Goal: Task Accomplishment & Management: Manage account settings

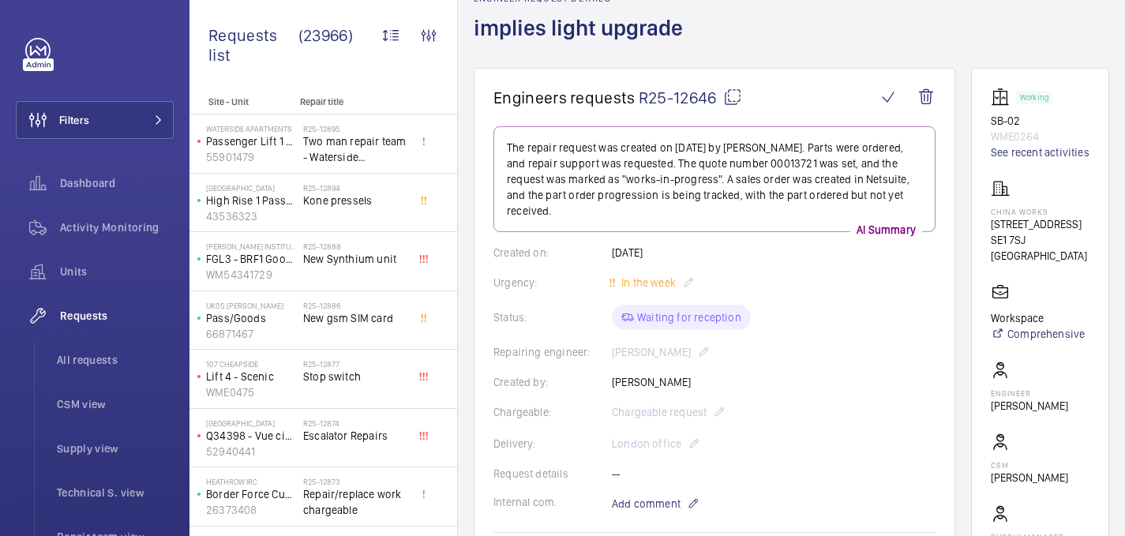
scroll to position [686, 0]
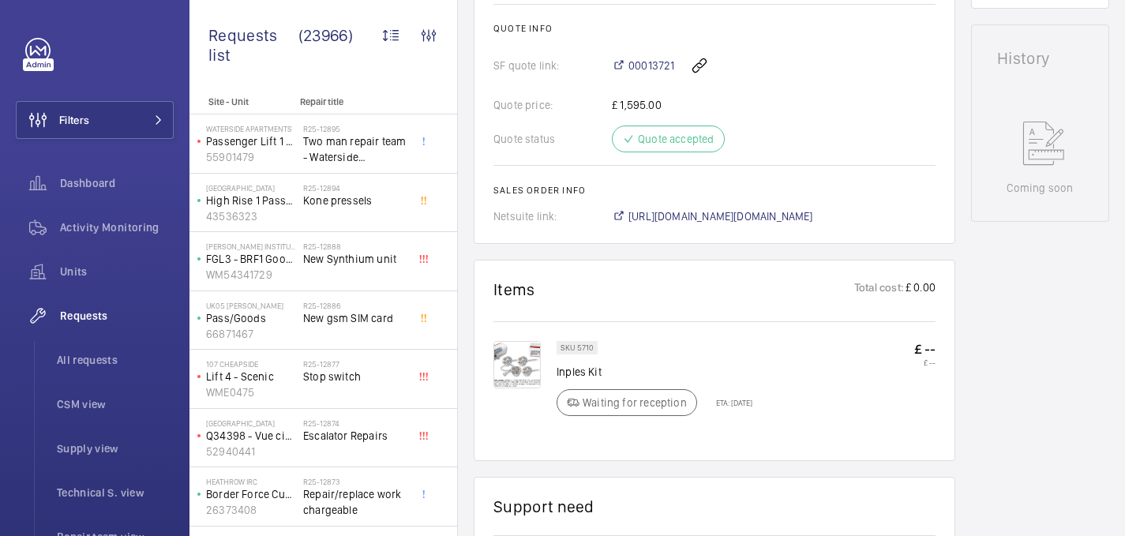
click at [583, 364] on p "Inples Kit" at bounding box center [655, 372] width 196 height 16
copy div "Inples Kit"
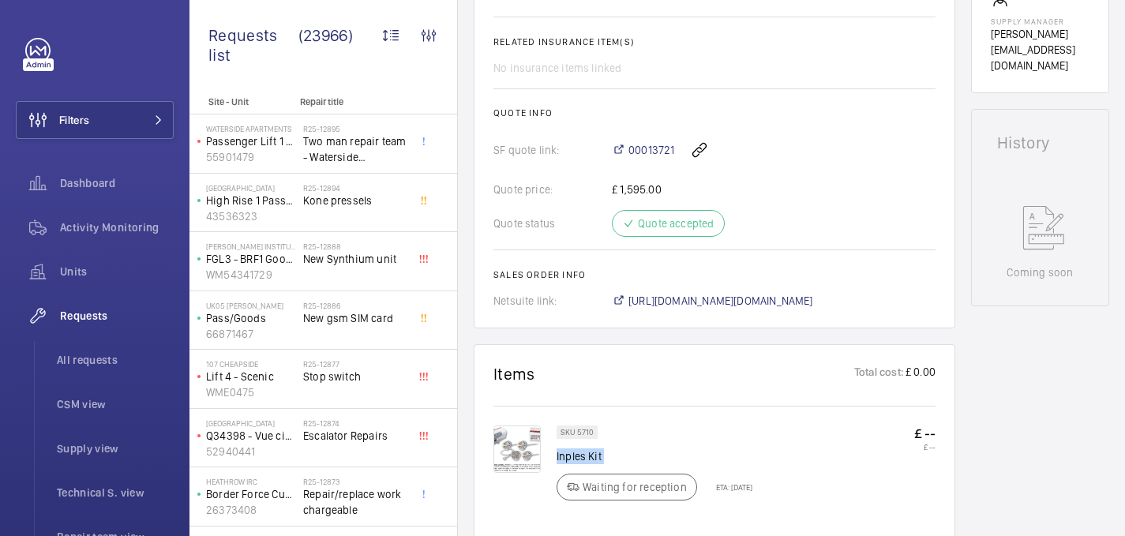
scroll to position [0, 0]
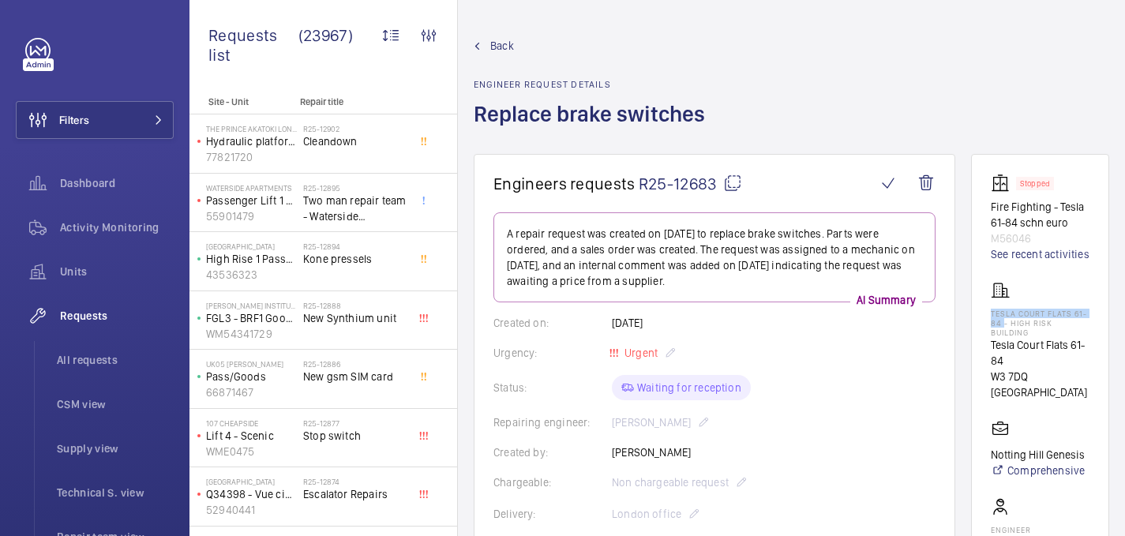
drag, startPoint x: 1005, startPoint y: 343, endPoint x: 1030, endPoint y: 356, distance: 27.9
click at [1030, 337] on p "Tesla Court Flats 61-84 - High Risk Building" at bounding box center [1040, 323] width 99 height 28
copy p "Tesla Court Flats 61-84"
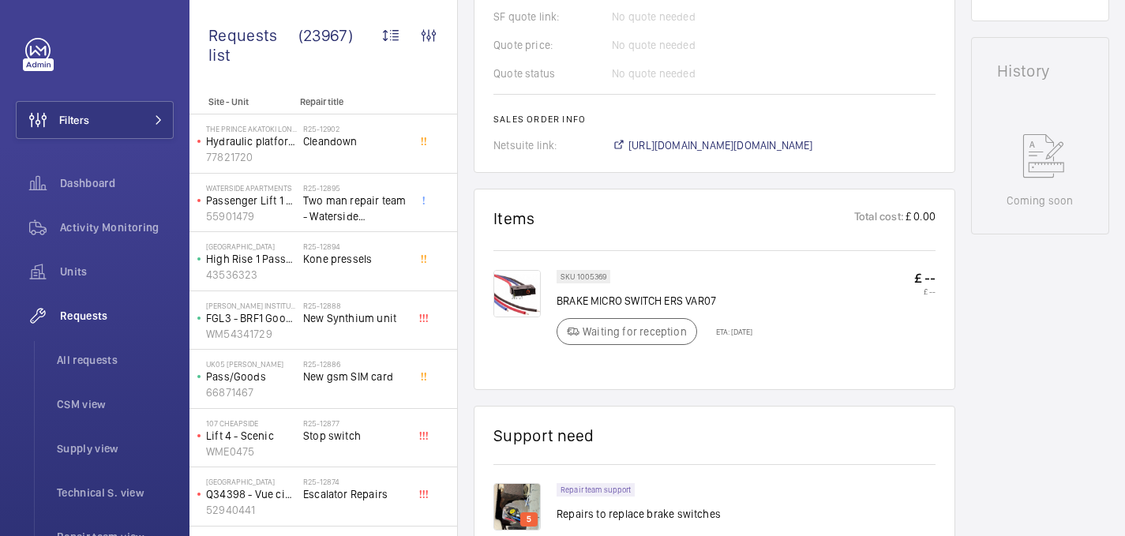
click at [610, 300] on p "BRAKE MICRO SWITCH ERS VAR07" at bounding box center [655, 301] width 196 height 16
copy div "BRAKE MICRO SWITCH ERS VAR07"
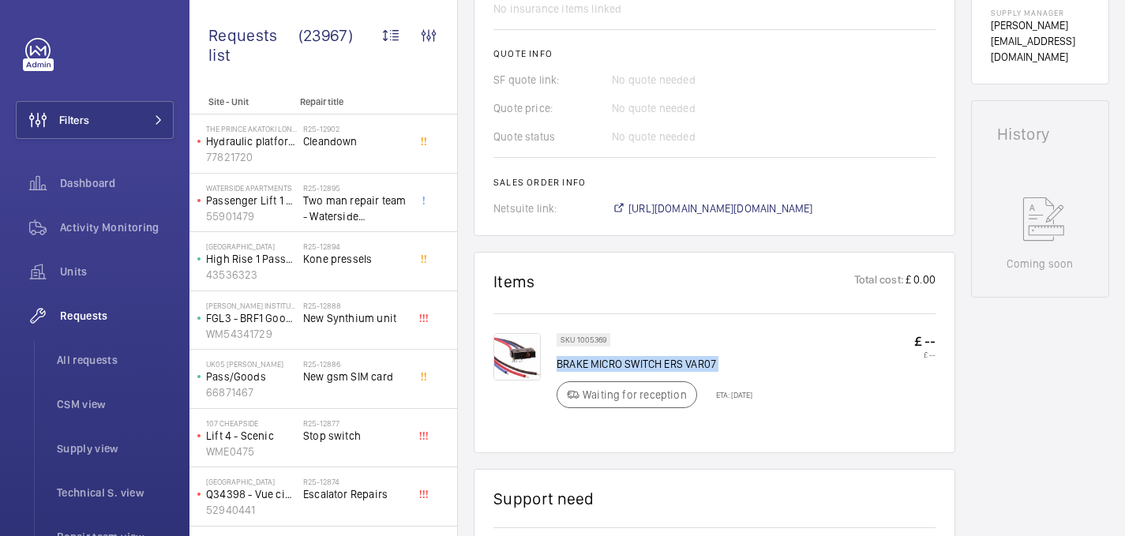
scroll to position [800, 0]
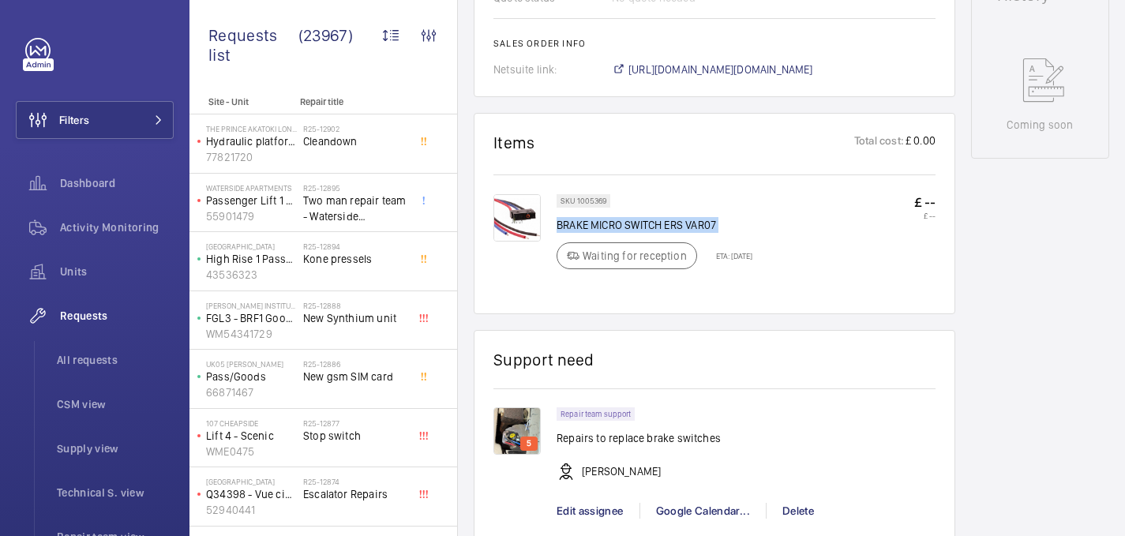
click at [747, 222] on p "BRAKE MICRO SWITCH ERS VAR07" at bounding box center [655, 225] width 196 height 16
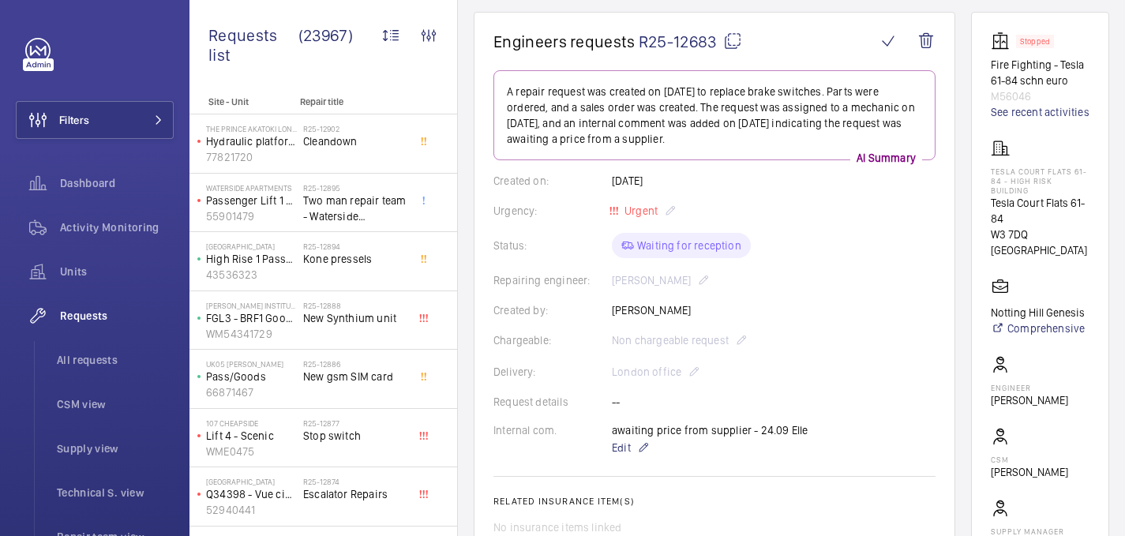
scroll to position [68, 0]
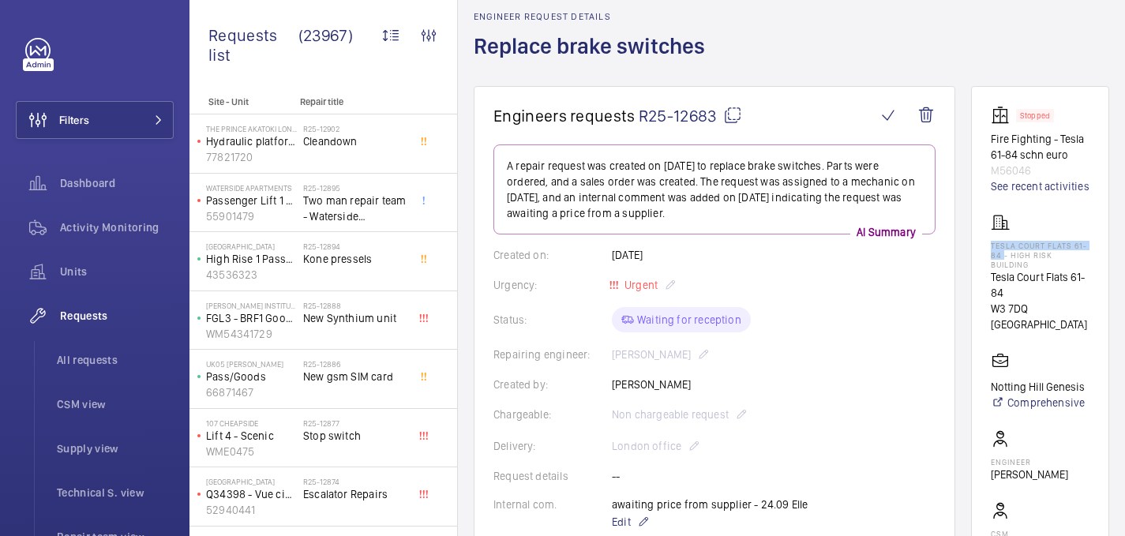
drag, startPoint x: 1002, startPoint y: 276, endPoint x: 1030, endPoint y: 285, distance: 29.2
click at [1030, 285] on wm-front-card "Stopped Fire Fighting - Tesla 61-84 schn euro M56046 See recent activities Tesl…" at bounding box center [1040, 381] width 138 height 591
copy p "Tesla Court Flats 61-84"
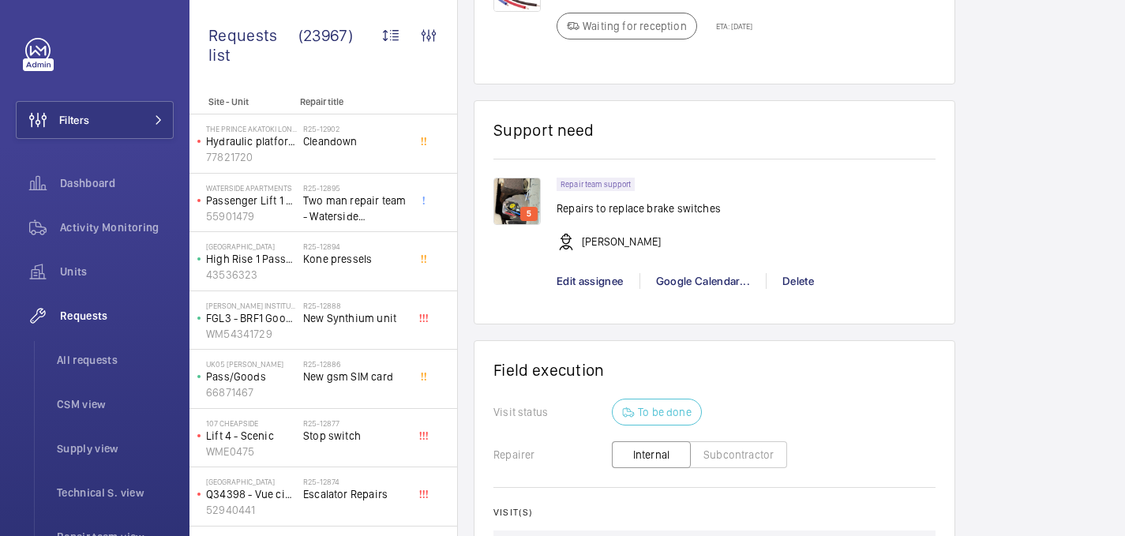
scroll to position [950, 0]
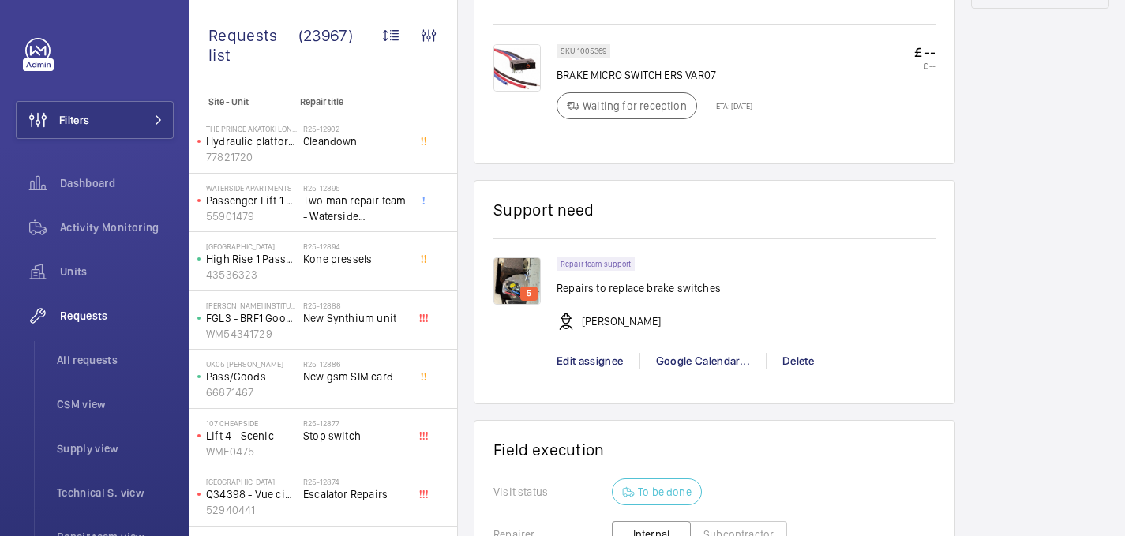
click at [572, 74] on p "BRAKE MICRO SWITCH ERS VAR07" at bounding box center [655, 75] width 196 height 16
copy div "BRAKE MICRO SWITCH ERS VAR07"
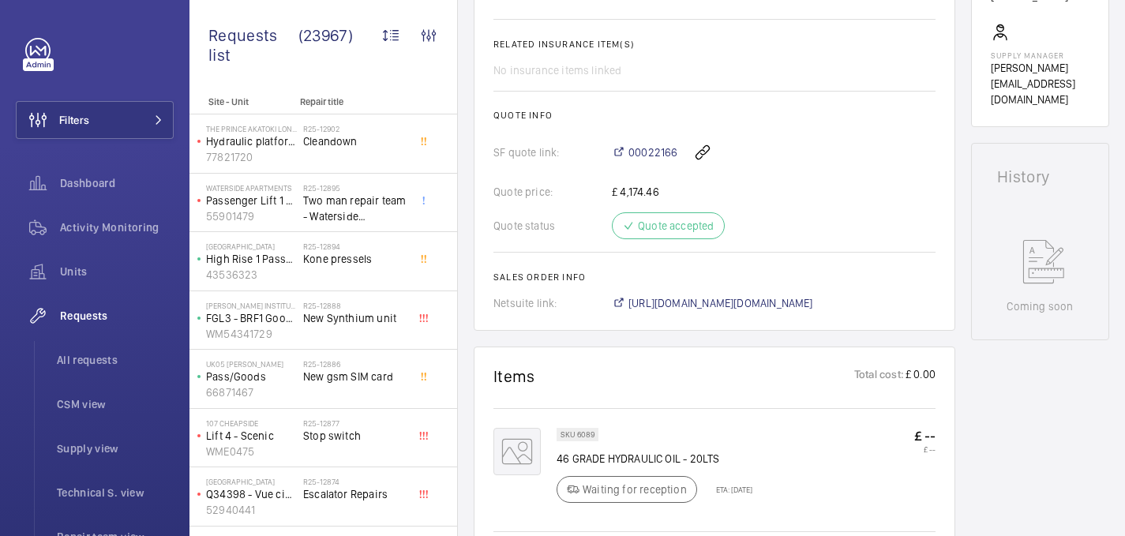
scroll to position [630, 0]
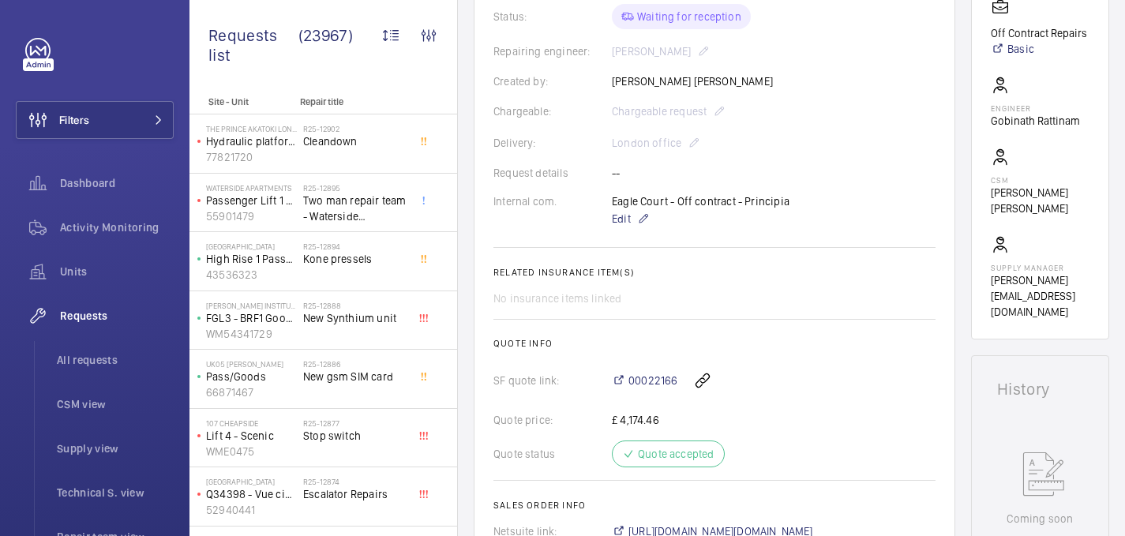
scroll to position [840, 0]
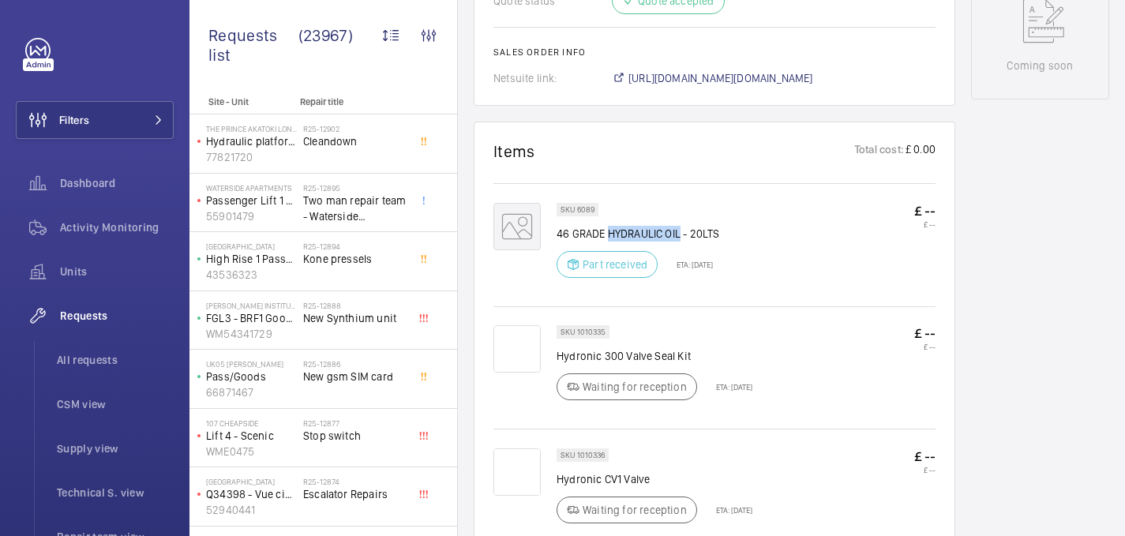
drag, startPoint x: 608, startPoint y: 236, endPoint x: 680, endPoint y: 238, distance: 71.9
click at [680, 238] on p "46 GRADE HYDRAULIC OIL - 20LTS" at bounding box center [638, 234] width 163 height 16
copy p "HYDRAULIC OIL"
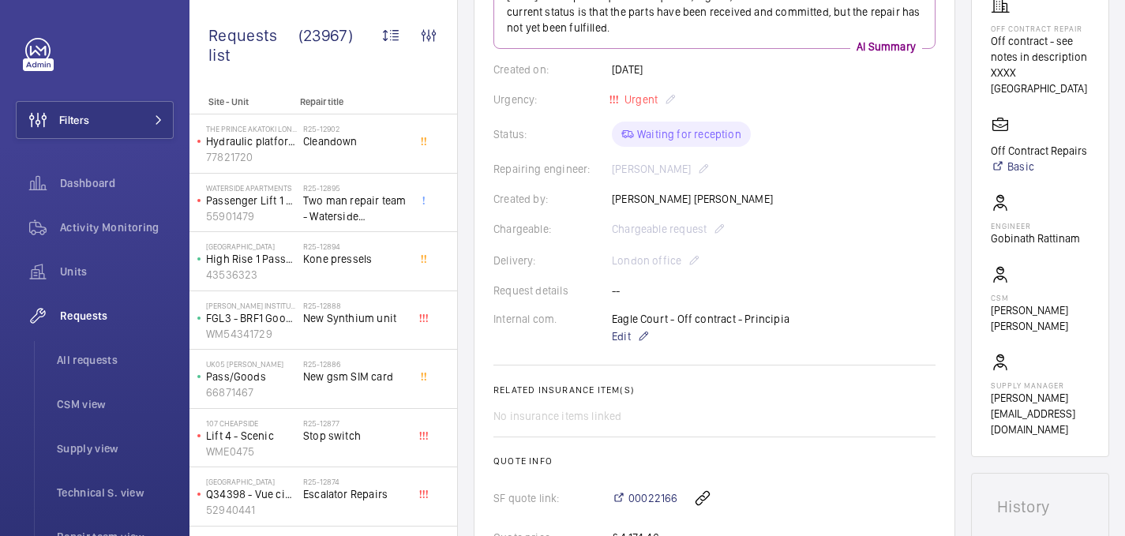
scroll to position [669, 0]
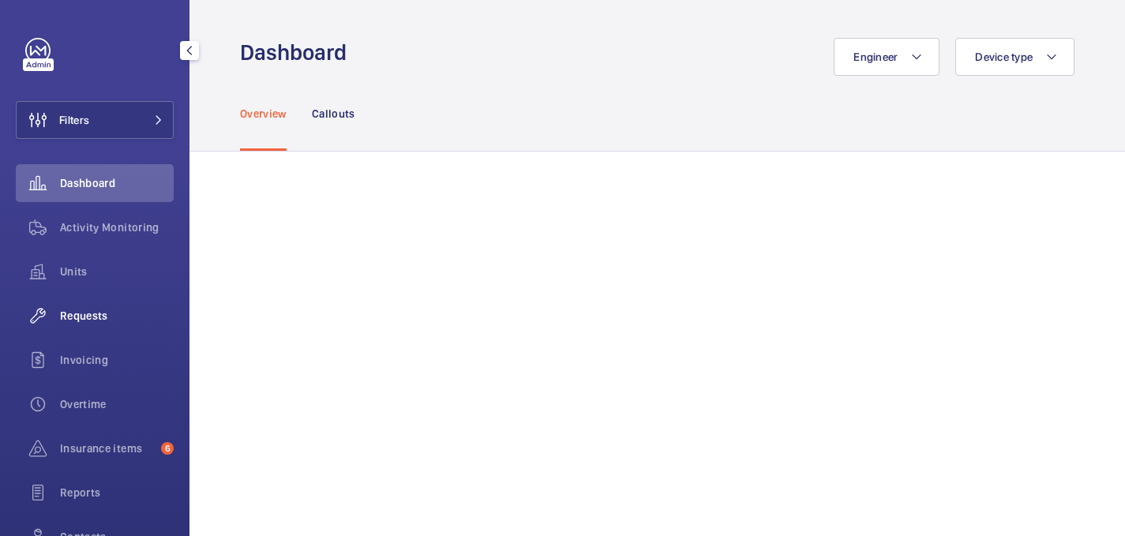
click at [79, 323] on span "Requests" at bounding box center [117, 316] width 114 height 16
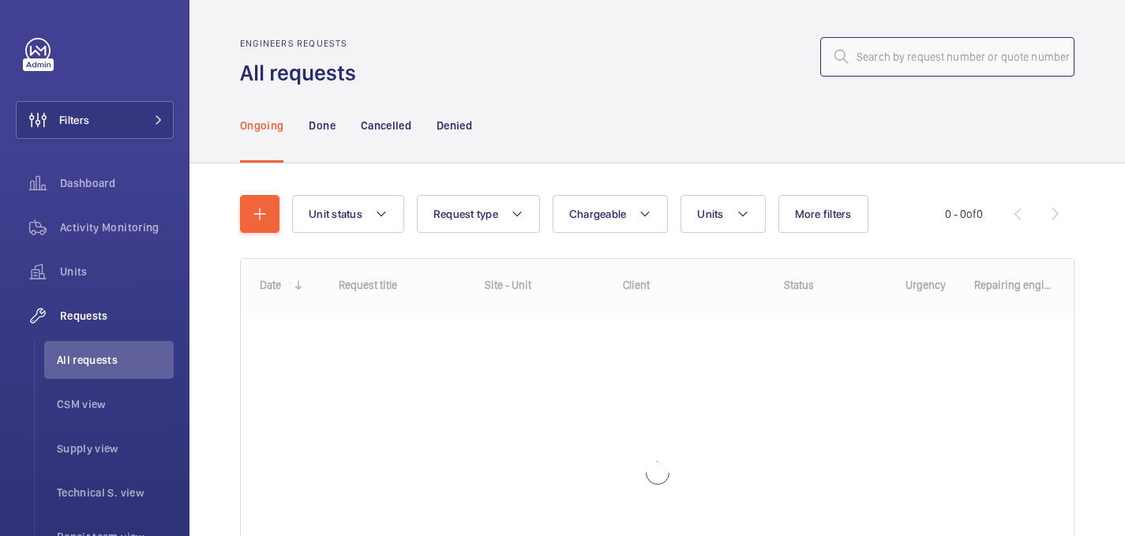
click at [871, 65] on input "text" at bounding box center [947, 56] width 254 height 39
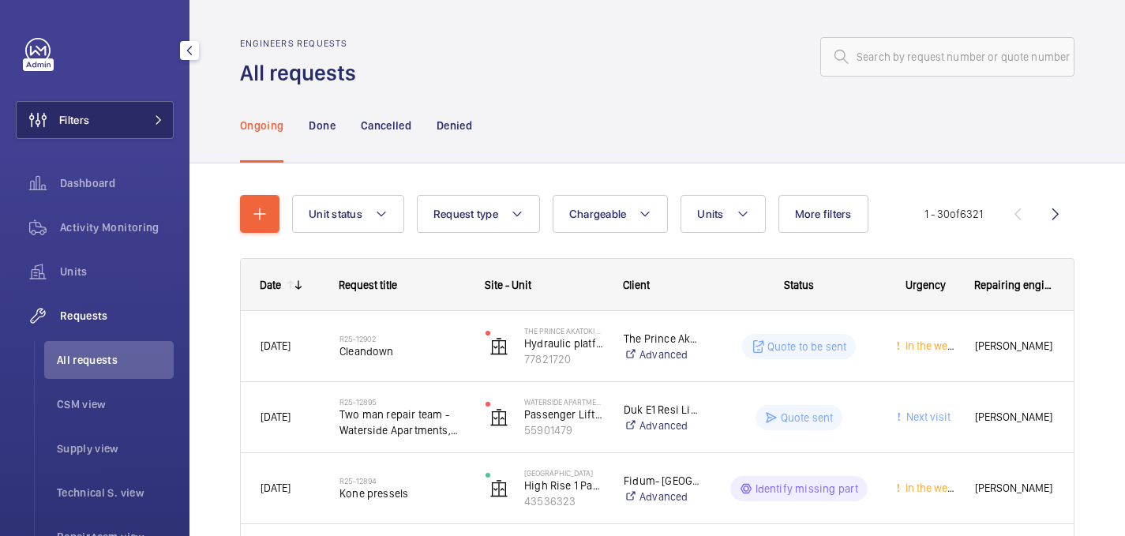
click at [142, 124] on button "Filters" at bounding box center [95, 120] width 158 height 38
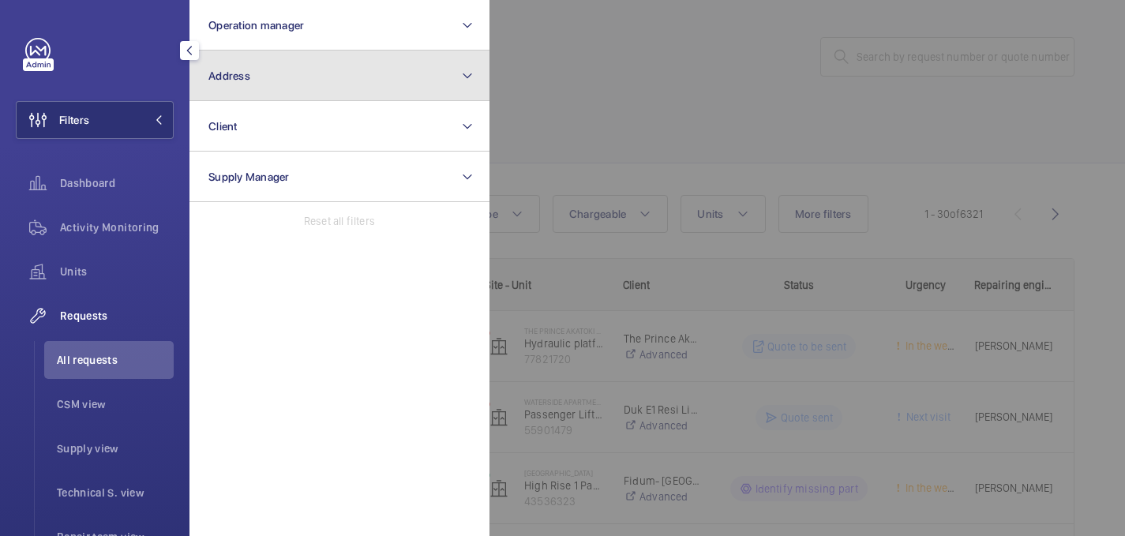
click at [306, 78] on button "Address" at bounding box center [339, 76] width 300 height 51
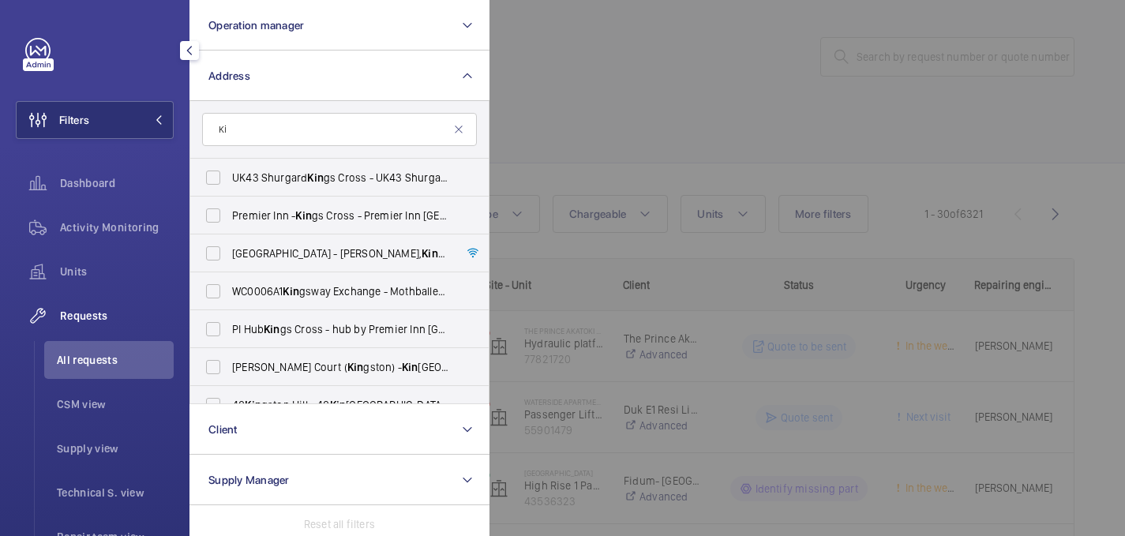
type input "K"
type input "Premier inn"
click at [356, 253] on span "Premier Inn - Kings Cross - Premier Inn London Kings Cross hotel, LONDON N1 9AA" at bounding box center [340, 254] width 217 height 16
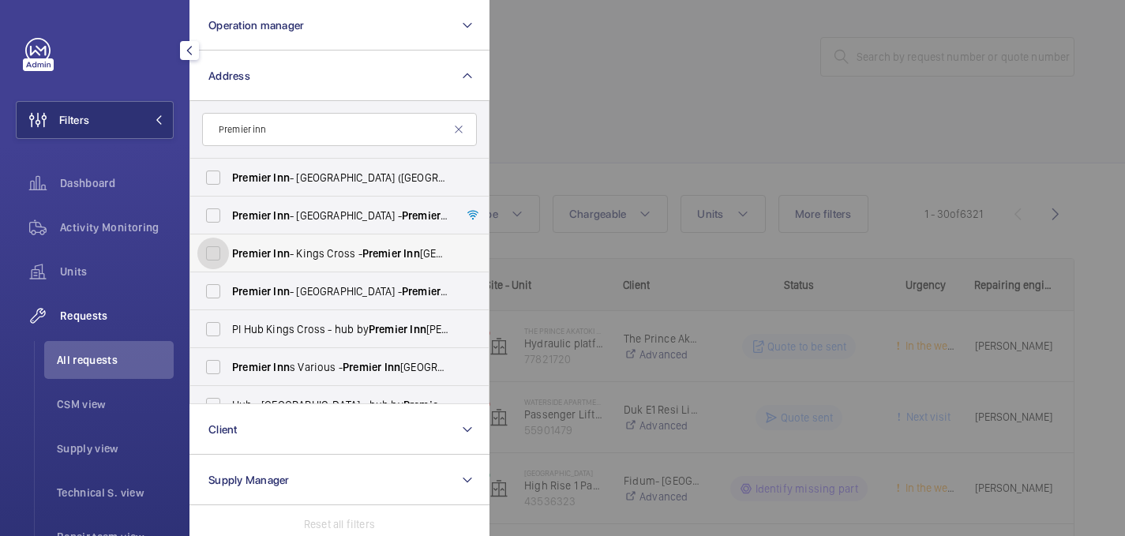
click at [229, 253] on input "Premier Inn - Kings Cross - Premier Inn London Kings Cross hotel, LONDON N1 9AA" at bounding box center [213, 254] width 32 height 32
checkbox input "true"
click at [618, 143] on div at bounding box center [1052, 268] width 1125 height 536
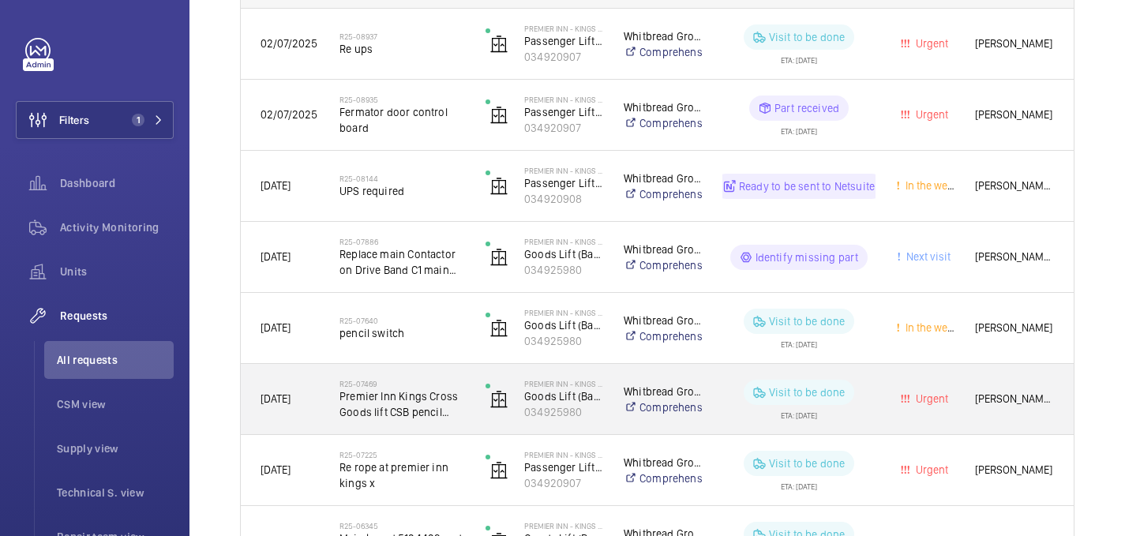
scroll to position [296, 0]
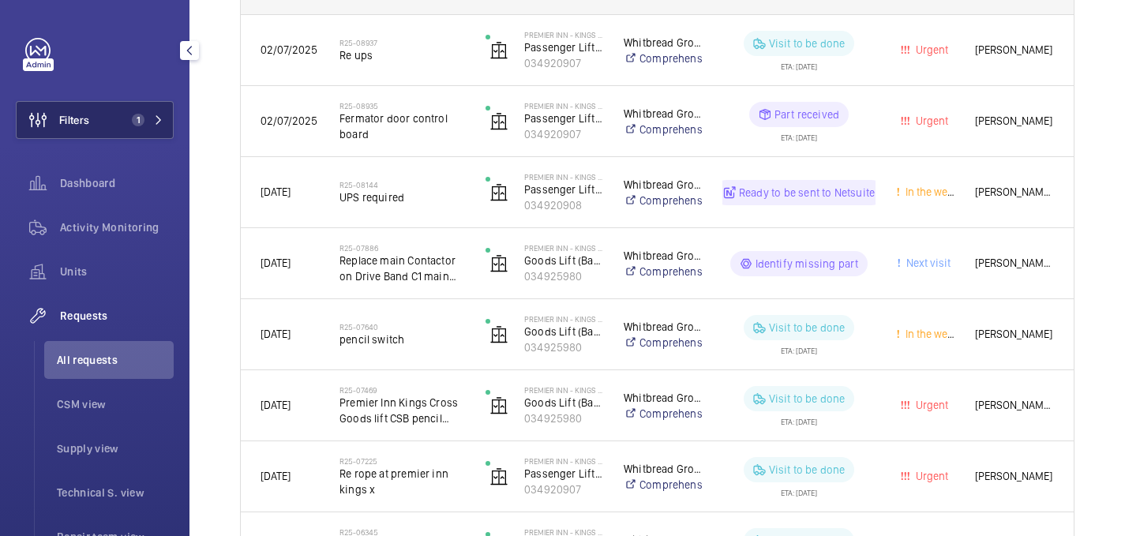
click at [133, 101] on button "Filters 1" at bounding box center [95, 120] width 158 height 38
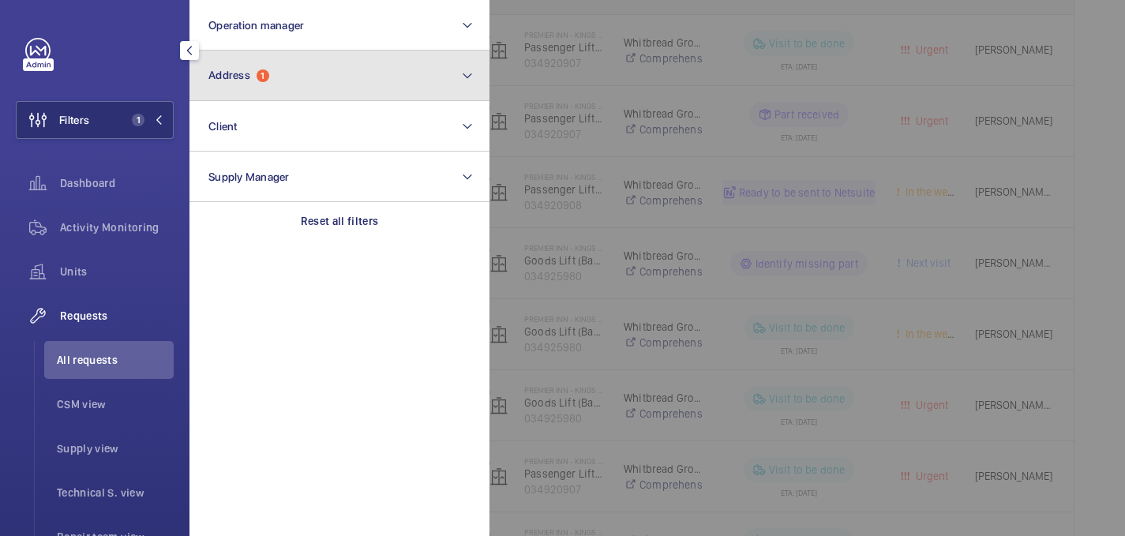
click at [355, 77] on button "Address 1" at bounding box center [339, 76] width 300 height 51
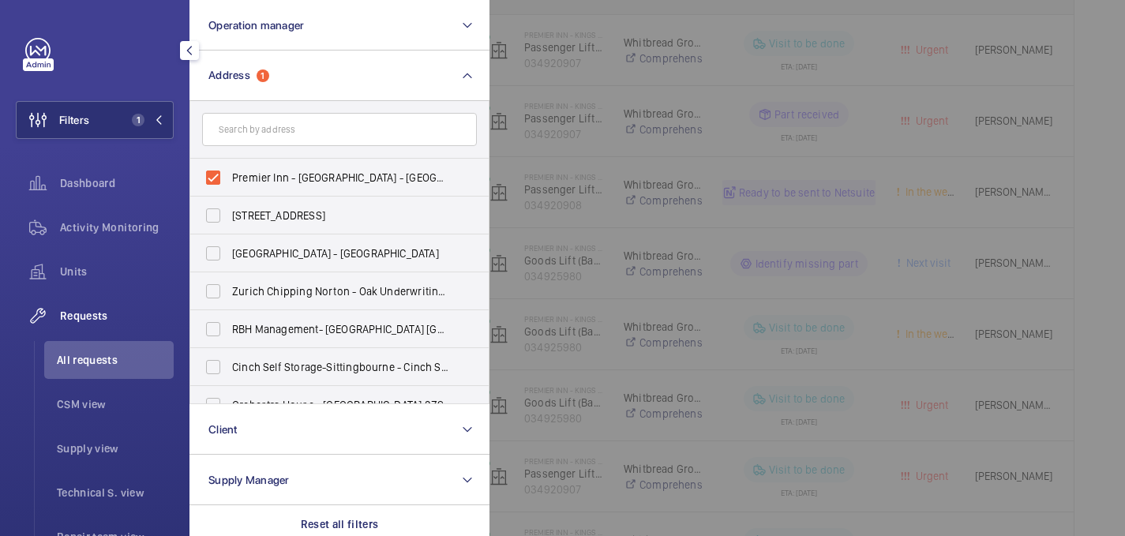
click at [298, 134] on input "text" at bounding box center [339, 129] width 275 height 33
type input "HUB"
click at [347, 219] on span "hub" at bounding box center [338, 215] width 20 height 13
click at [229, 219] on input "PI Hub Kings Cross - hub by Premier Inn London King's Cross hotel, LONDON N1 9FA" at bounding box center [213, 216] width 32 height 32
checkbox input "true"
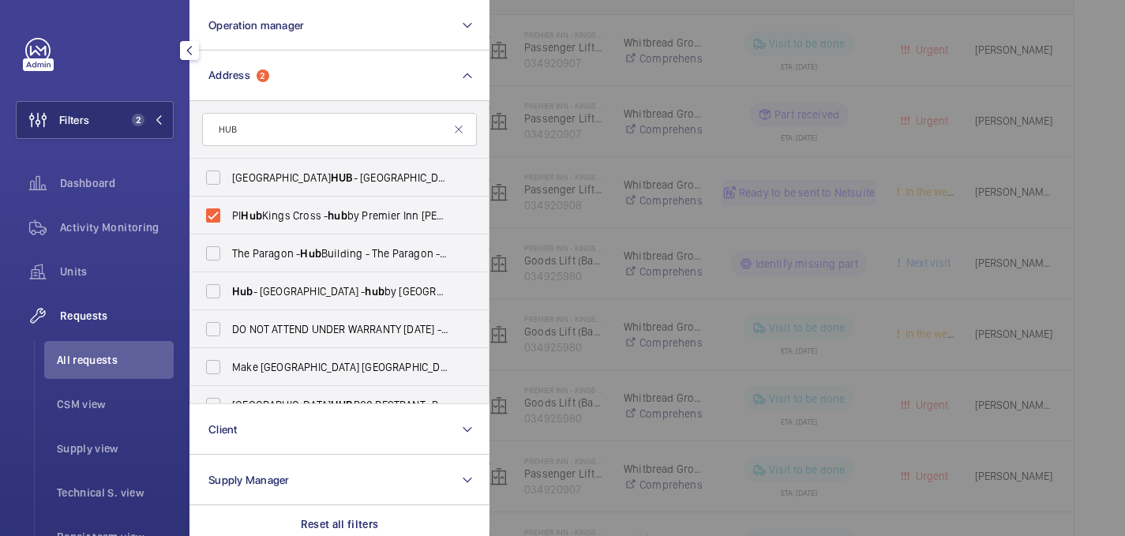
click at [564, 142] on div at bounding box center [1052, 268] width 1125 height 536
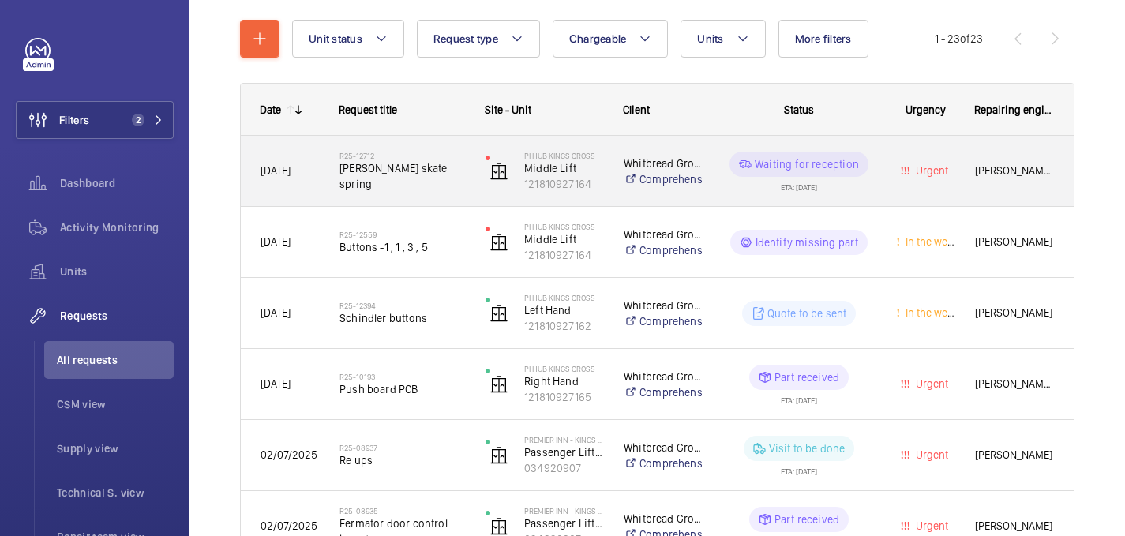
click at [430, 177] on span "Schindler skate spring" at bounding box center [403, 176] width 126 height 32
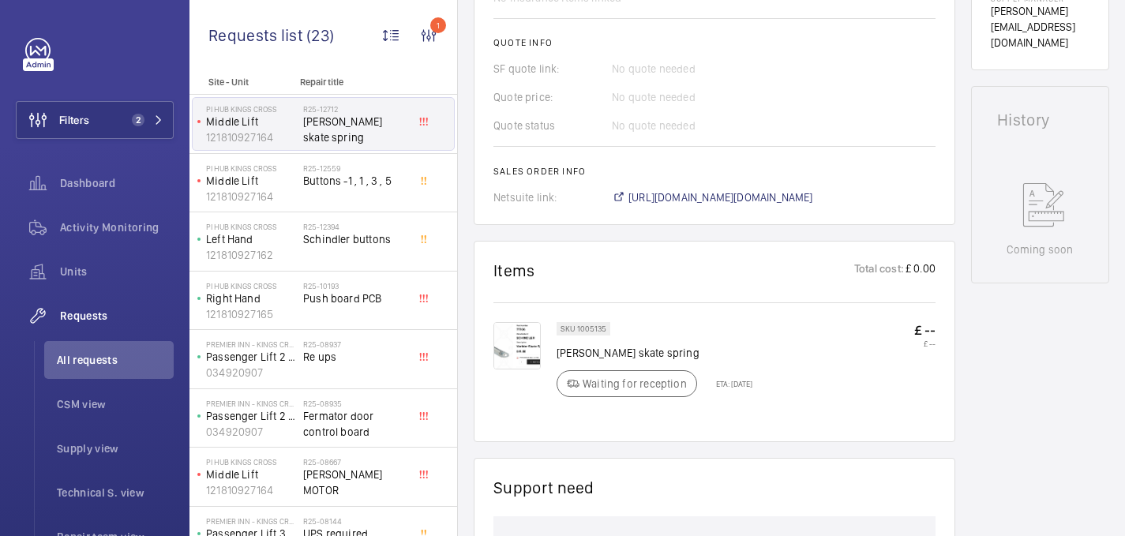
scroll to position [687, 0]
click at [707, 201] on span "https://6461500.app.netsuite.com/app/accounting/transactions/salesord.nl?id=303…" at bounding box center [720, 198] width 185 height 16
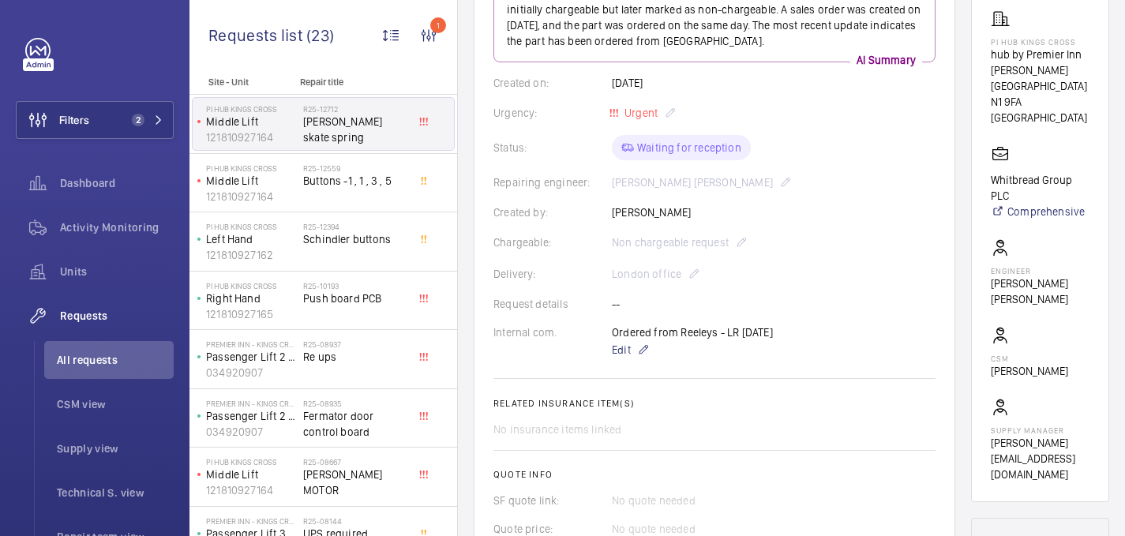
scroll to position [295, 0]
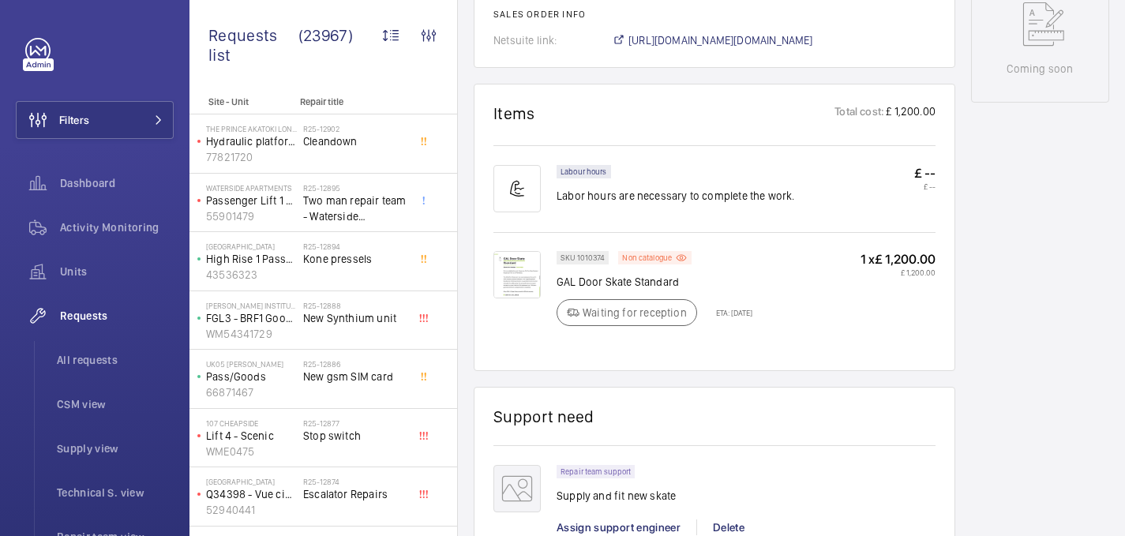
scroll to position [869, 0]
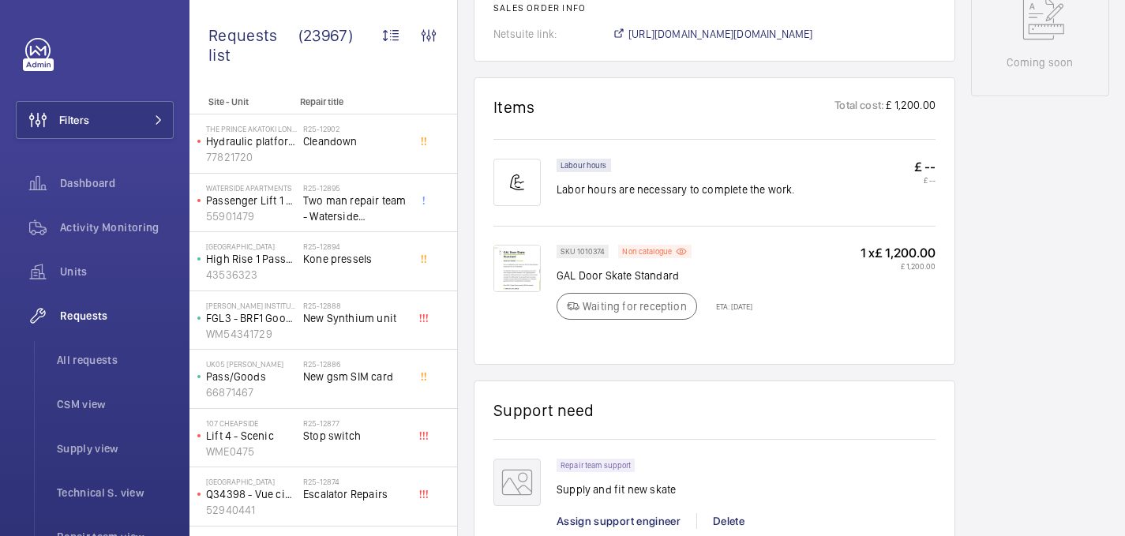
click at [505, 268] on img at bounding box center [516, 268] width 47 height 47
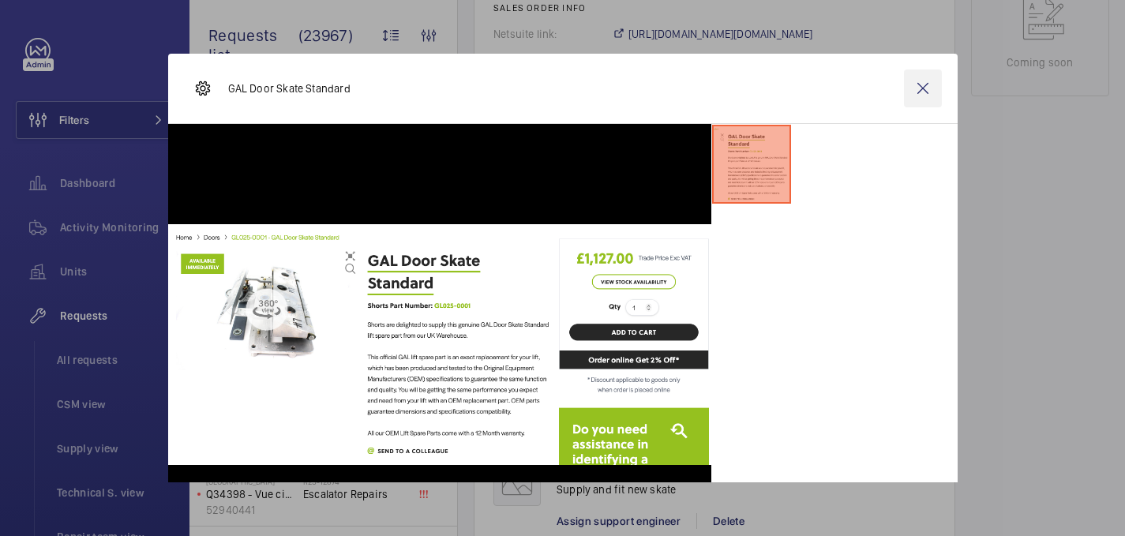
click at [920, 89] on wm-front-icon-button at bounding box center [923, 88] width 38 height 38
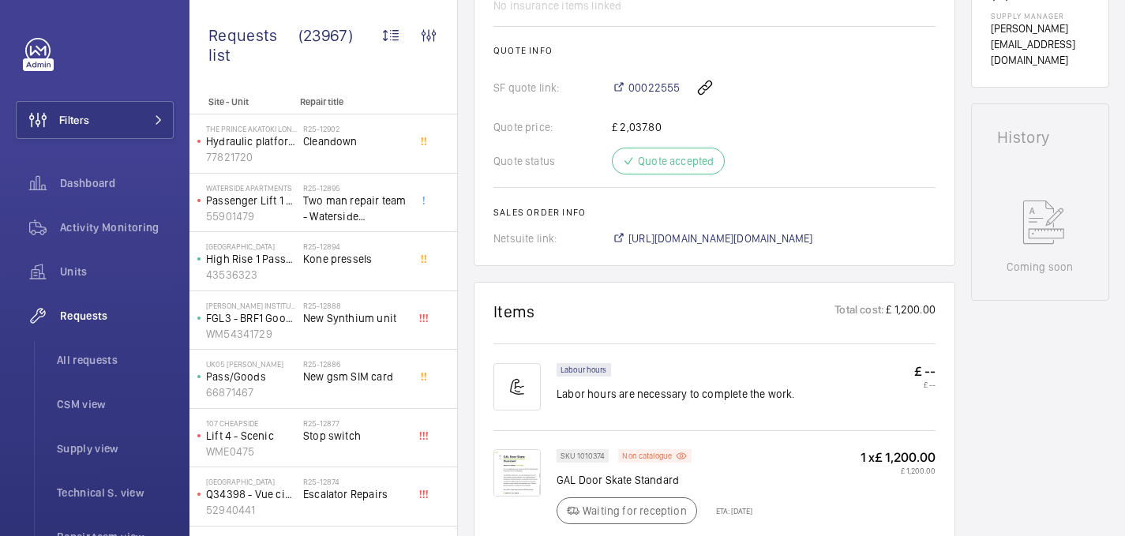
scroll to position [713, 0]
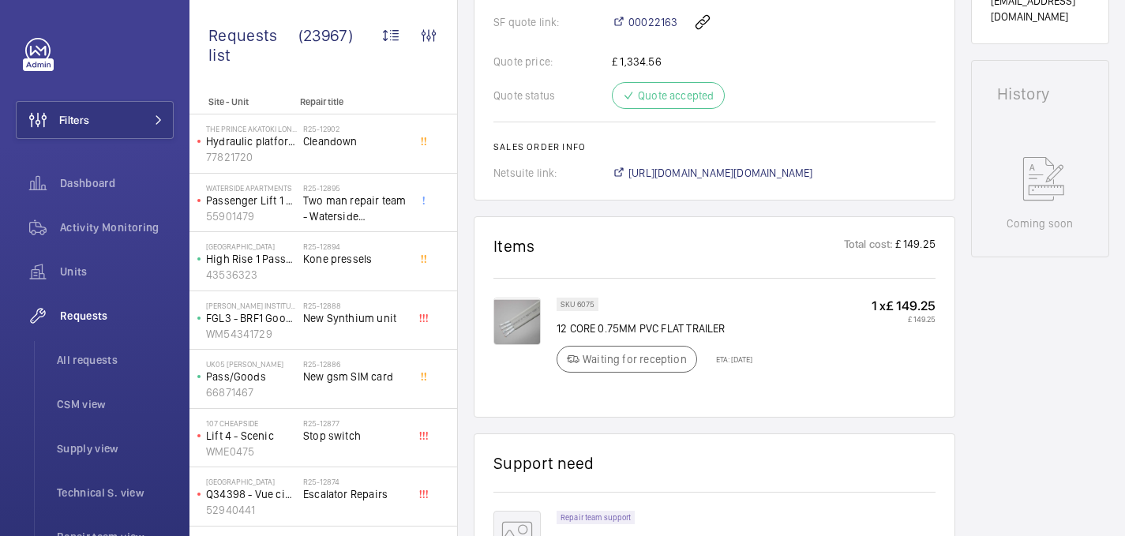
scroll to position [868, 0]
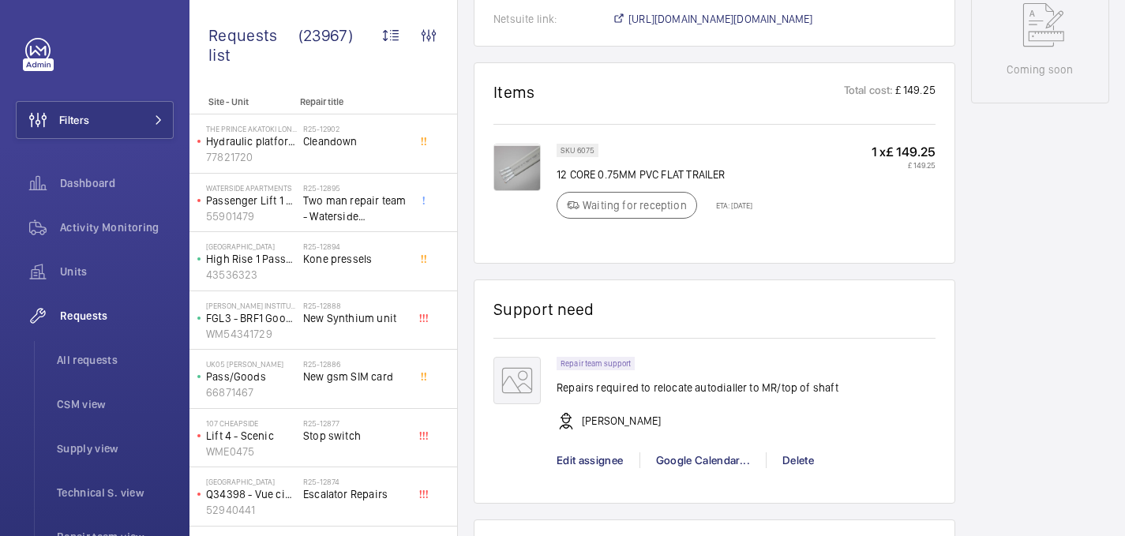
click at [620, 177] on p "12 CORE 0.75MM PVC FLAT TRAILER" at bounding box center [655, 175] width 196 height 16
copy div "12 CORE 0.75MM PVC FLAT TRAILER"
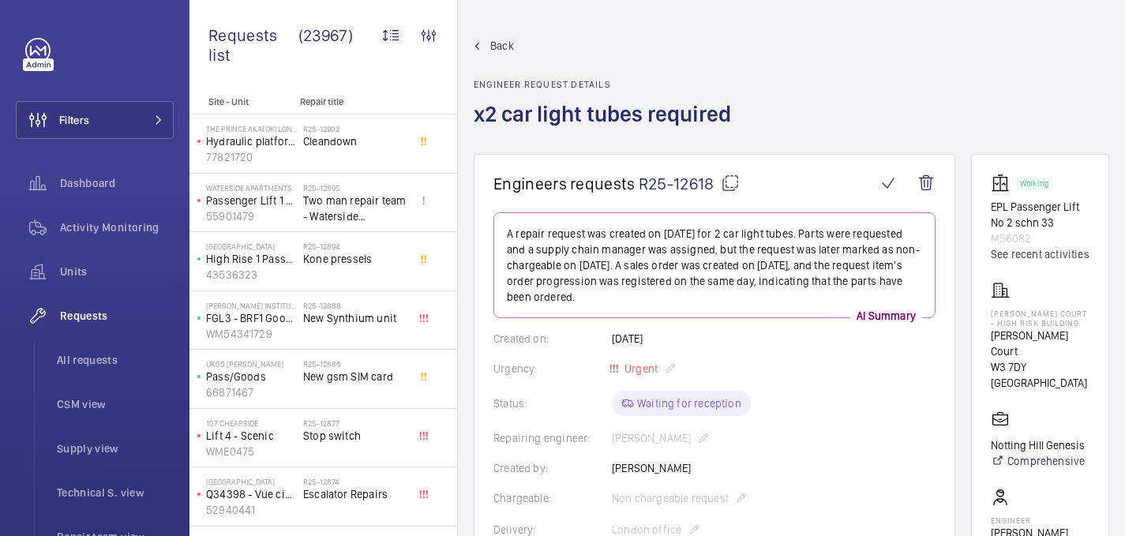
click at [725, 183] on mat-icon at bounding box center [730, 183] width 19 height 19
drag, startPoint x: 1006, startPoint y: 328, endPoint x: 1072, endPoint y: 328, distance: 66.3
click at [1072, 328] on p "Anthony Court - High Risk Building" at bounding box center [1040, 318] width 99 height 19
copy p "Anthony Court"
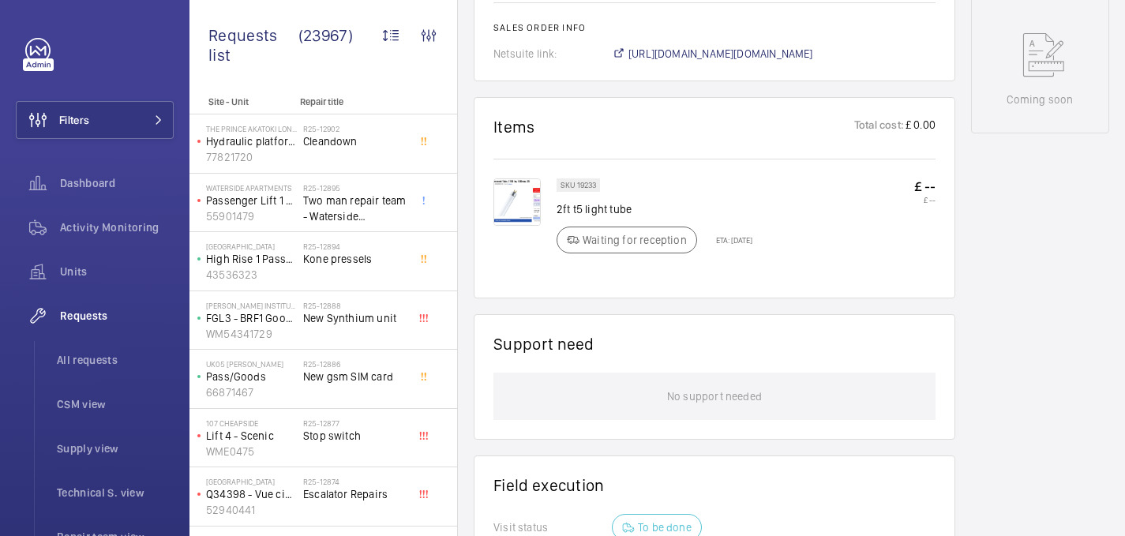
click at [572, 212] on p "2ft t5 light tube" at bounding box center [655, 209] width 196 height 16
copy div "2ft t5 light tube"
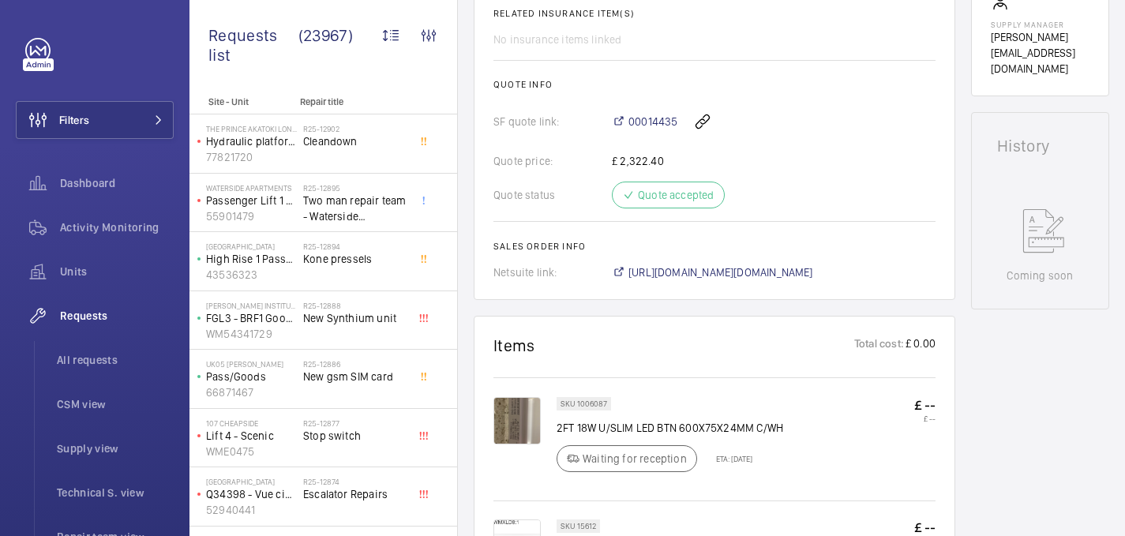
scroll to position [696, 0]
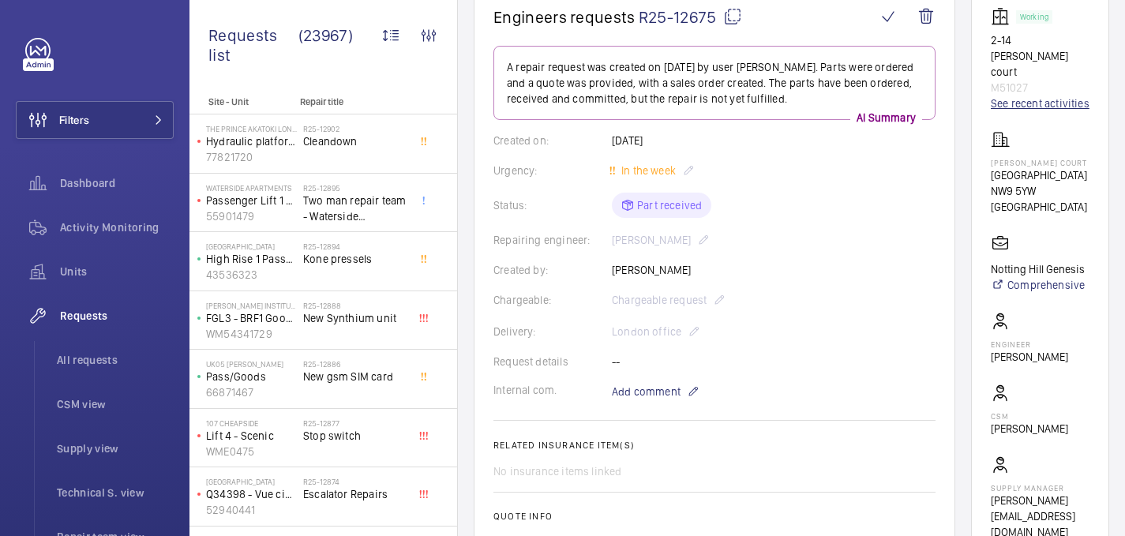
scroll to position [167, 0]
click at [1030, 157] on p "[PERSON_NAME] Court" at bounding box center [1040, 161] width 99 height 9
copy p "[PERSON_NAME] Court"
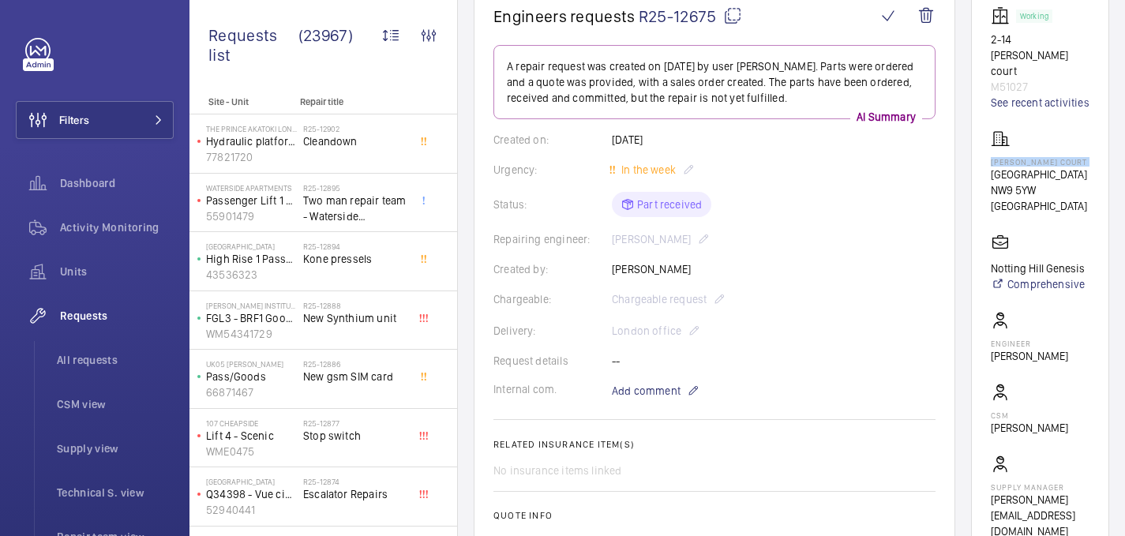
click at [729, 20] on mat-icon at bounding box center [732, 15] width 19 height 19
copy p "[PERSON_NAME] Court"
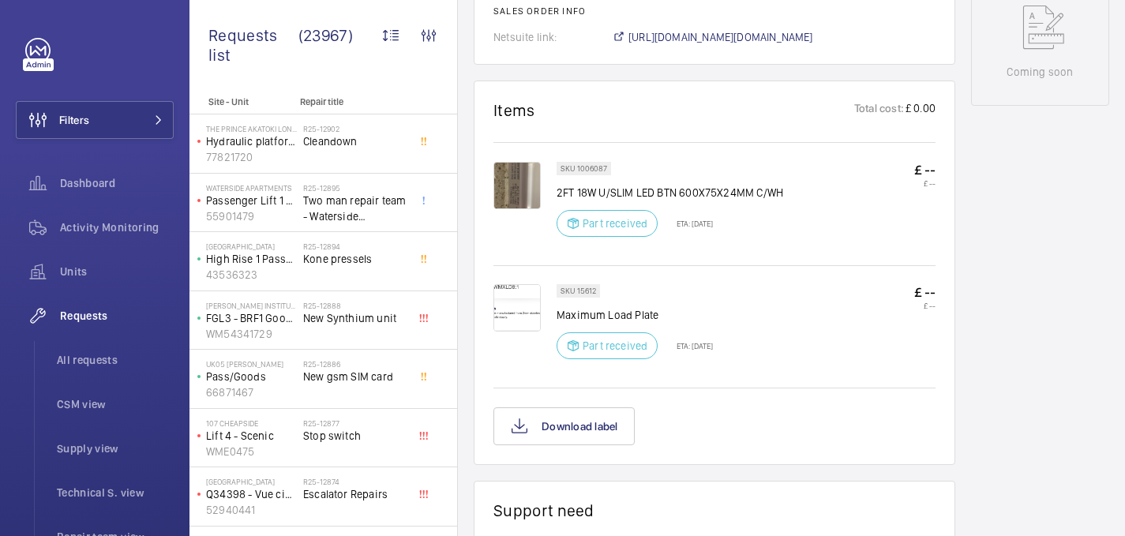
scroll to position [835, 0]
drag, startPoint x: 558, startPoint y: 195, endPoint x: 655, endPoint y: 198, distance: 97.2
click at [655, 198] on p "2FT 18W U/SLIM LED BTN 600X75X24MM C/WH" at bounding box center [670, 192] width 227 height 16
copy p "2FT 18W U/SLIM LED"
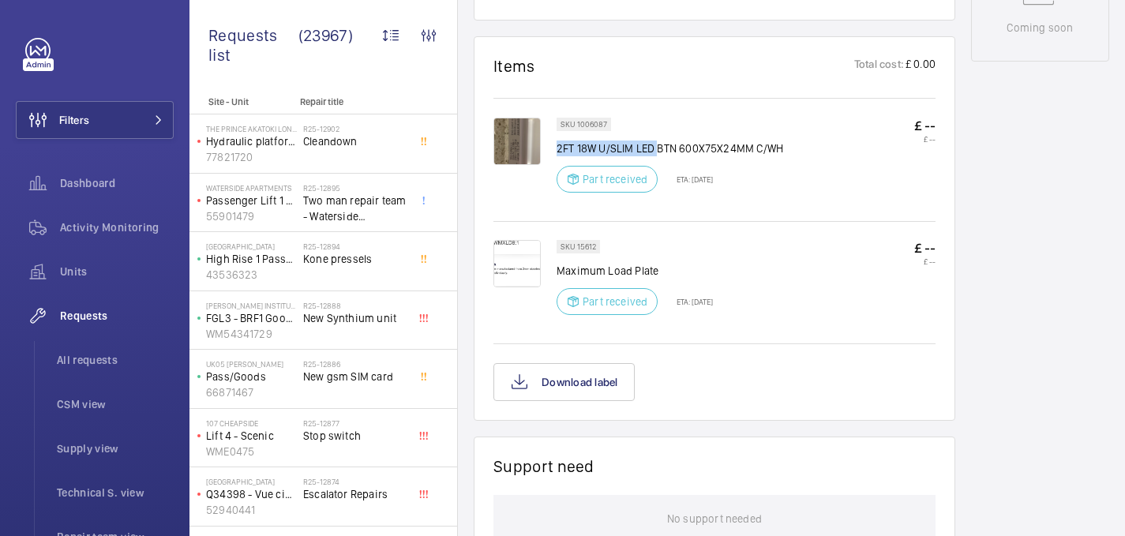
scroll to position [898, 0]
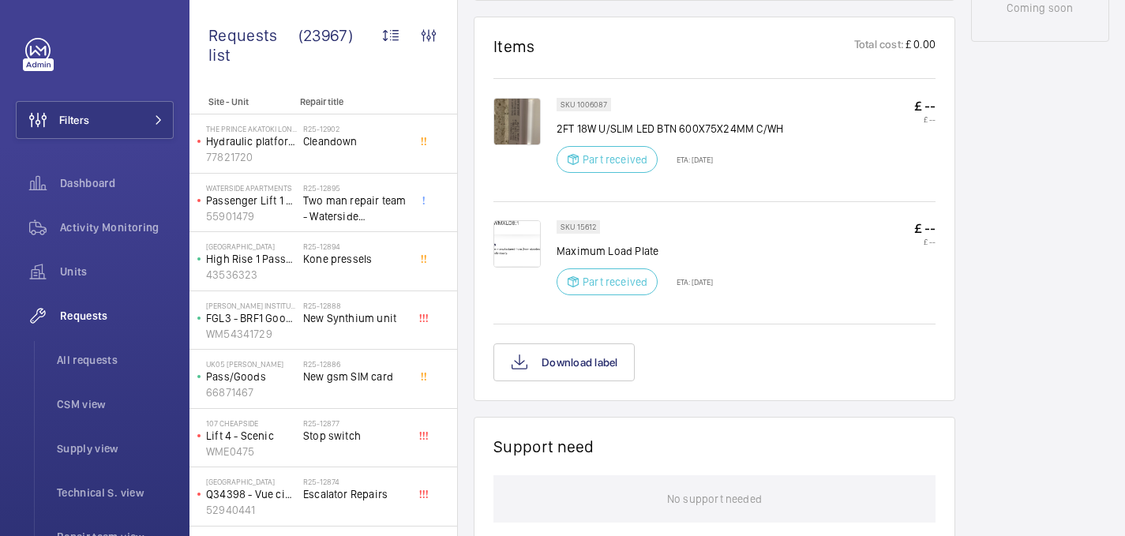
click at [591, 253] on p "Maximum Load Plate" at bounding box center [635, 251] width 156 height 16
copy div "Maximum Load Plate"
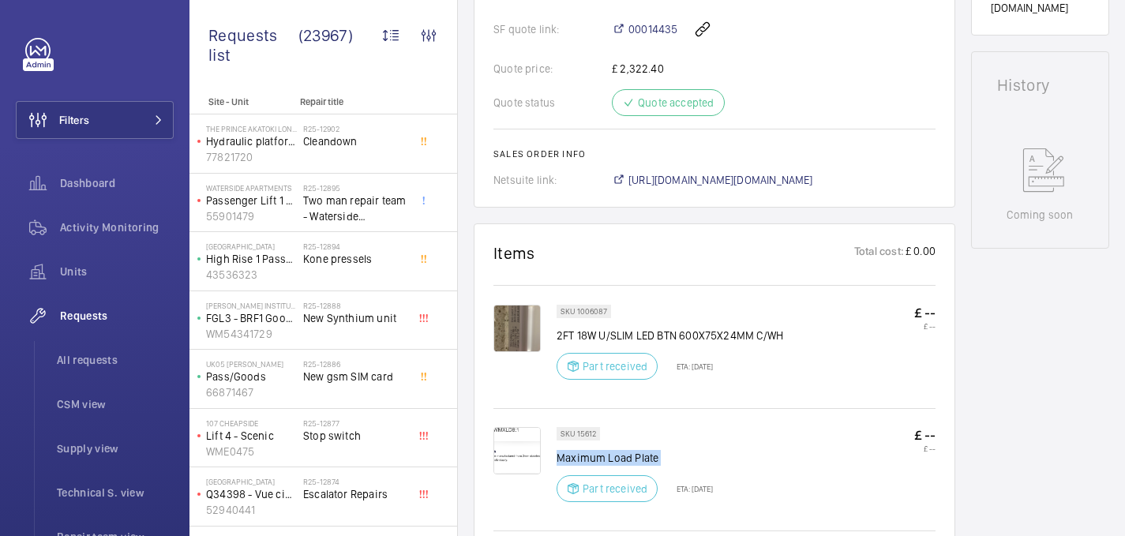
scroll to position [701, 0]
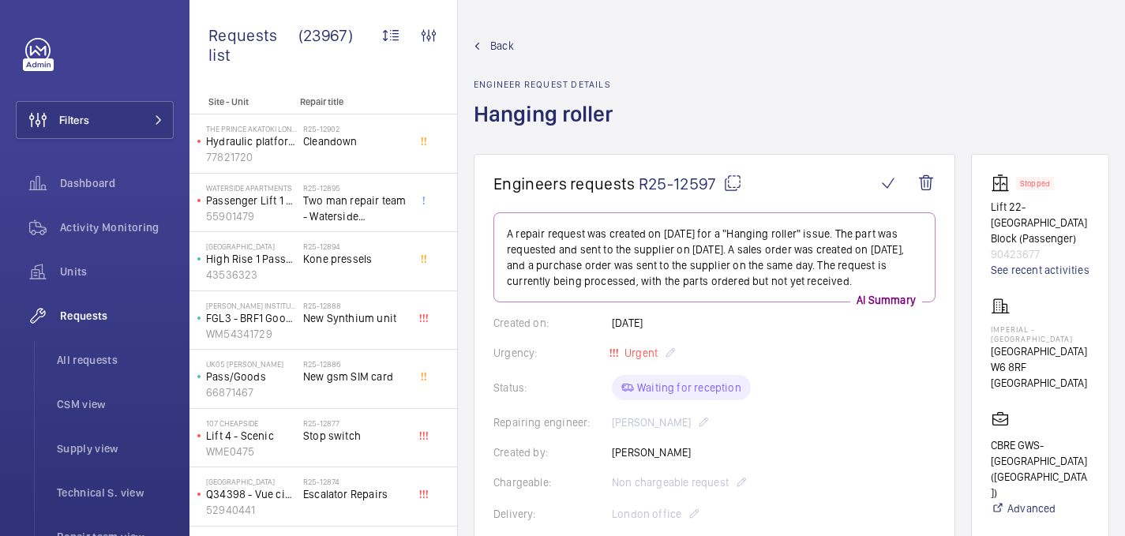
click at [1028, 340] on p "Imperial - [GEOGRAPHIC_DATA]" at bounding box center [1040, 334] width 99 height 19
copy p "Imperial - [GEOGRAPHIC_DATA]"
click at [729, 178] on mat-icon at bounding box center [732, 183] width 19 height 19
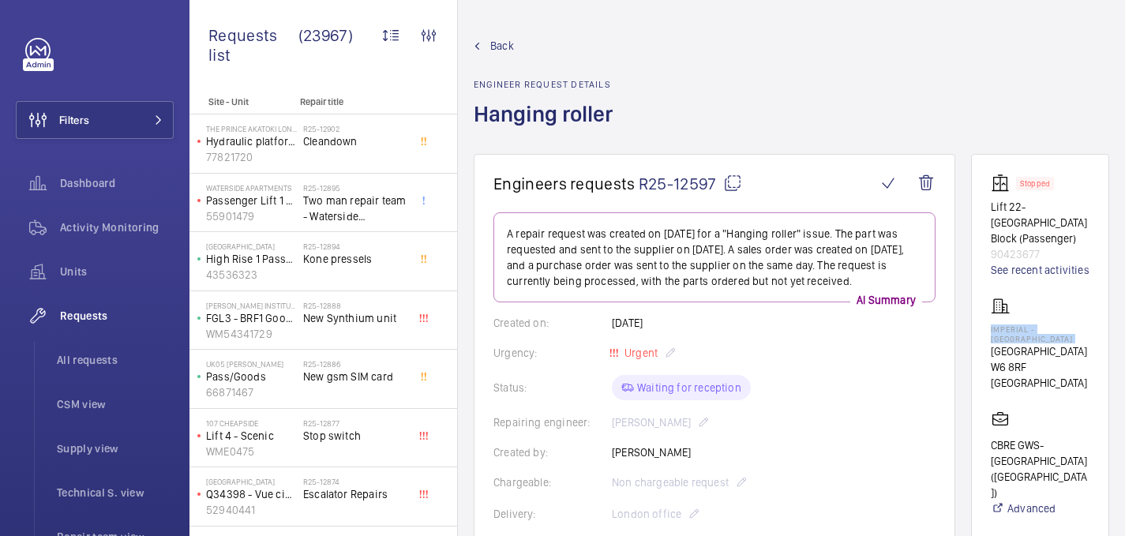
copy p "Imperial - [GEOGRAPHIC_DATA]"
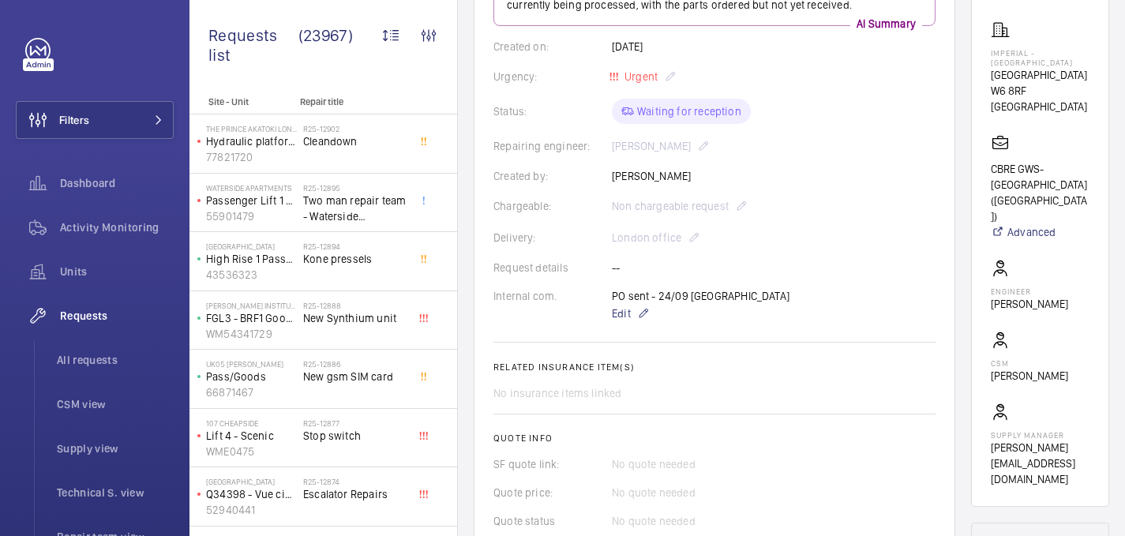
scroll to position [527, 0]
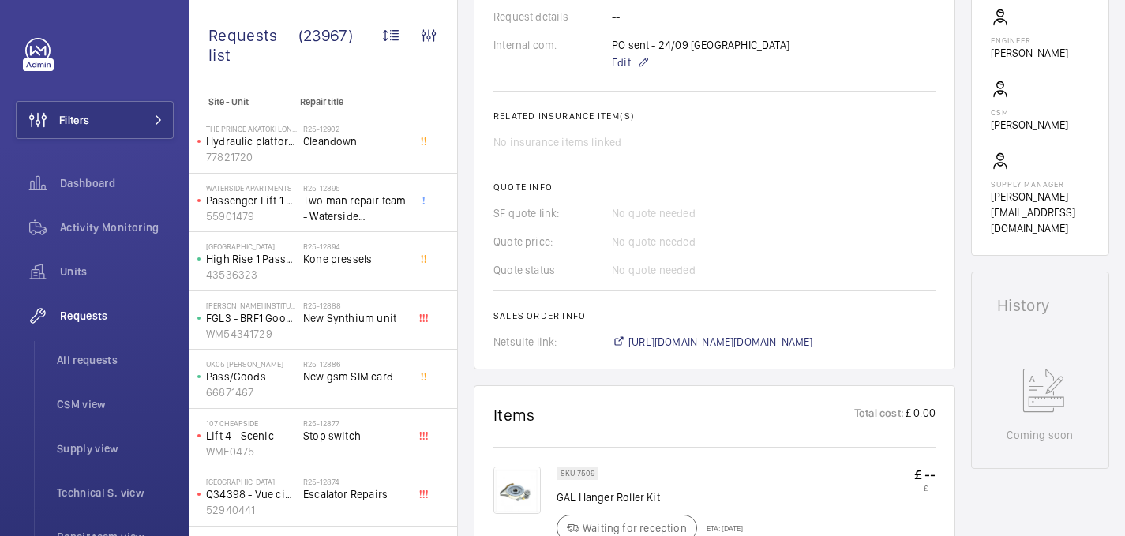
click at [583, 494] on p "GAL Hanger Roller Kit" at bounding box center [650, 498] width 186 height 16
copy div "GAL Hanger Roller Kit"
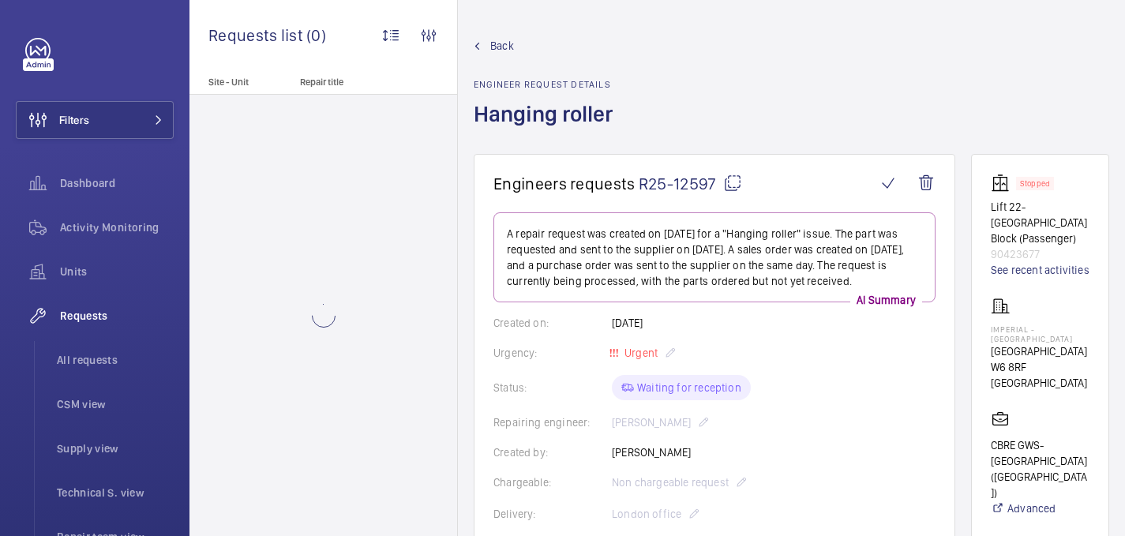
scroll to position [720, 0]
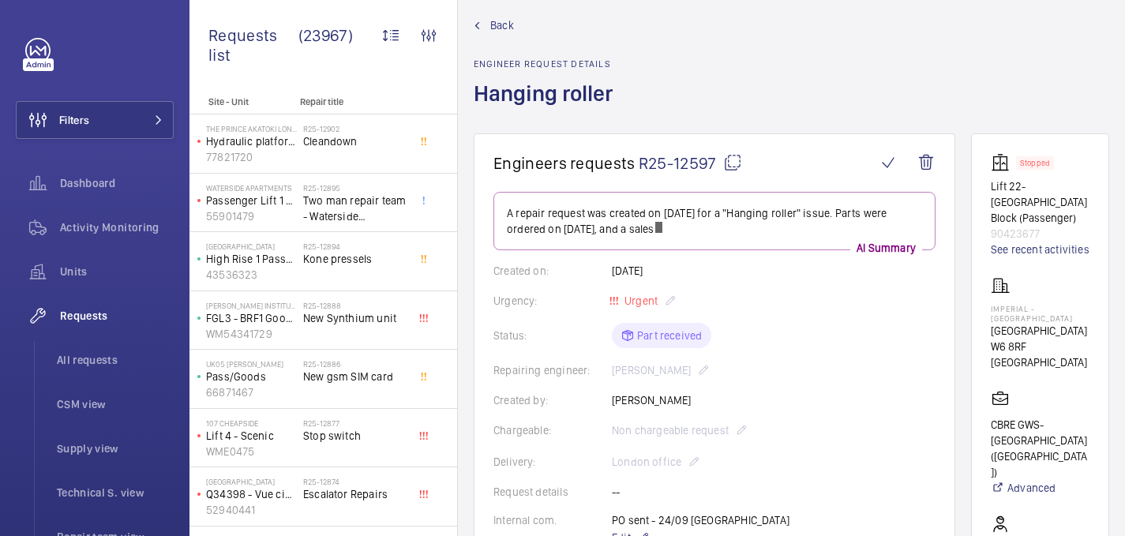
scroll to position [25, 0]
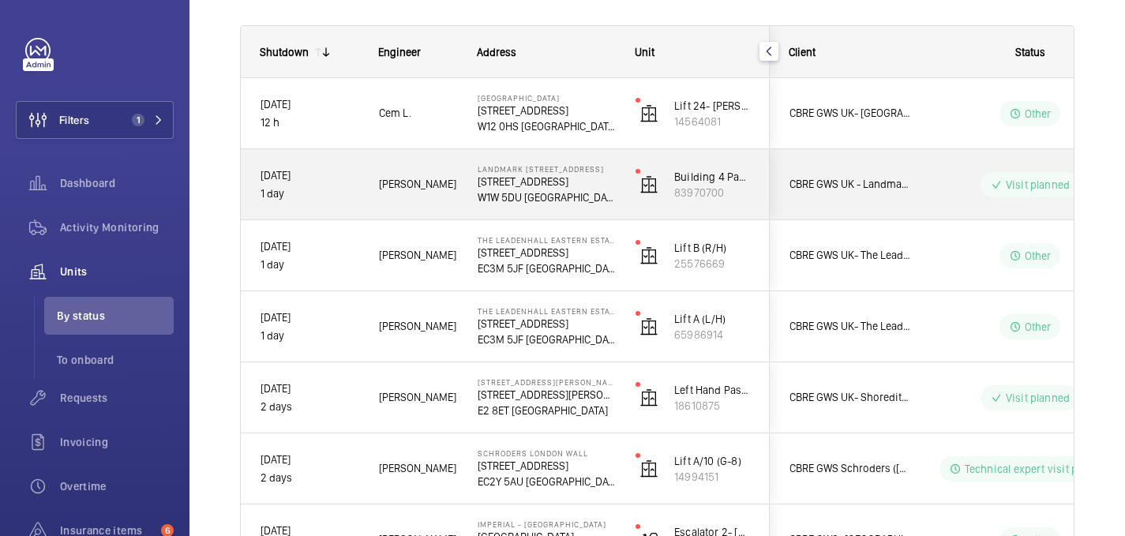
scroll to position [214, 0]
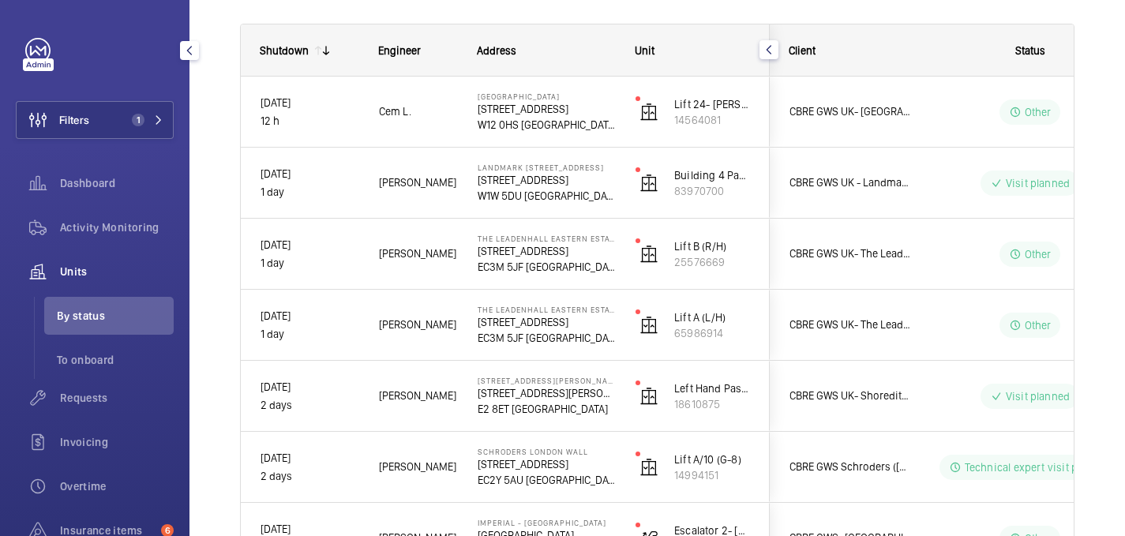
click at [76, 279] on span "Units" at bounding box center [117, 272] width 114 height 16
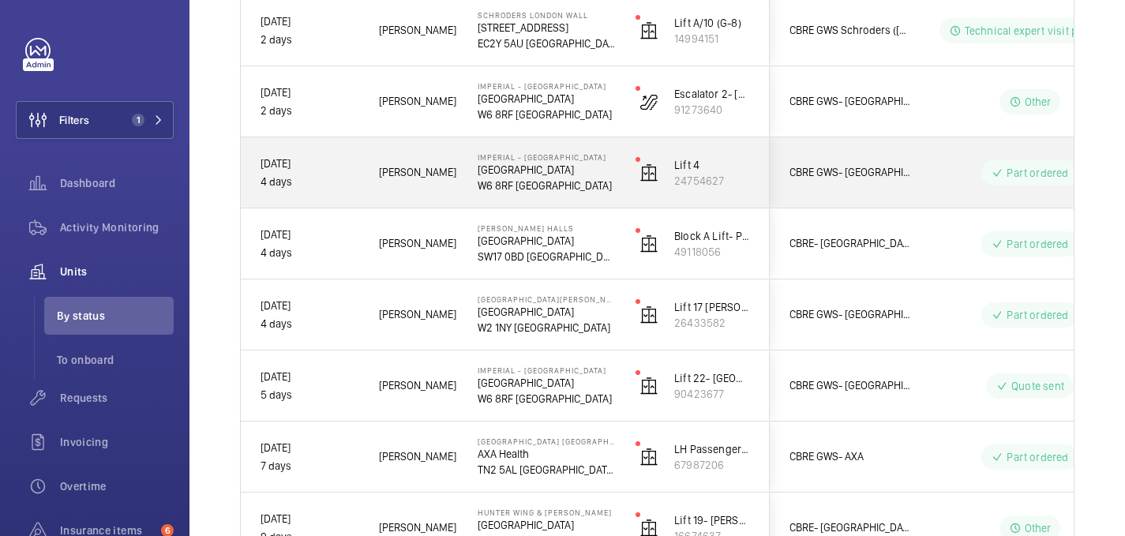
scroll to position [658, 0]
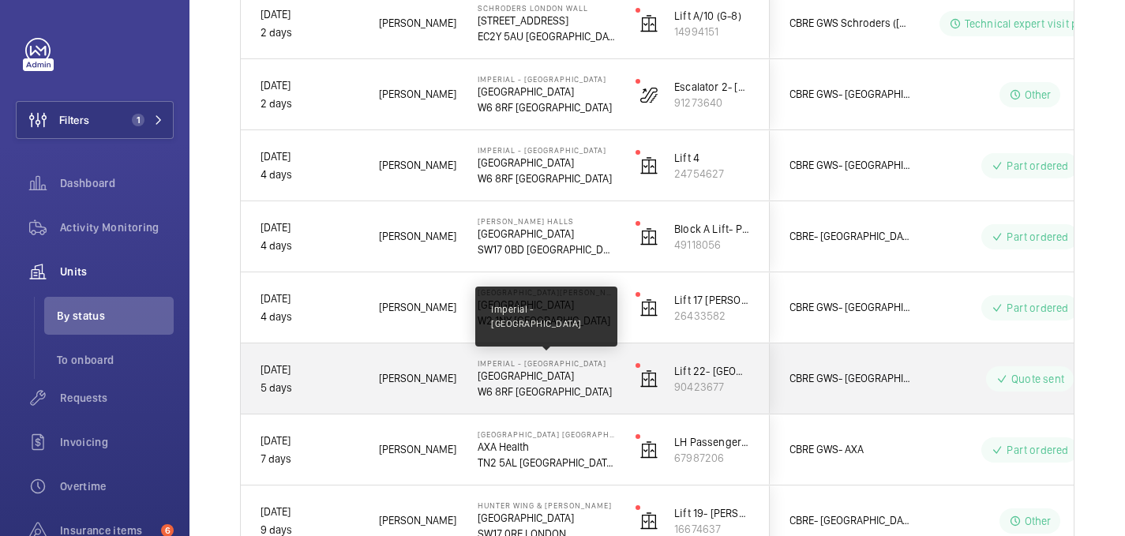
click at [599, 363] on p "Imperial - Charing Cross Hospital" at bounding box center [546, 362] width 137 height 9
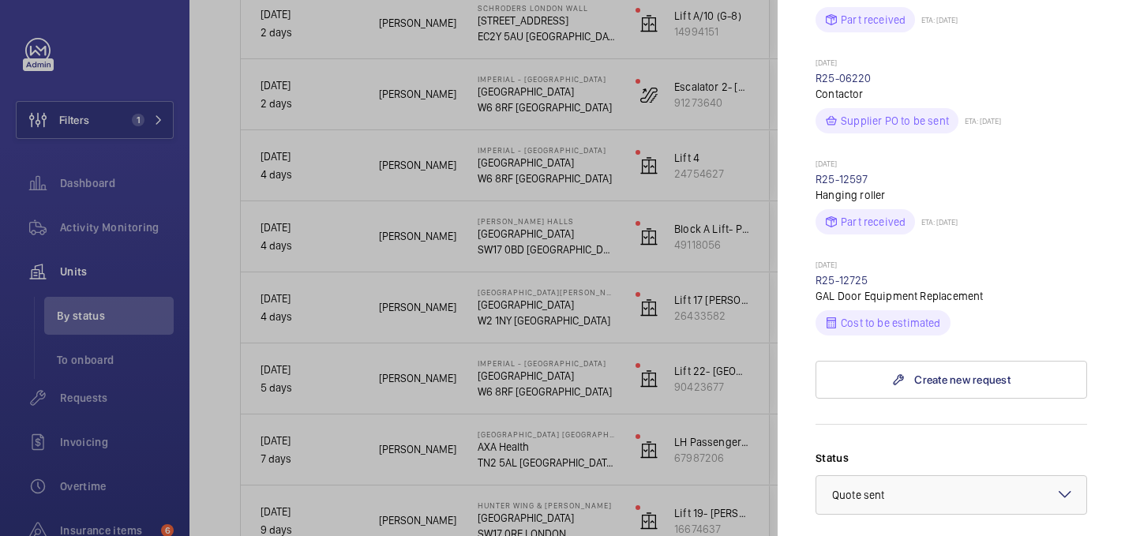
scroll to position [907, 0]
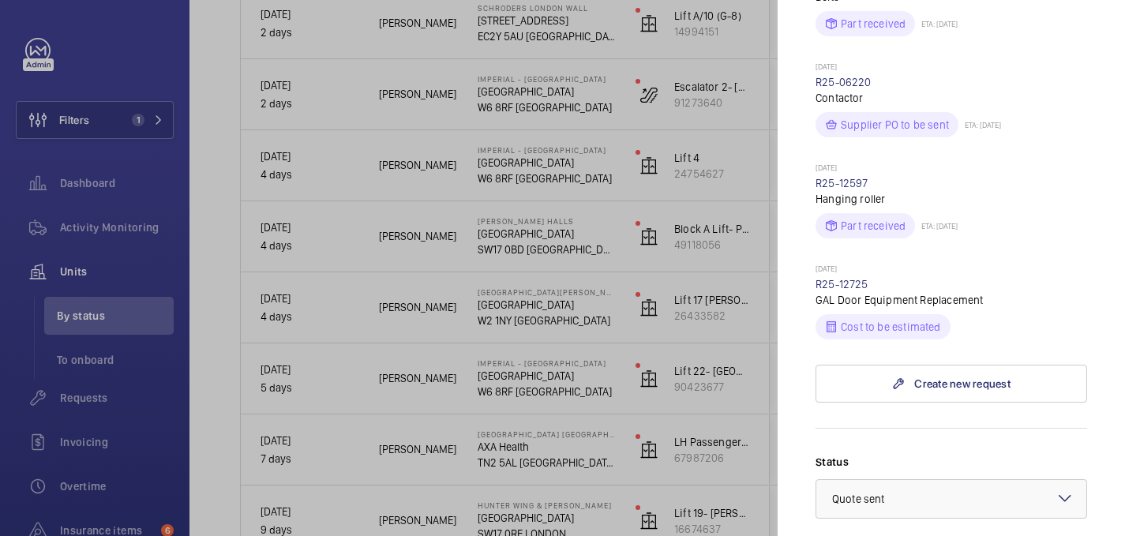
drag, startPoint x: 872, startPoint y: 155, endPoint x: 815, endPoint y: 154, distance: 57.6
click at [815, 154] on mat-sidenav "Stopped unit Imperial - Charing Cross Hospital Charing Cross Hospital W6 8RF LO…" at bounding box center [951, 268] width 347 height 536
copy link "R25-12597"
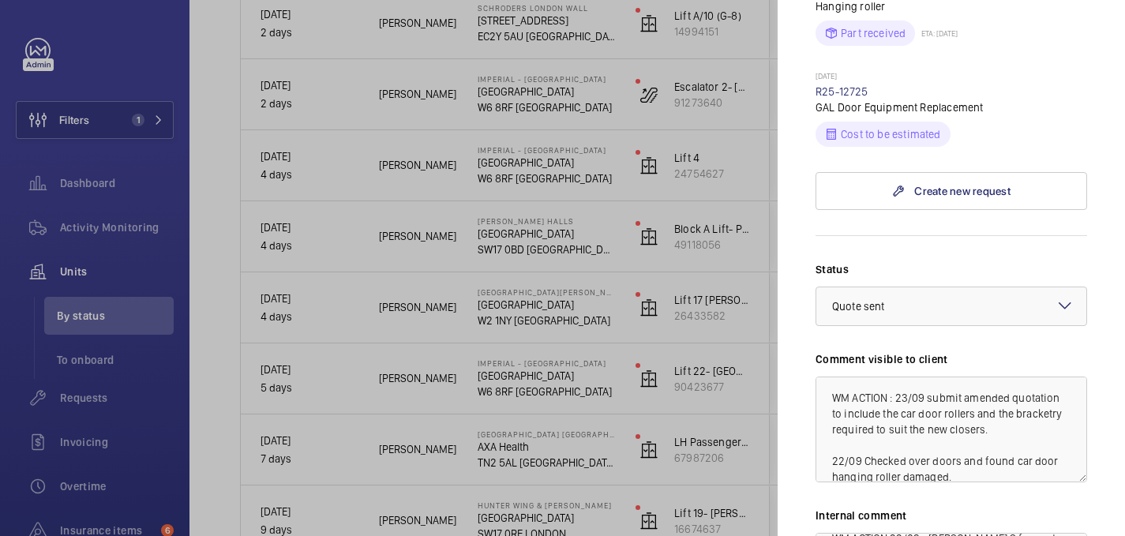
scroll to position [1326, 0]
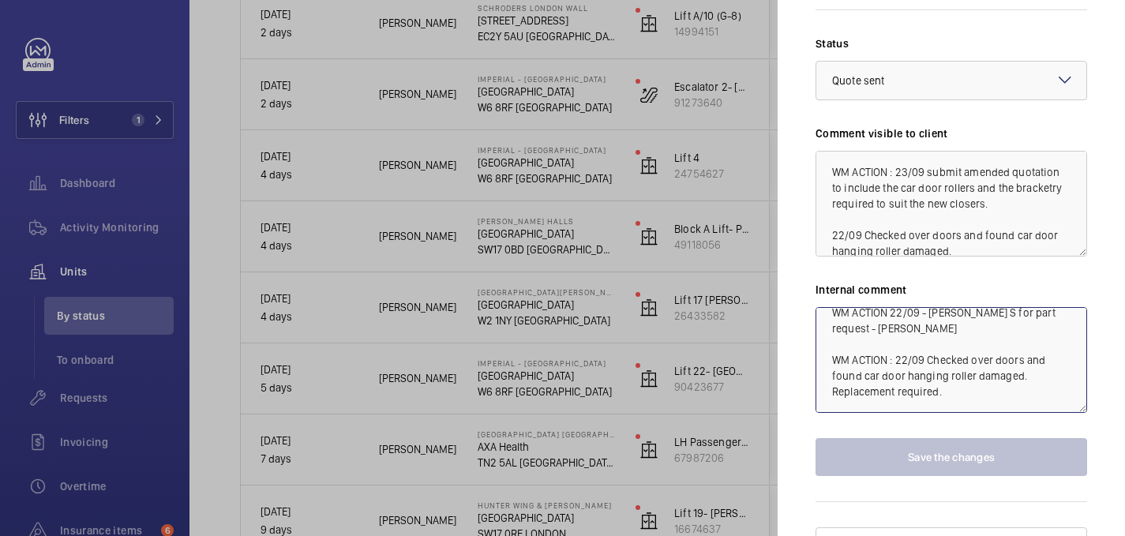
click at [974, 352] on textarea "WM ACTION 22/09 - Chased Lewis S for part request - Elle WM ACTION : 22/09 Chec…" at bounding box center [952, 360] width 272 height 106
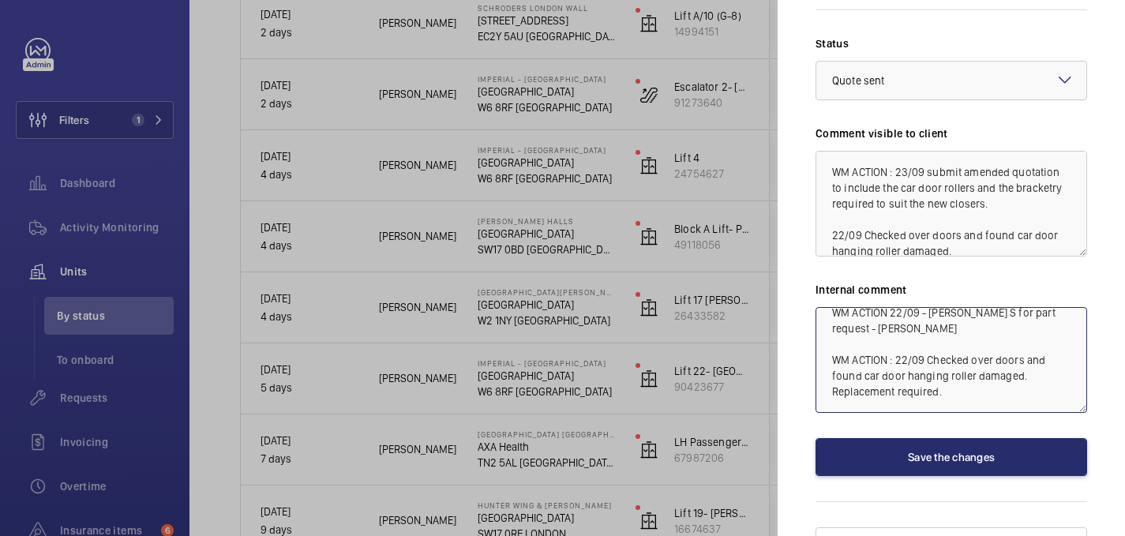
scroll to position [33, 0]
paste textarea "R25-12597"
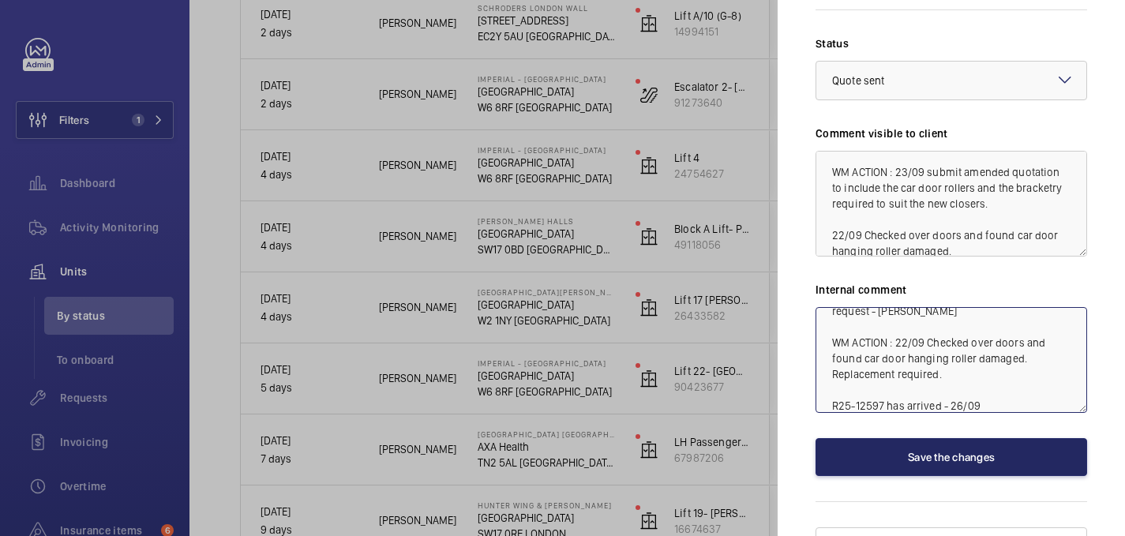
type textarea "WM ACTION 22/09 - Chased Lewis S for part request - Elle WM ACTION : 22/09 Chec…"
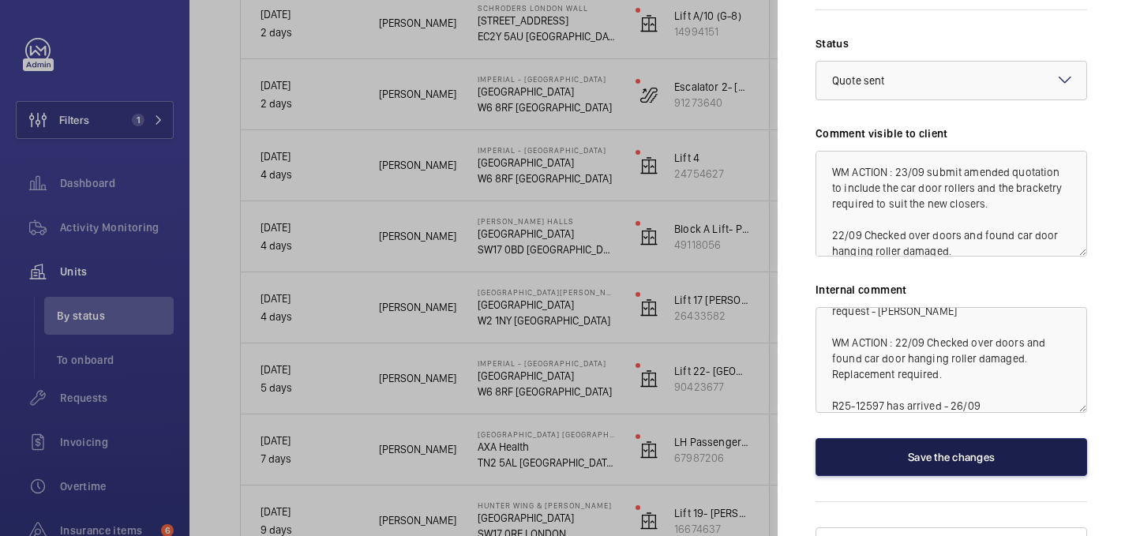
click at [1019, 438] on button "Save the changes" at bounding box center [952, 457] width 272 height 38
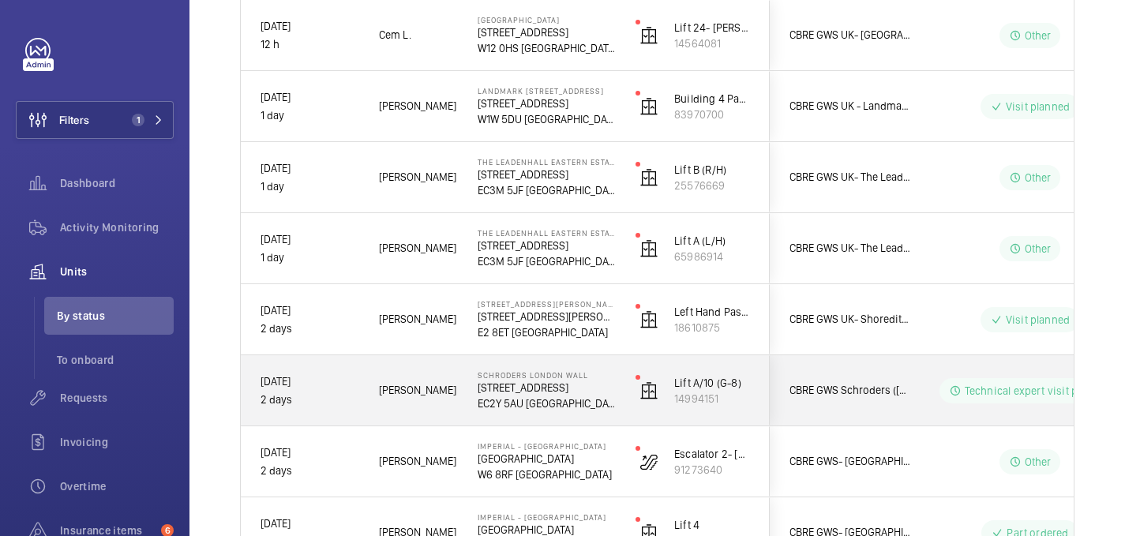
scroll to position [161, 0]
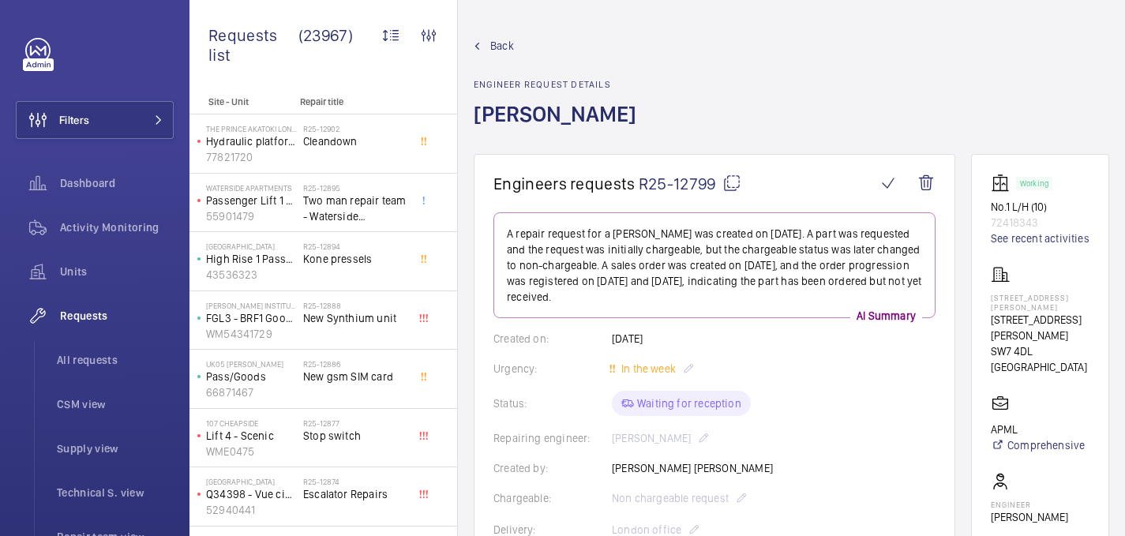
click at [725, 178] on mat-icon at bounding box center [731, 183] width 19 height 19
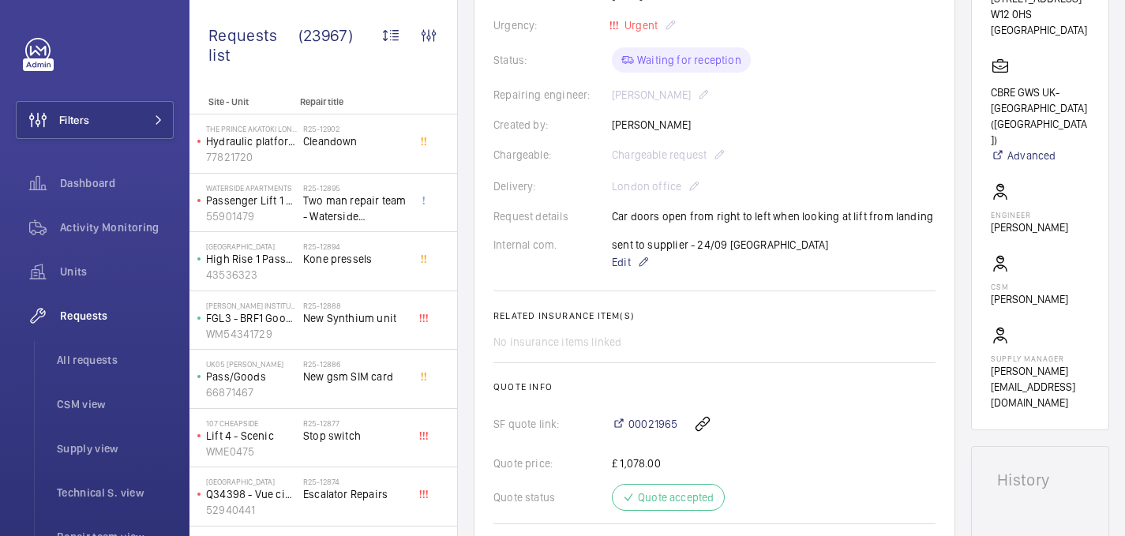
scroll to position [867, 0]
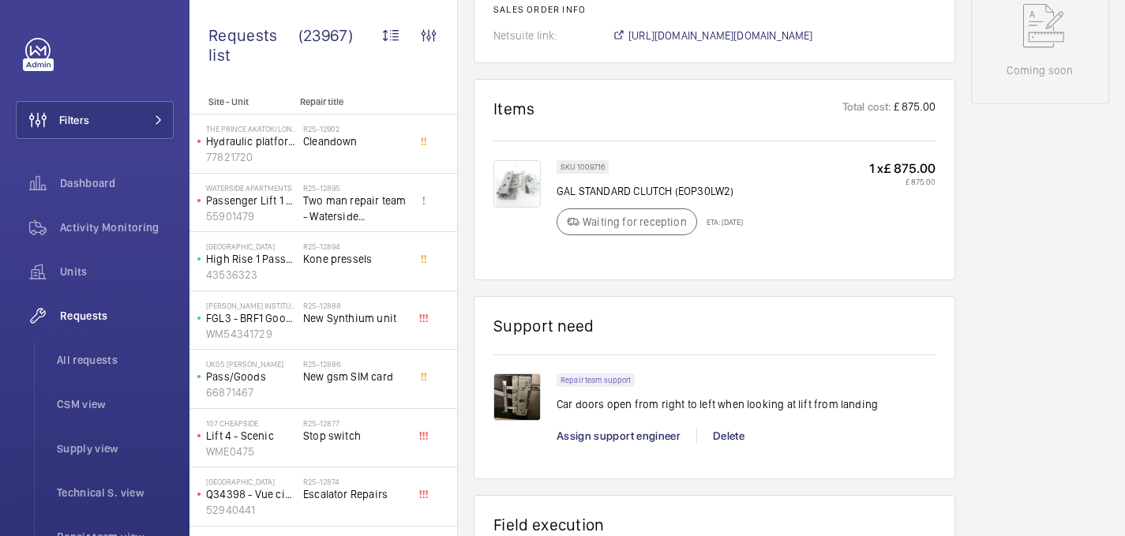
click at [617, 198] on p "GAL STANDARD CLUTCH (EOP30LW2)" at bounding box center [650, 191] width 186 height 16
copy div "GAL STANDARD CLUTCH (EOP30LW2)"
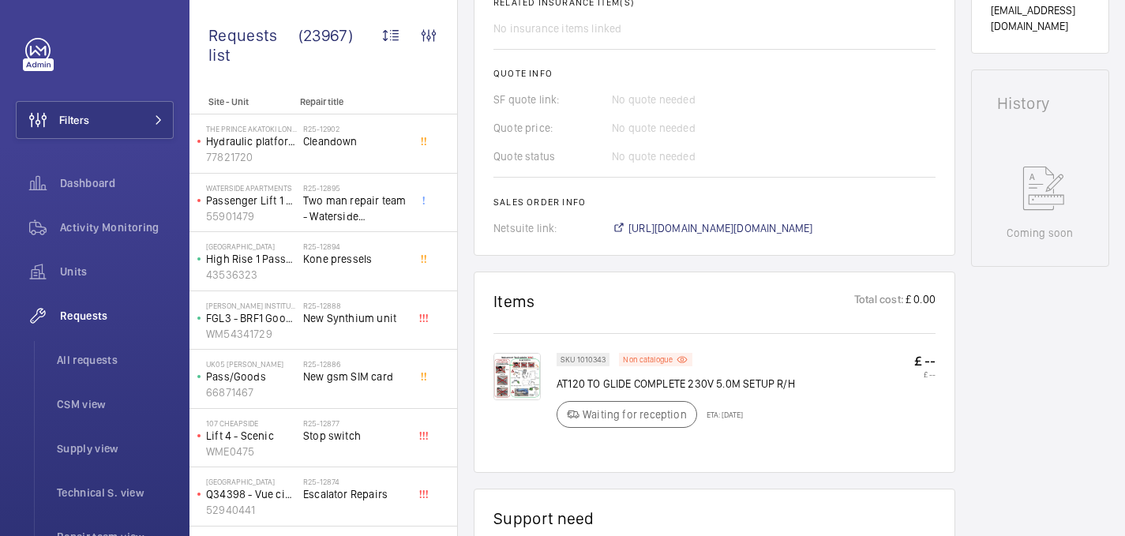
scroll to position [647, 0]
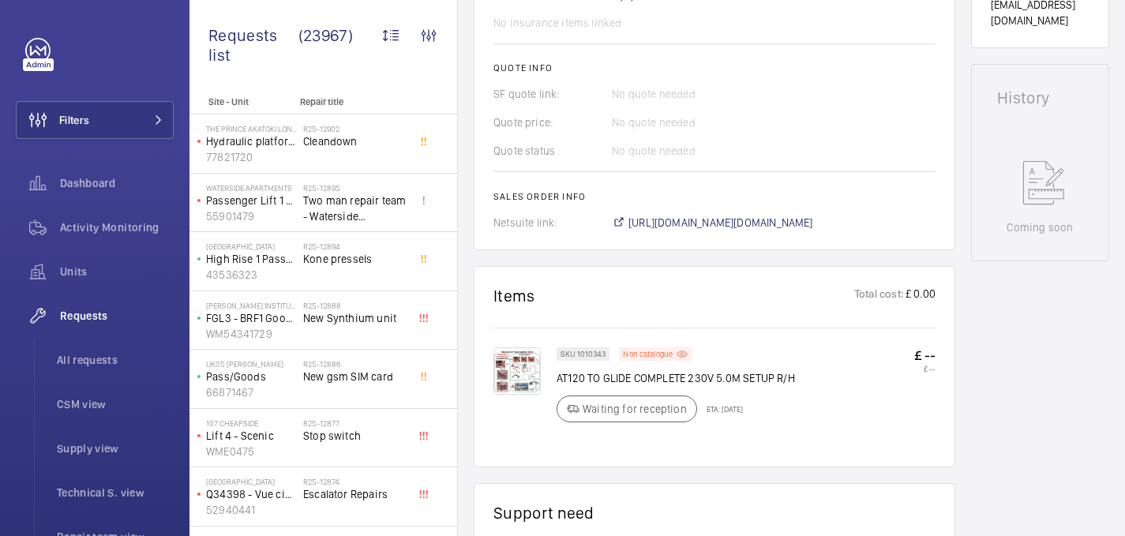
click at [516, 368] on img at bounding box center [516, 370] width 47 height 47
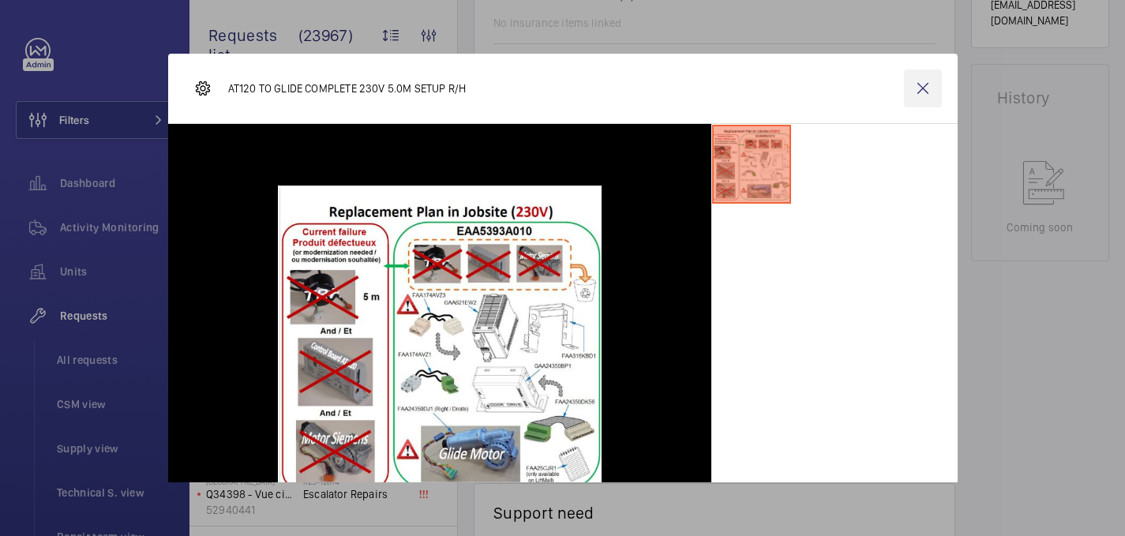
click at [920, 80] on wm-front-icon-button at bounding box center [923, 88] width 38 height 38
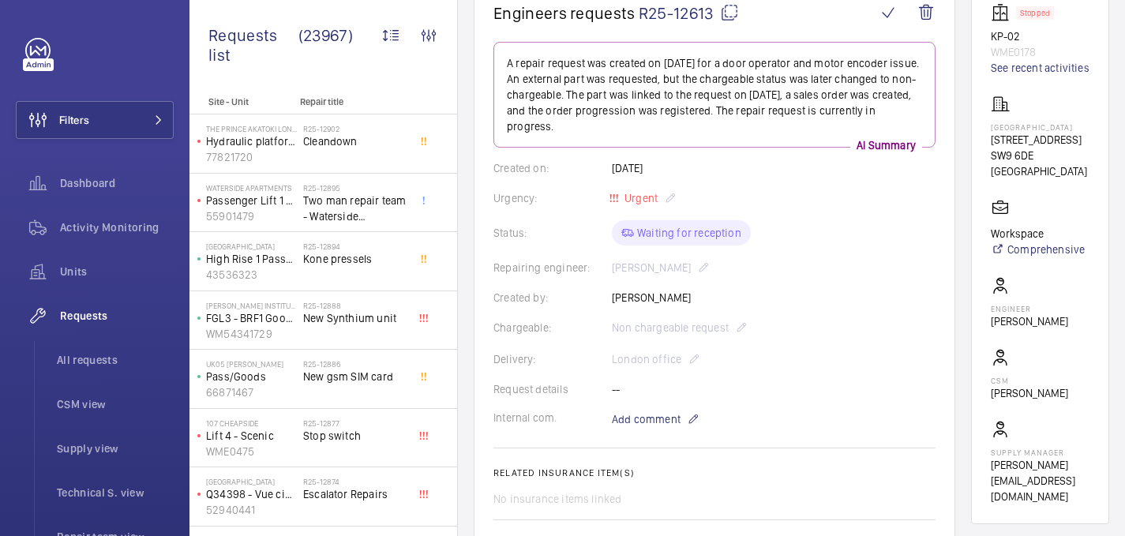
scroll to position [0, 0]
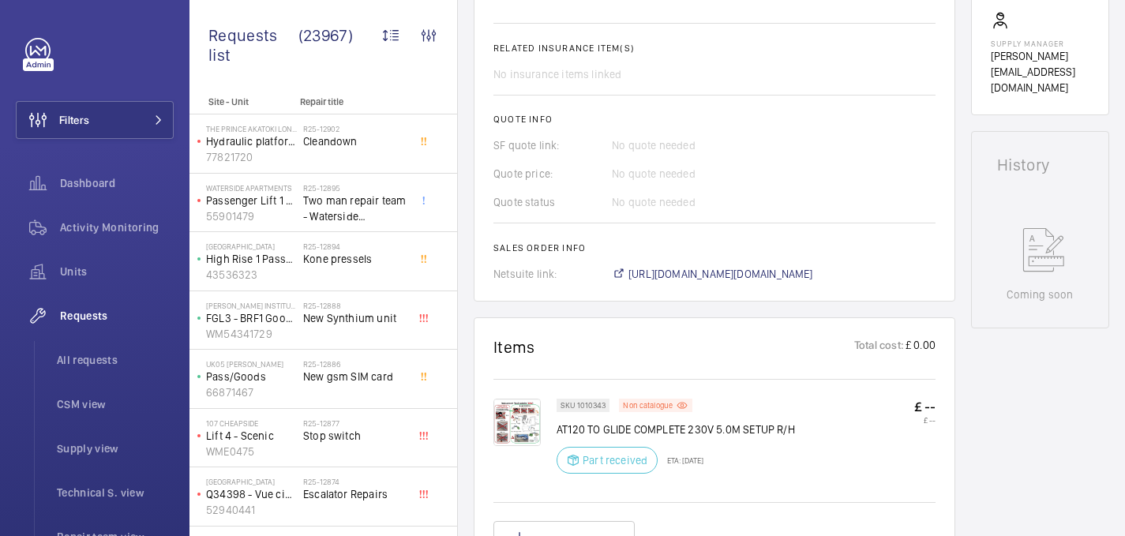
scroll to position [156, 0]
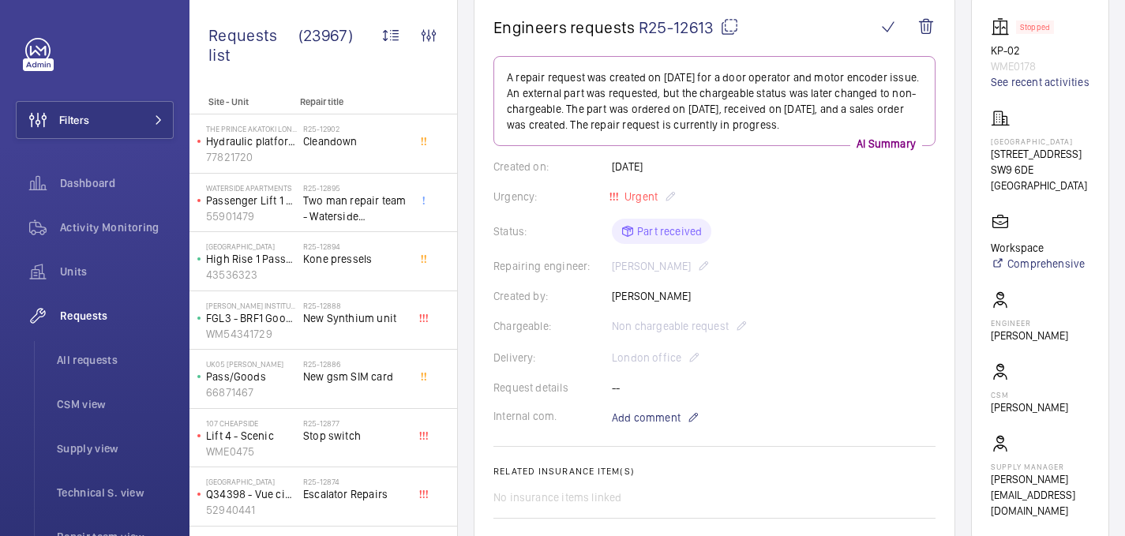
click at [721, 30] on mat-icon at bounding box center [729, 26] width 19 height 19
click at [1025, 149] on div "Kennington Park 1-3 Brixton Road SW9 6DE LONDON" at bounding box center [1040, 151] width 99 height 84
click at [1025, 146] on p "Kennington Park" at bounding box center [1040, 141] width 99 height 9
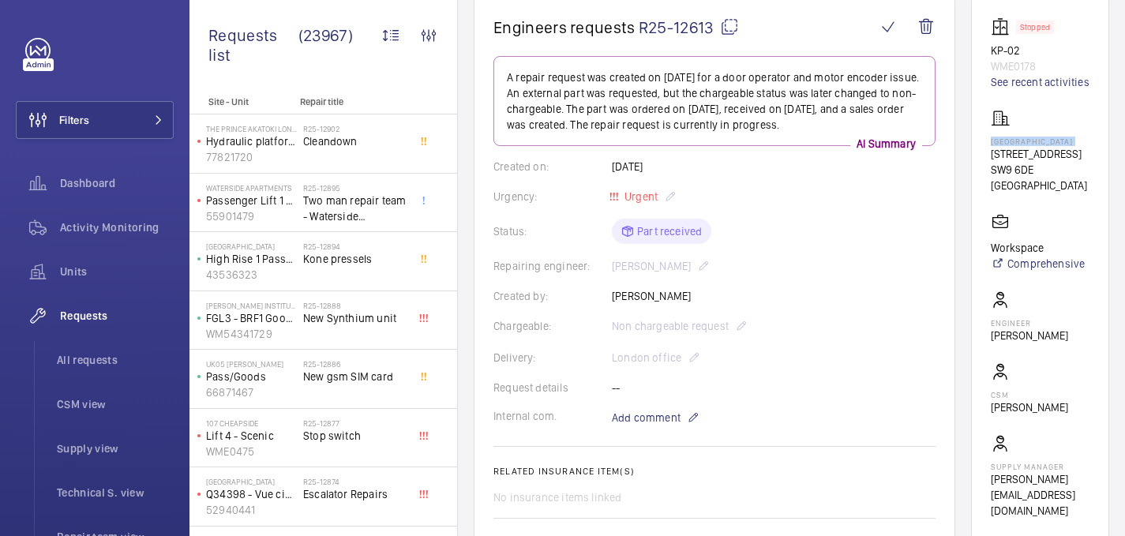
copy p "Kennington Park"
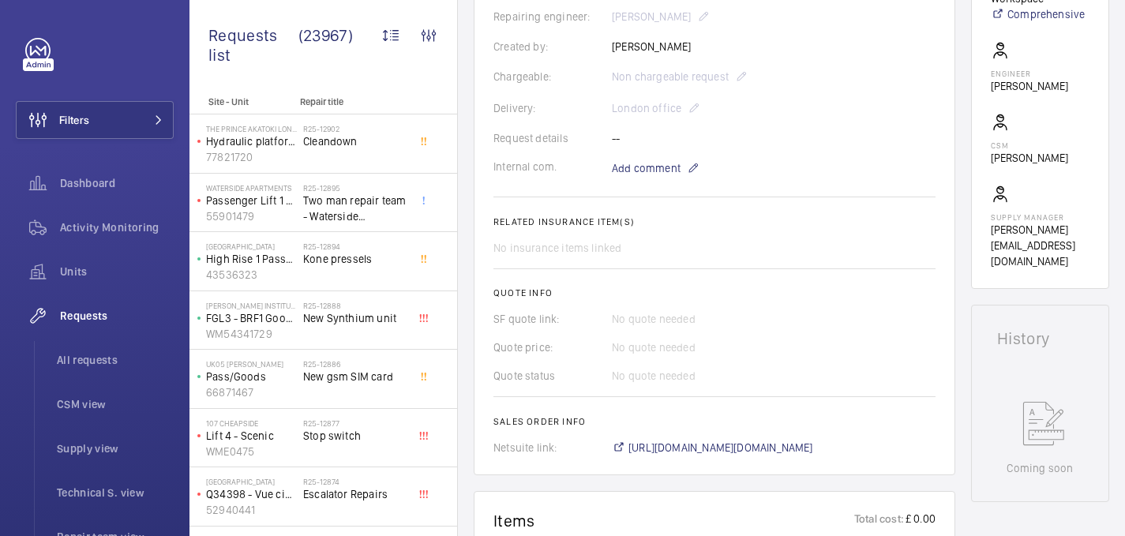
scroll to position [594, 0]
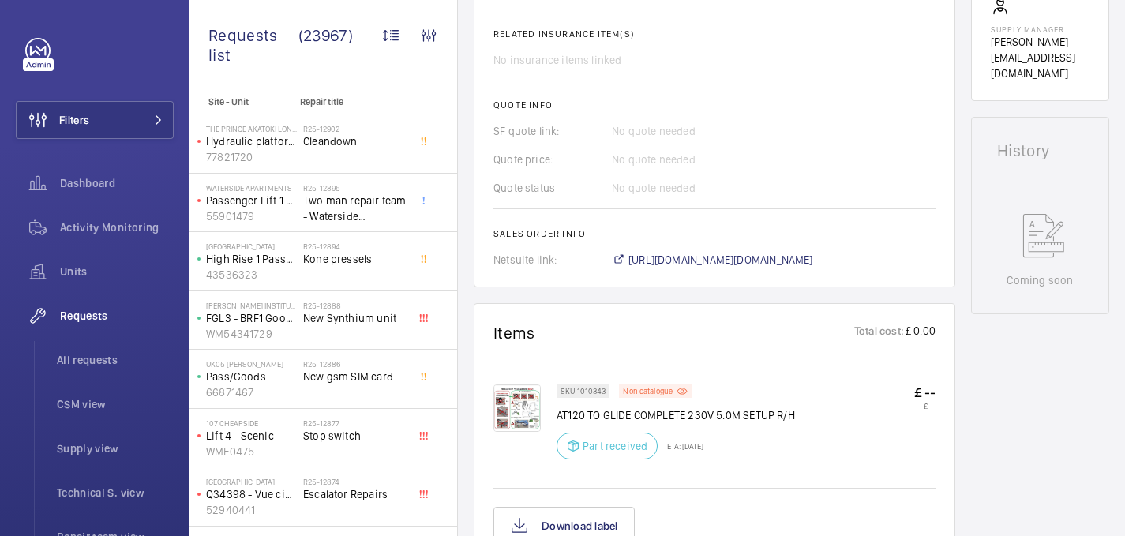
click at [575, 417] on p "AT120 TO GLIDE COMPLETE 230V 5.0M SETUP R/H" at bounding box center [676, 415] width 238 height 16
copy div "AT120 TO GLIDE COMPLETE 230V 5.0M SETUP R/H"
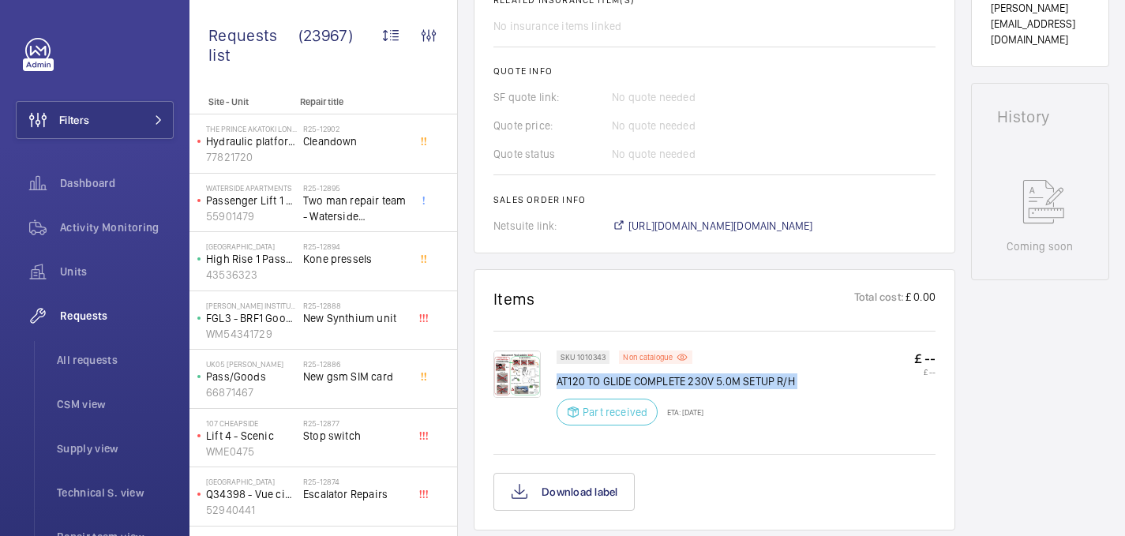
scroll to position [658, 0]
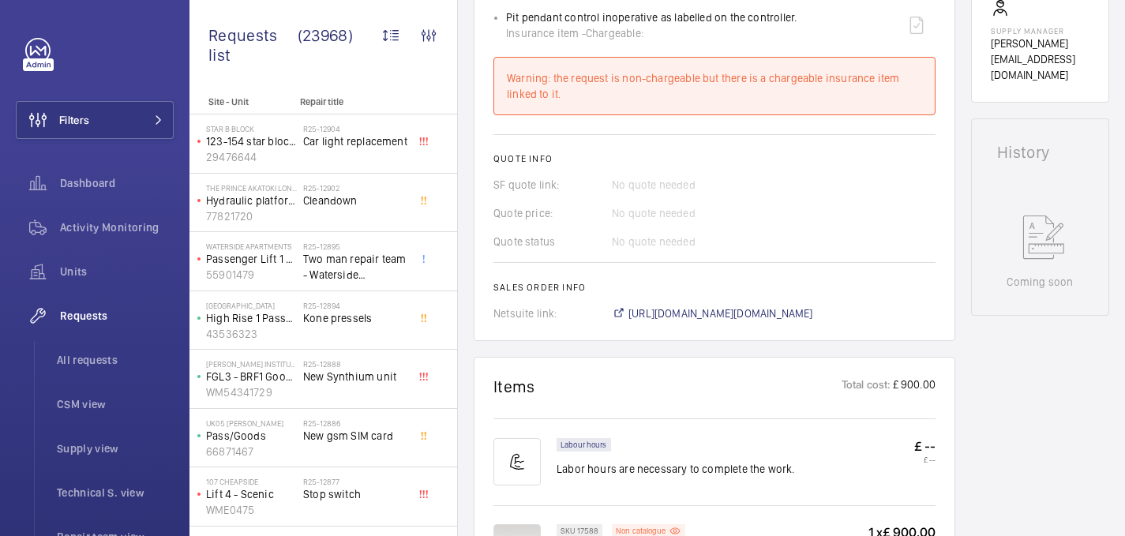
scroll to position [344, 0]
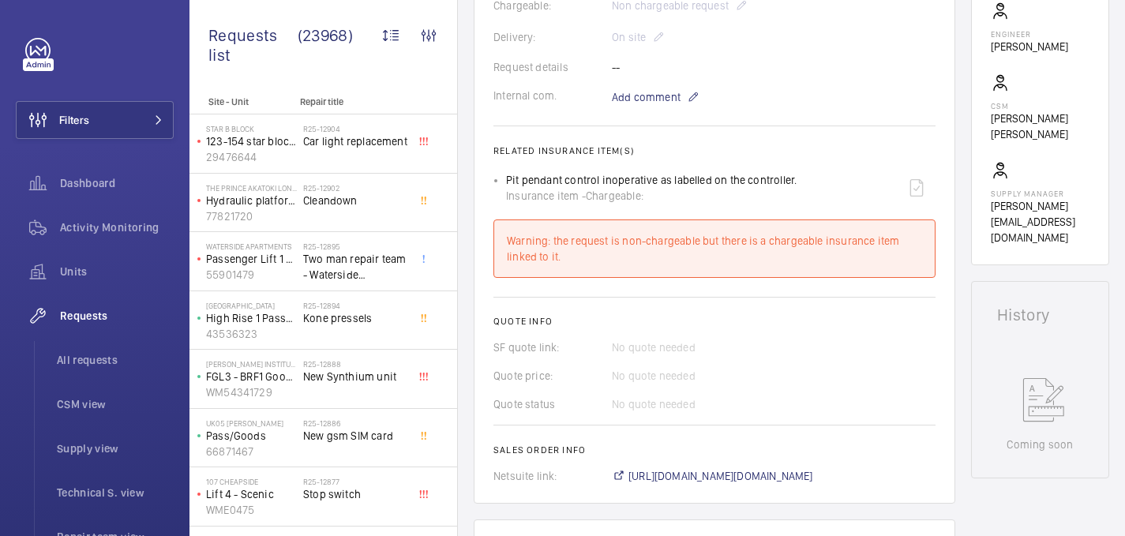
scroll to position [476, 0]
click at [588, 247] on div "Warning: the request is non-chargeable but there is a chargeable insurance item…" at bounding box center [714, 250] width 415 height 32
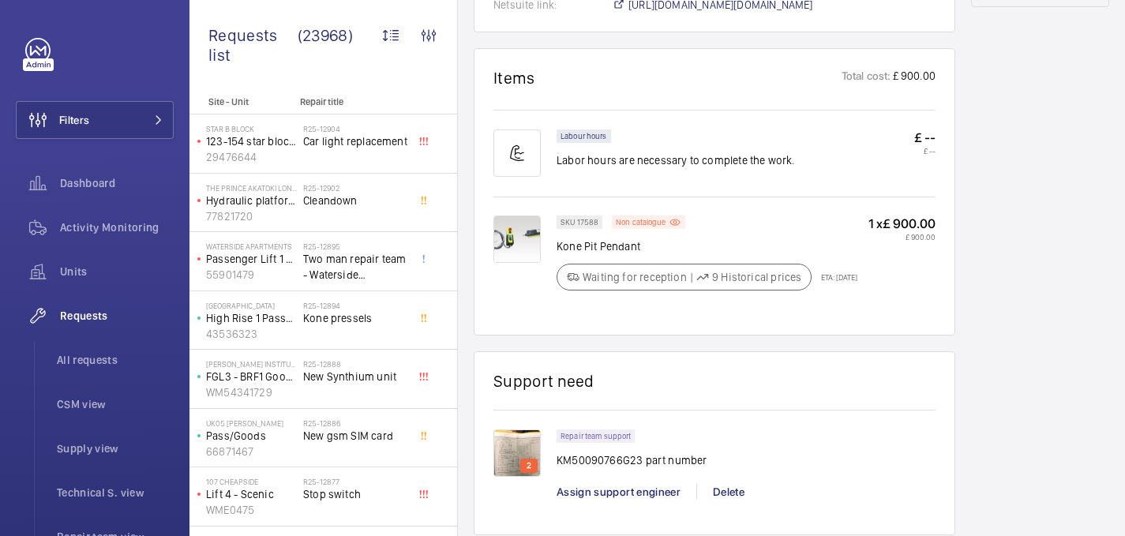
scroll to position [936, 0]
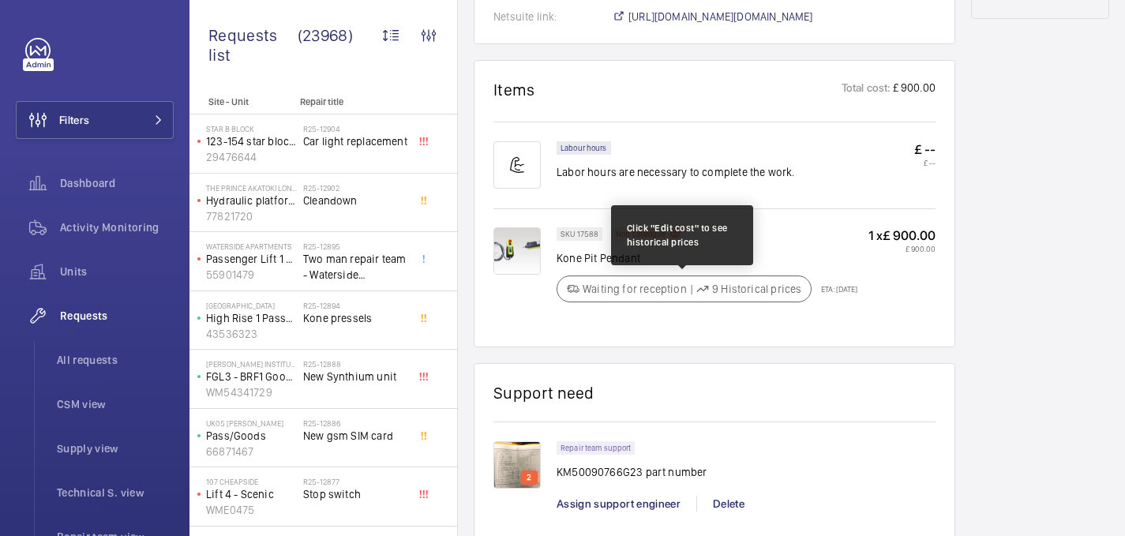
click at [663, 285] on p "Waiting for reception" at bounding box center [635, 289] width 104 height 16
click at [661, 287] on p "Waiting for reception" at bounding box center [635, 289] width 104 height 16
click at [731, 302] on div "Waiting for reception | 9 Historical prices" at bounding box center [684, 289] width 255 height 27
click at [731, 297] on p "9 Historical prices" at bounding box center [756, 289] width 89 height 16
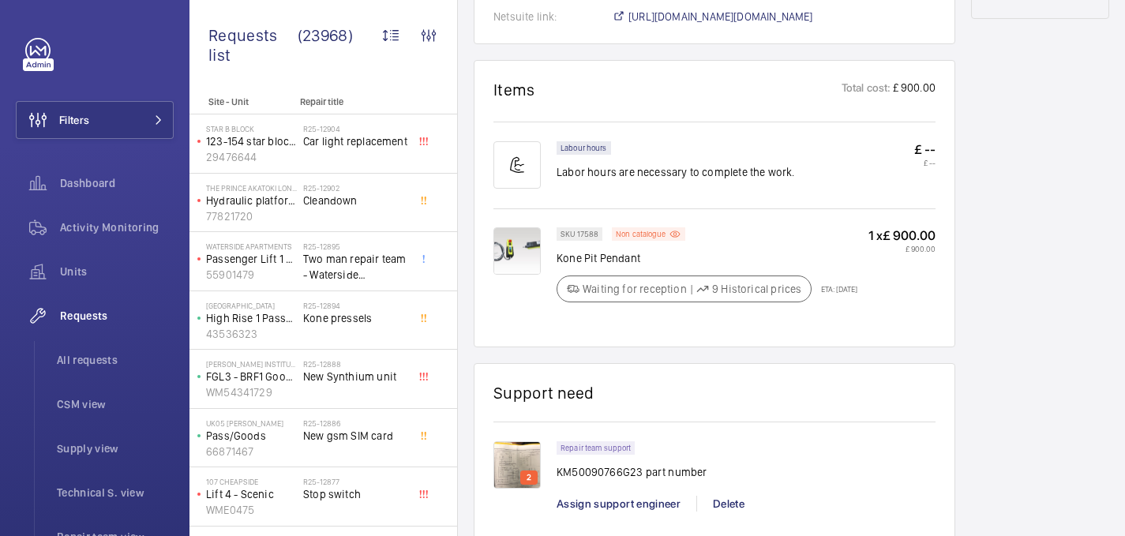
click at [903, 231] on p "1 x £ 900.00" at bounding box center [902, 235] width 67 height 17
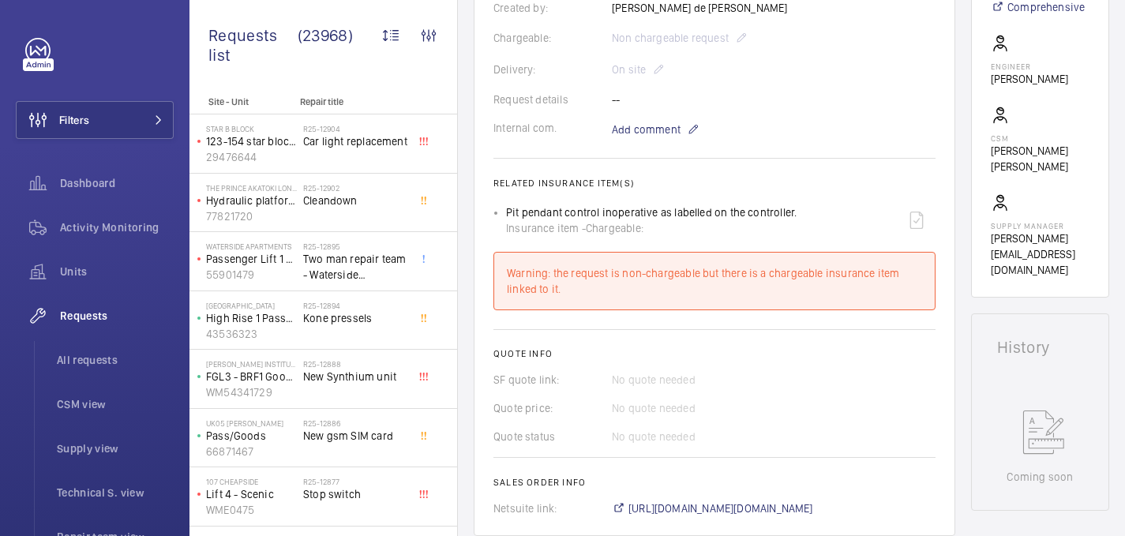
scroll to position [435, 0]
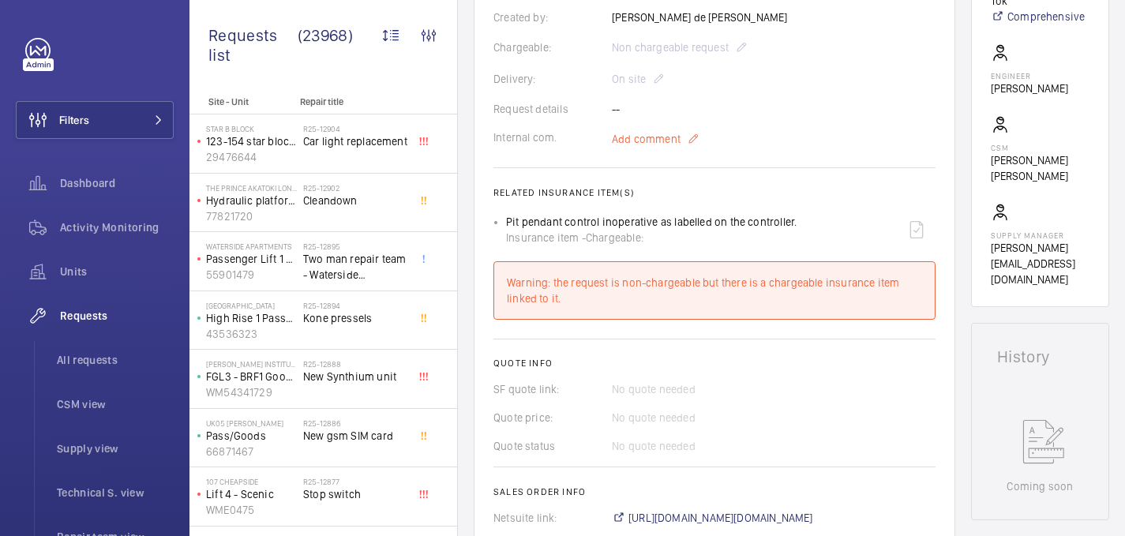
click at [637, 137] on span "Add comment" at bounding box center [646, 139] width 69 height 16
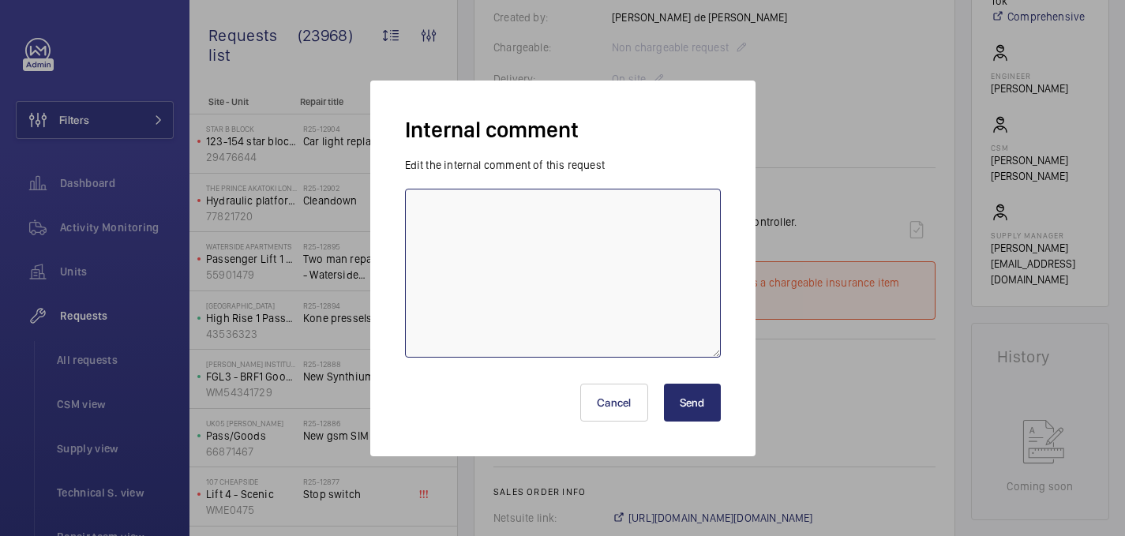
click at [590, 243] on textarea at bounding box center [563, 273] width 316 height 169
type textarea "Parts are in - 26/09 india"
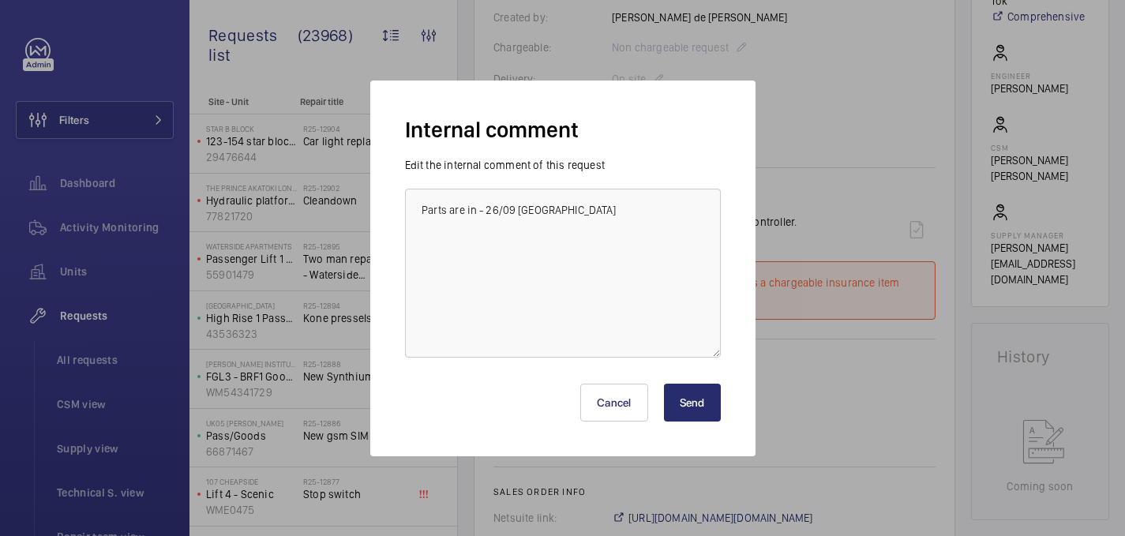
click at [683, 415] on button "Send" at bounding box center [692, 403] width 57 height 38
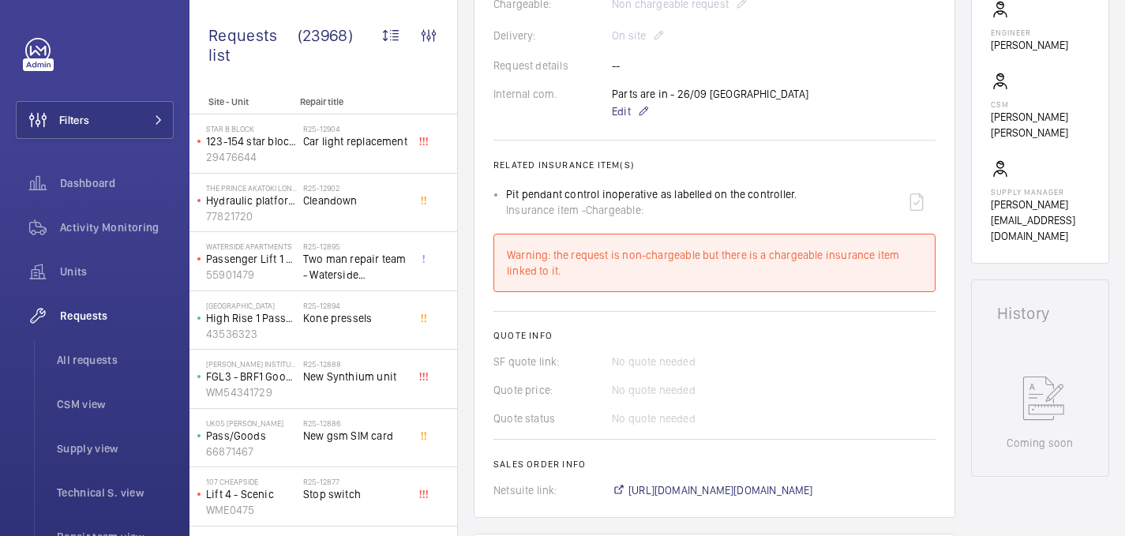
scroll to position [467, 0]
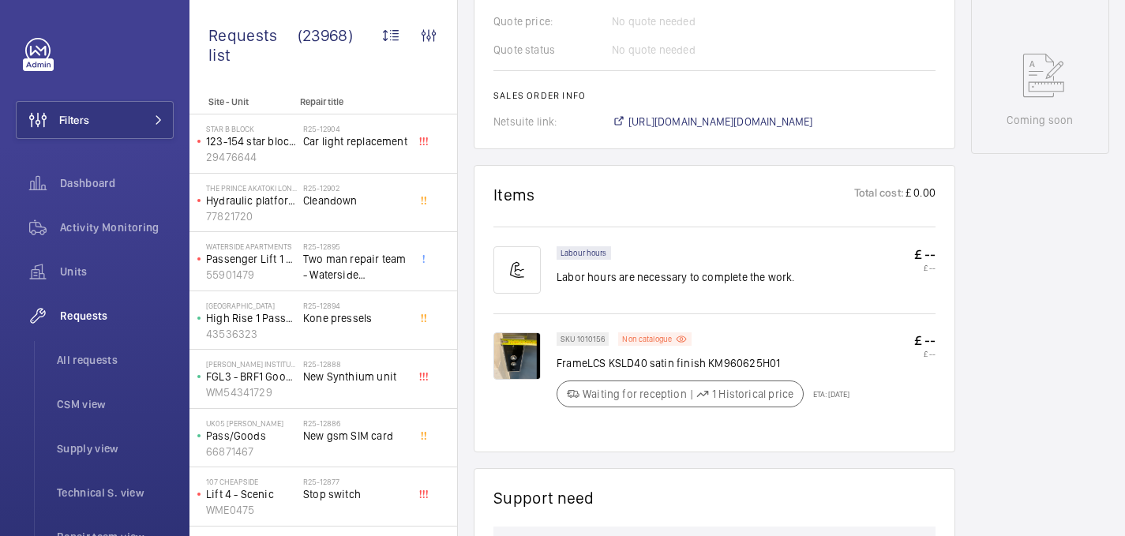
scroll to position [780, 0]
click at [510, 339] on img at bounding box center [516, 355] width 47 height 47
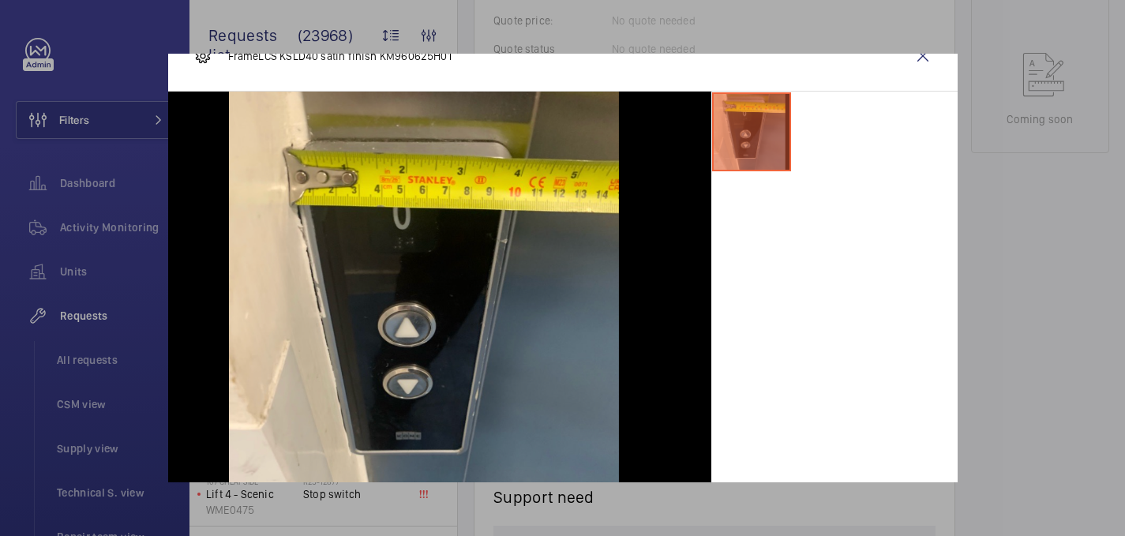
scroll to position [36, 0]
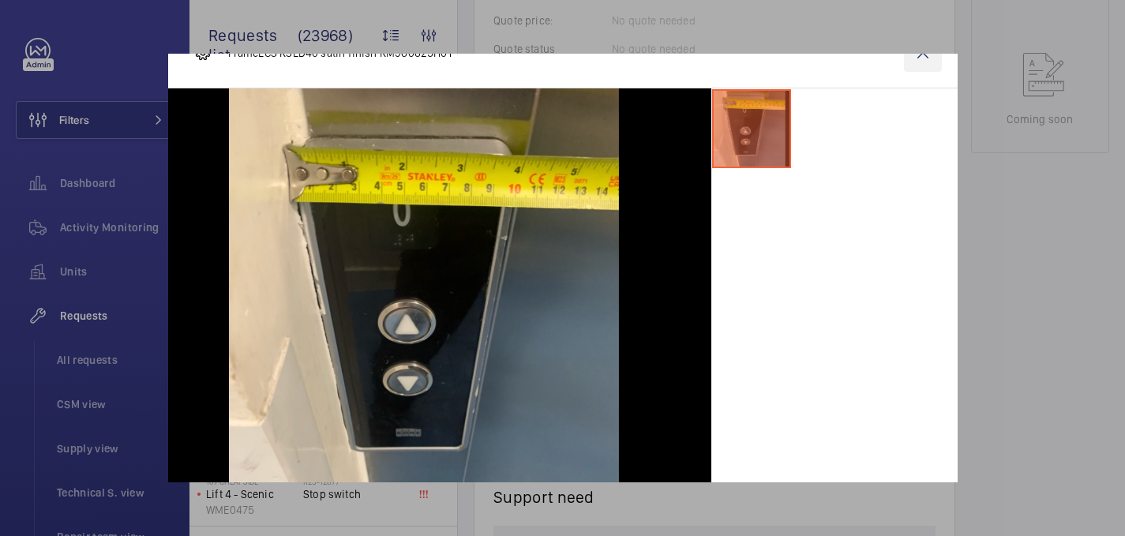
click at [917, 61] on wm-front-icon-button at bounding box center [923, 53] width 38 height 38
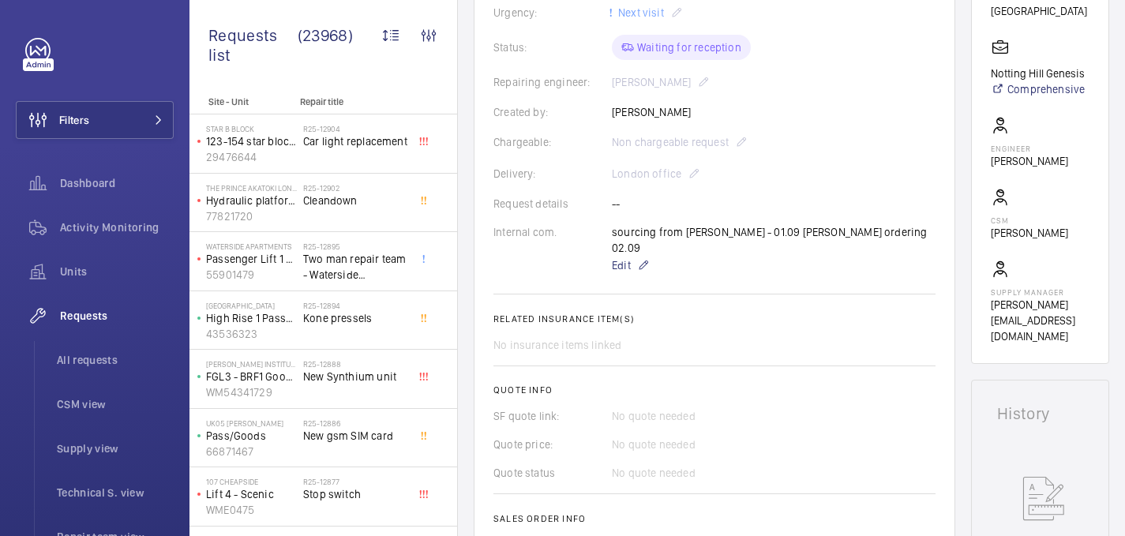
scroll to position [59, 0]
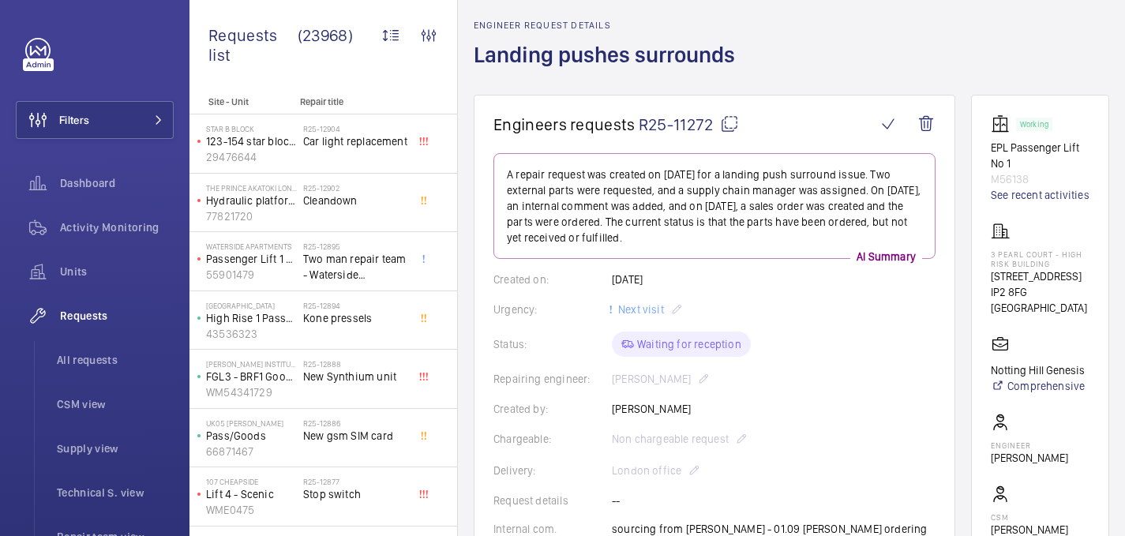
click at [727, 122] on mat-icon at bounding box center [729, 123] width 19 height 19
click at [1048, 266] on p "3 Pearl Court - High Risk Building" at bounding box center [1040, 258] width 99 height 19
copy p "3 Pearl Court - High Risk Building"
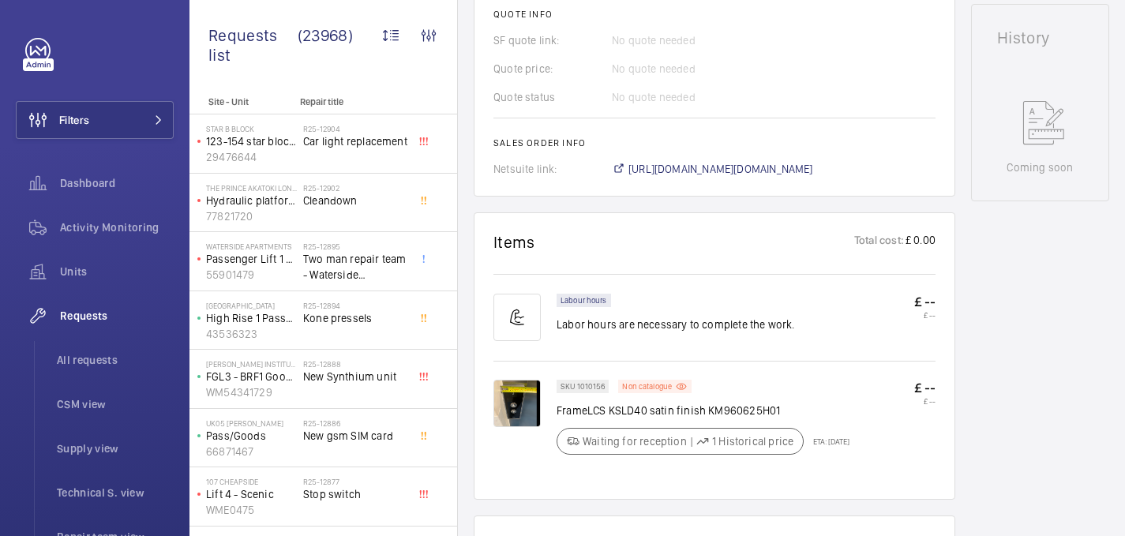
scroll to position [745, 0]
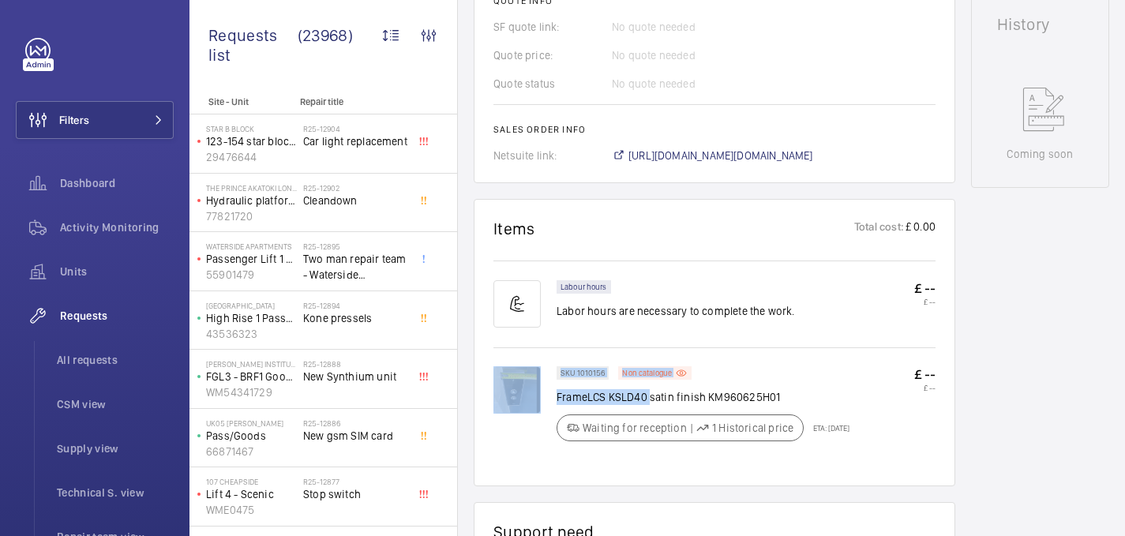
drag, startPoint x: 647, startPoint y: 383, endPoint x: 550, endPoint y: 384, distance: 96.3
click at [550, 384] on div "SKU 1010156 Non catalogue FrameLCS KSLD40 satin finish KM960625H01 Waiting for …" at bounding box center [714, 416] width 442 height 100
click at [550, 384] on div at bounding box center [524, 408] width 63 height 84
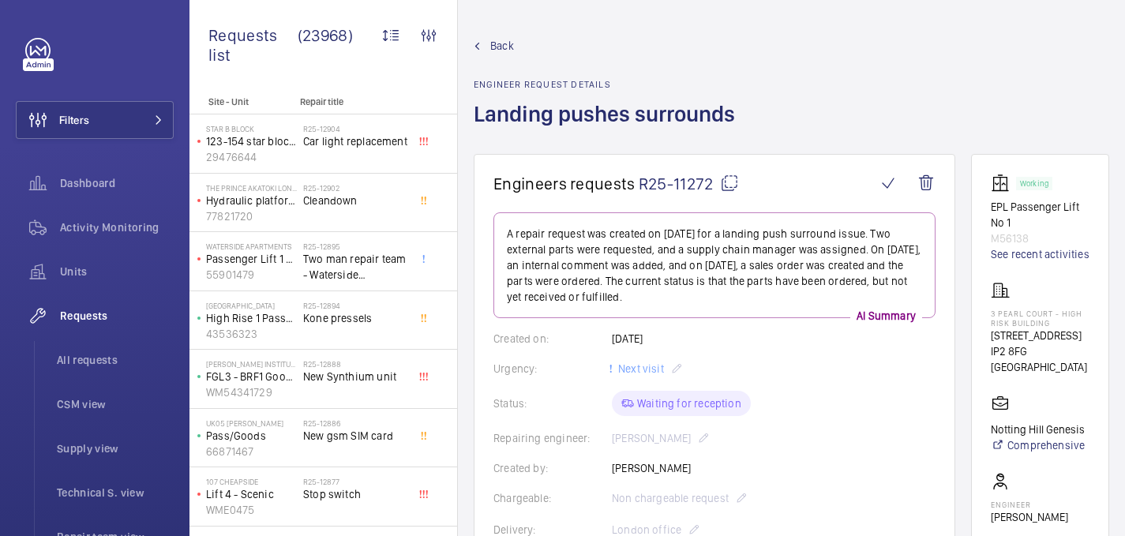
click at [592, 112] on h1 "Landing pushes surrounds" at bounding box center [609, 126] width 271 height 54
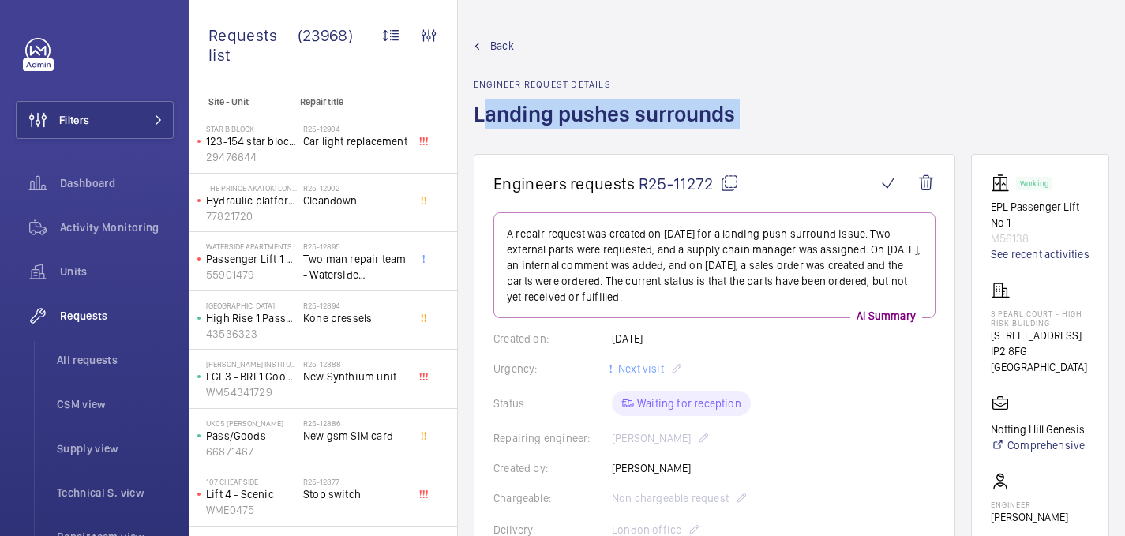
click at [592, 112] on h1 "Landing pushes surrounds" at bounding box center [609, 126] width 271 height 54
copy h1 "Landing pushes surrounds"
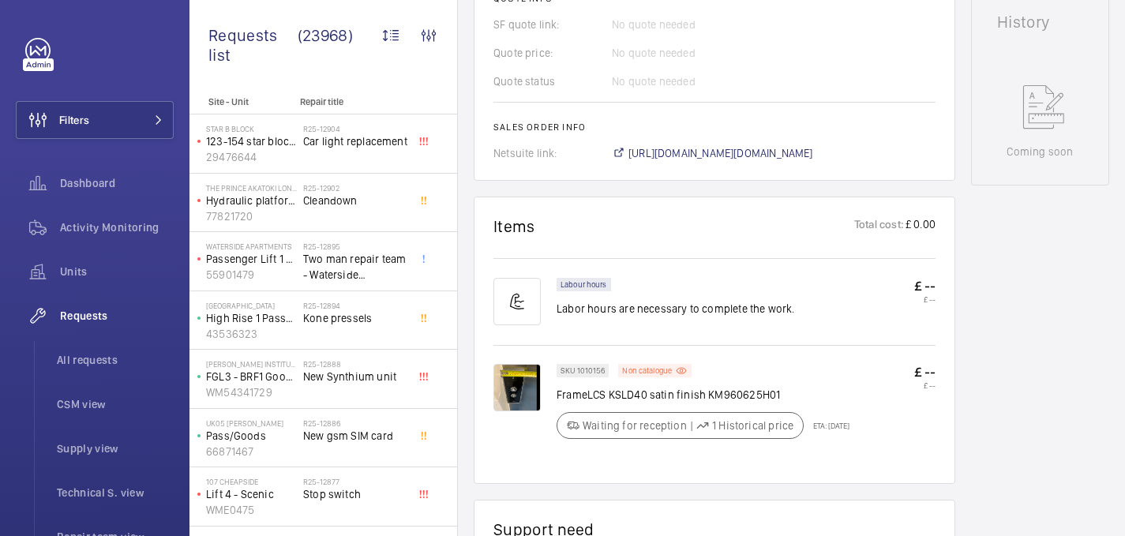
scroll to position [861, 0]
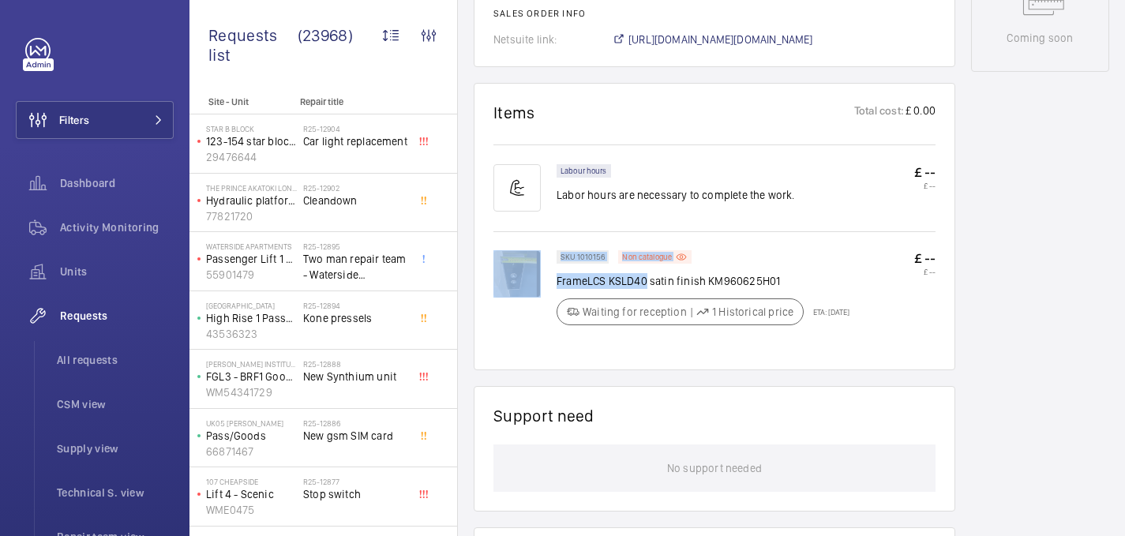
drag, startPoint x: 645, startPoint y: 270, endPoint x: 542, endPoint y: 272, distance: 103.5
click at [542, 273] on div "SKU 1010156 Non catalogue FrameLCS KSLD40 satin finish KM960625H01 Waiting for …" at bounding box center [714, 300] width 442 height 100
click at [542, 272] on div at bounding box center [524, 292] width 63 height 84
drag, startPoint x: 645, startPoint y: 267, endPoint x: 556, endPoint y: 268, distance: 89.2
click at [557, 273] on p "FrameLCS KSLD40 satin finish KM960625H01" at bounding box center [703, 281] width 293 height 16
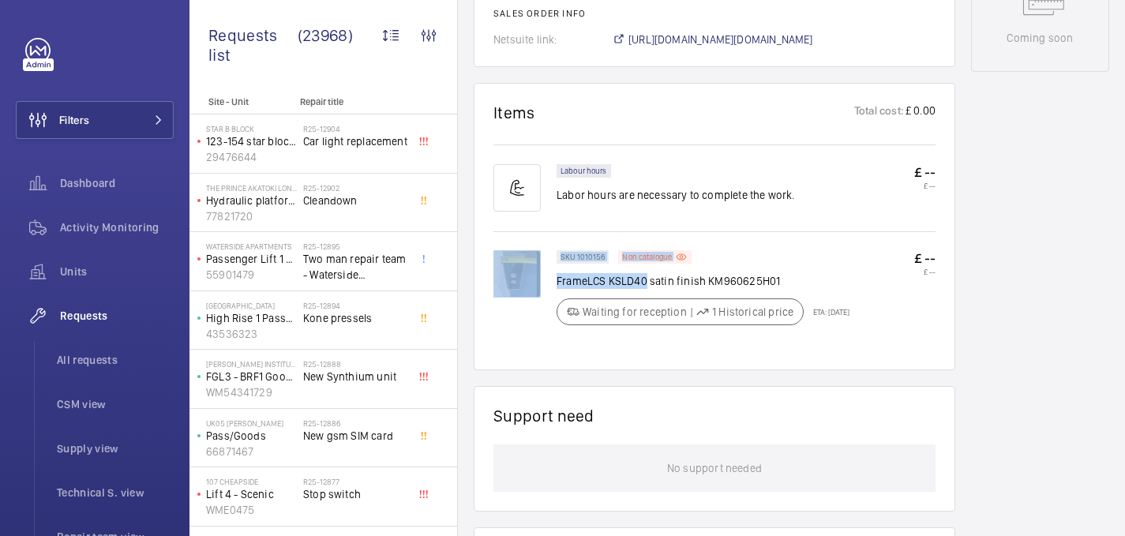
click at [557, 273] on p "FrameLCS KSLD40 satin finish KM960625H01" at bounding box center [703, 281] width 293 height 16
drag, startPoint x: 646, startPoint y: 269, endPoint x: 557, endPoint y: 270, distance: 89.2
click at [557, 273] on p "FrameLCS KSLD40 satin finish KM960625H01" at bounding box center [703, 281] width 293 height 16
copy p "FrameLCS KSLD40"
click at [702, 273] on p "FrameLCS KSLD40 satin finish KM960625H01" at bounding box center [703, 281] width 293 height 16
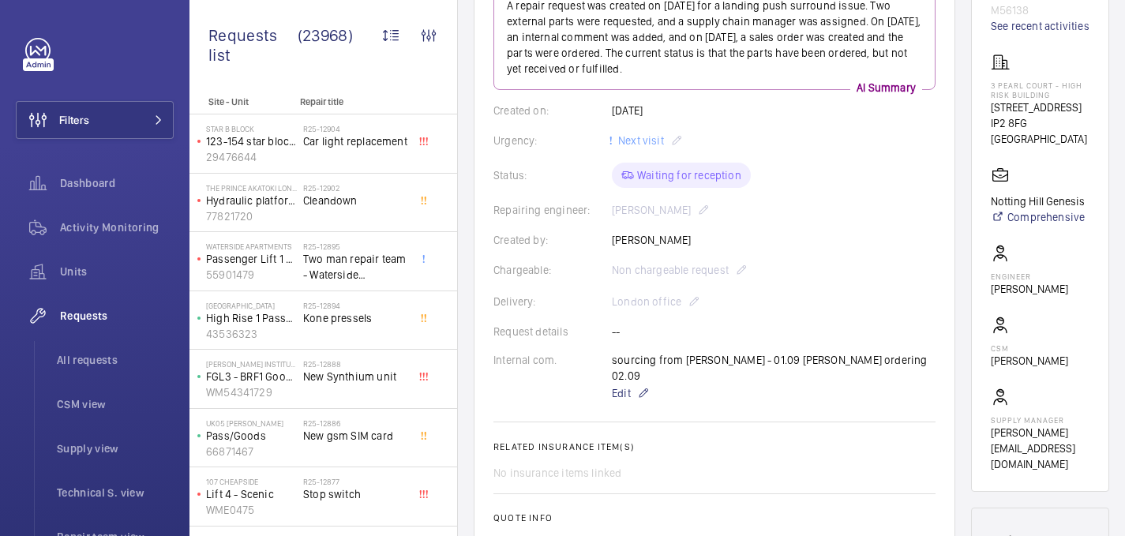
scroll to position [178, 0]
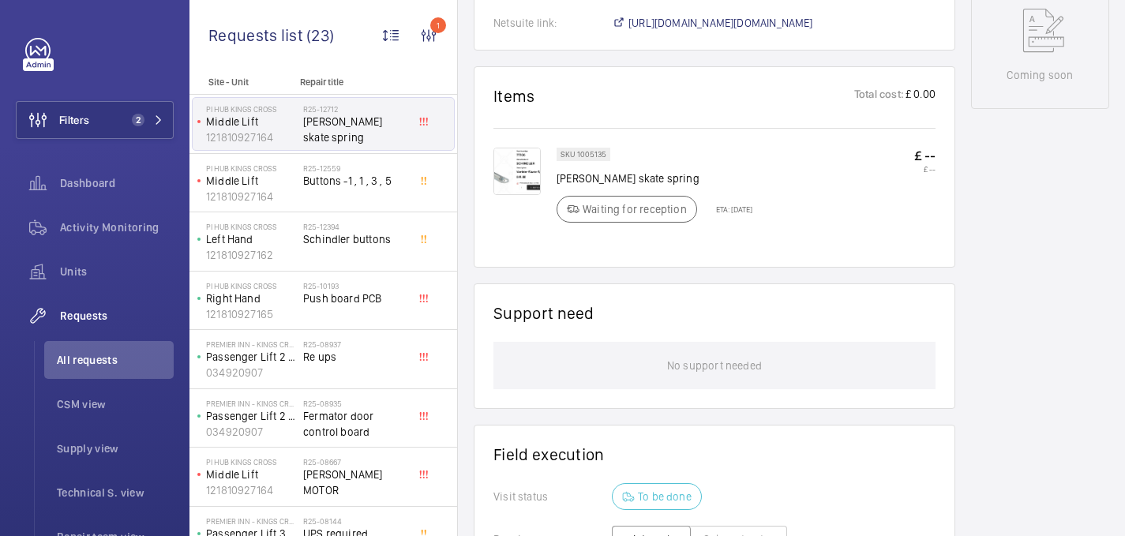
scroll to position [936, 0]
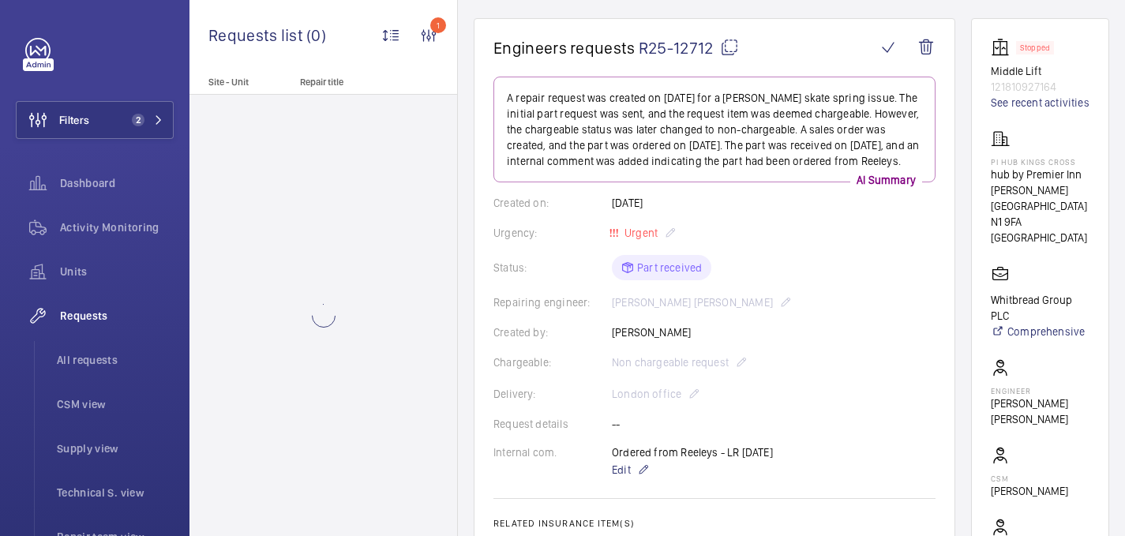
scroll to position [509, 0]
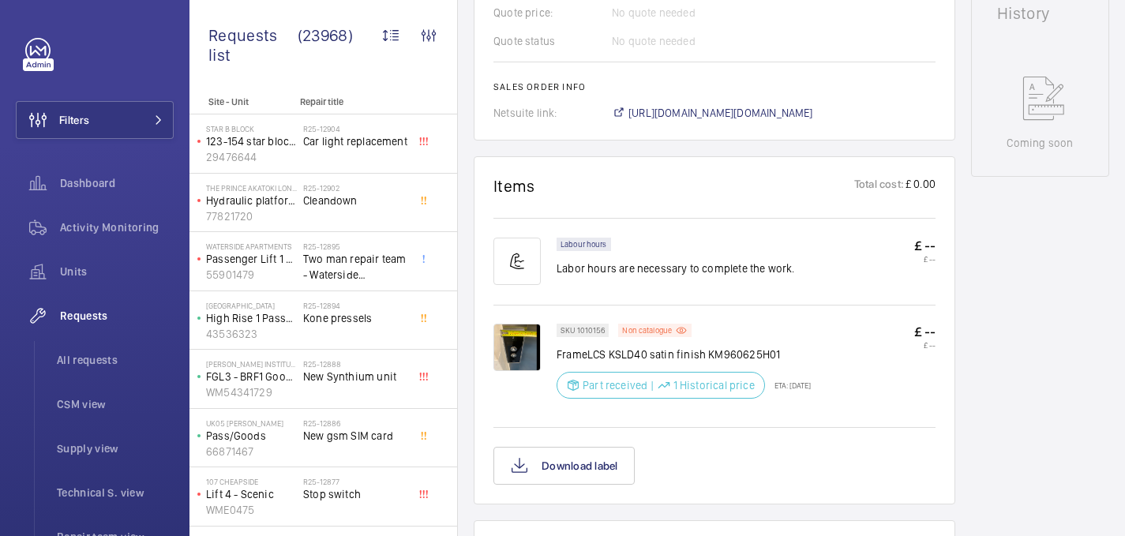
scroll to position [772, 0]
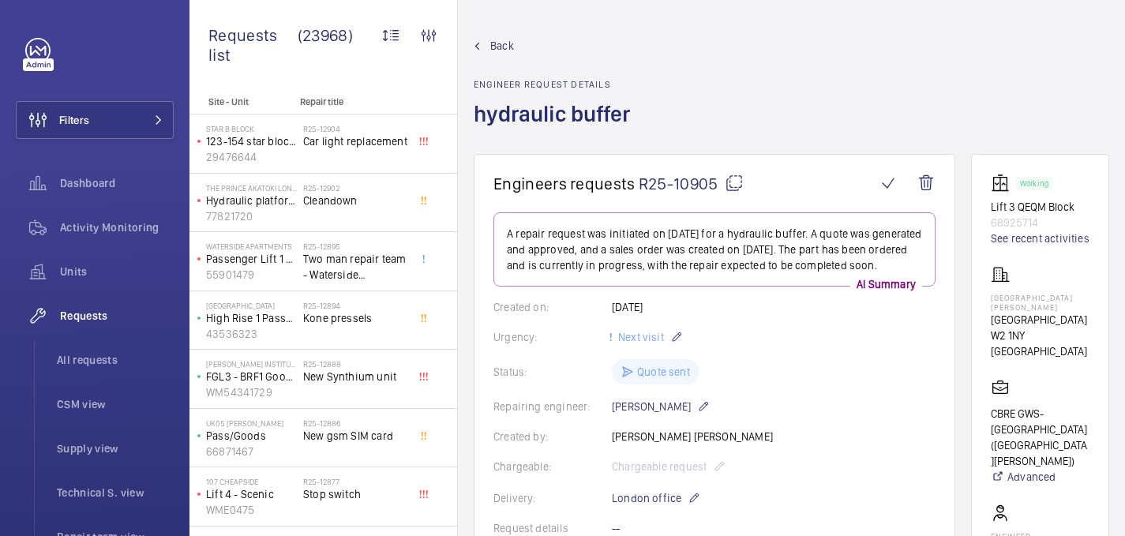
click at [1029, 302] on div "[GEOGRAPHIC_DATA][PERSON_NAME][STREET_ADDRESS]" at bounding box center [1040, 312] width 99 height 94
click at [1029, 309] on p "[GEOGRAPHIC_DATA][PERSON_NAME]" at bounding box center [1040, 302] width 99 height 19
copy p "[GEOGRAPHIC_DATA][PERSON_NAME]"
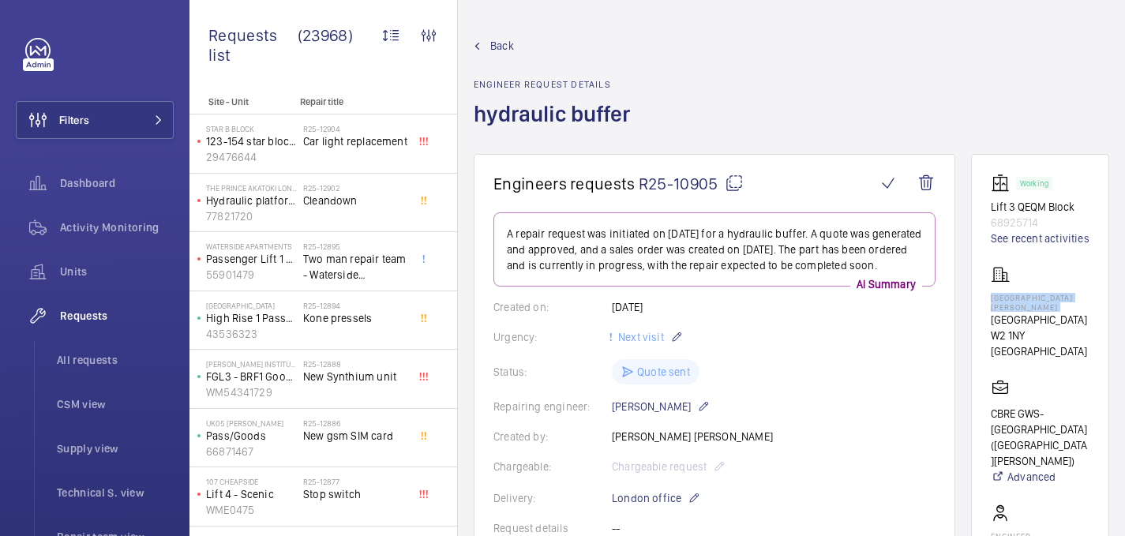
click at [737, 182] on mat-icon at bounding box center [734, 183] width 19 height 19
copy p "[GEOGRAPHIC_DATA][PERSON_NAME]"
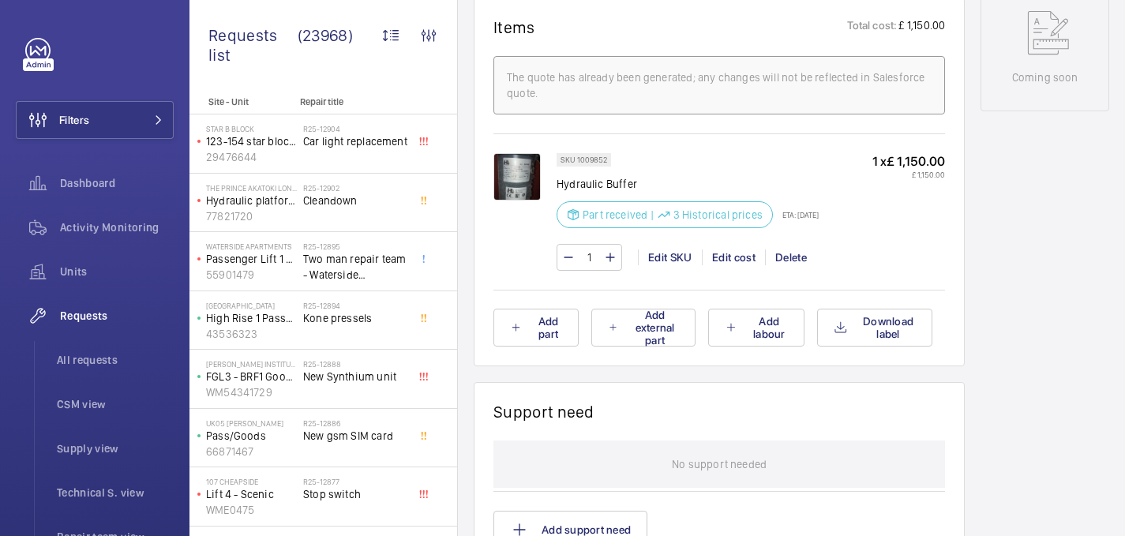
scroll to position [948, 0]
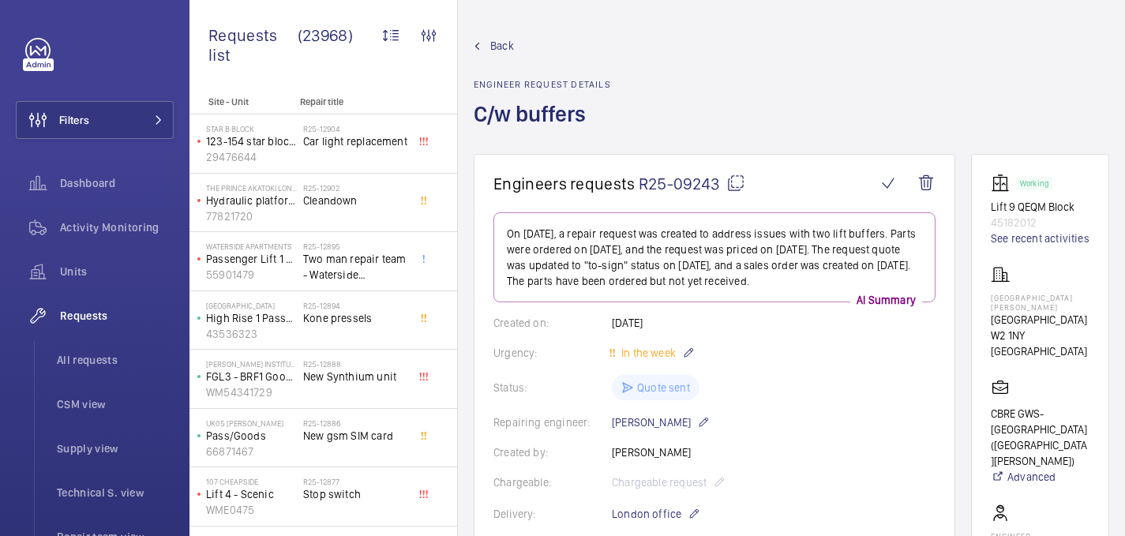
click at [734, 183] on mat-icon at bounding box center [735, 183] width 19 height 19
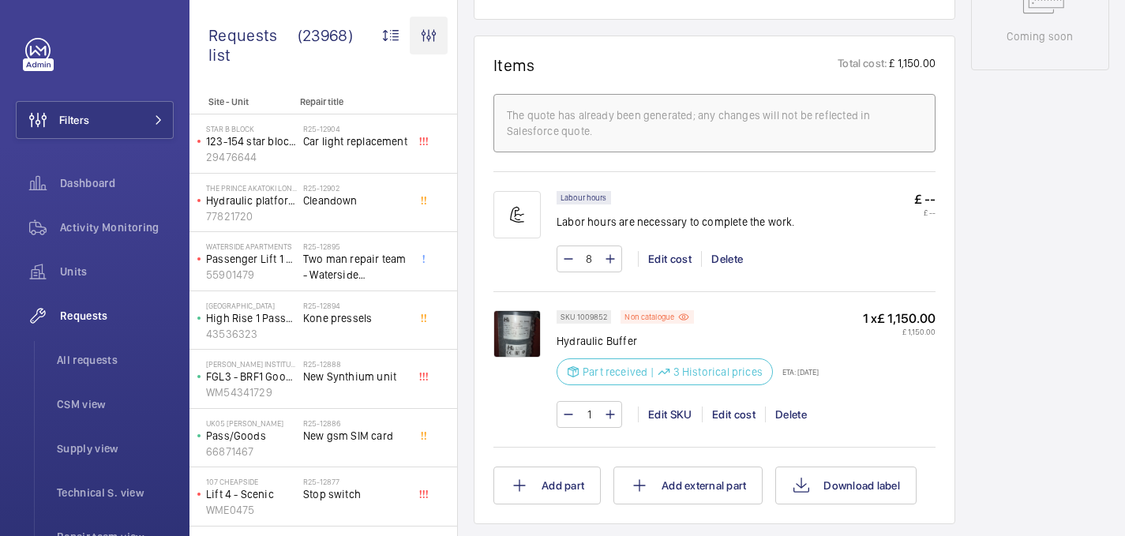
scroll to position [910, 0]
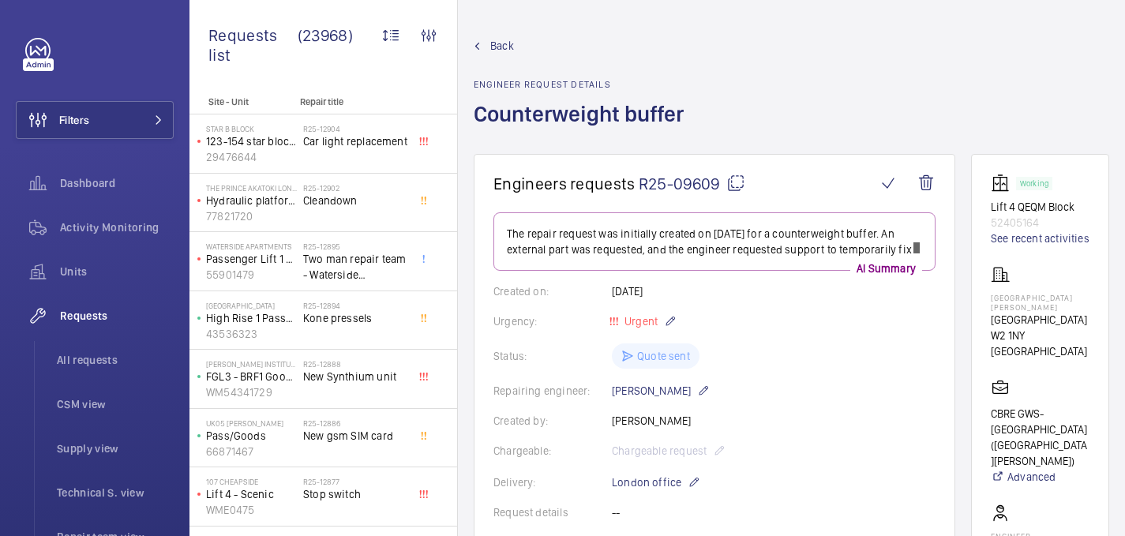
click at [733, 182] on mat-icon at bounding box center [735, 183] width 19 height 19
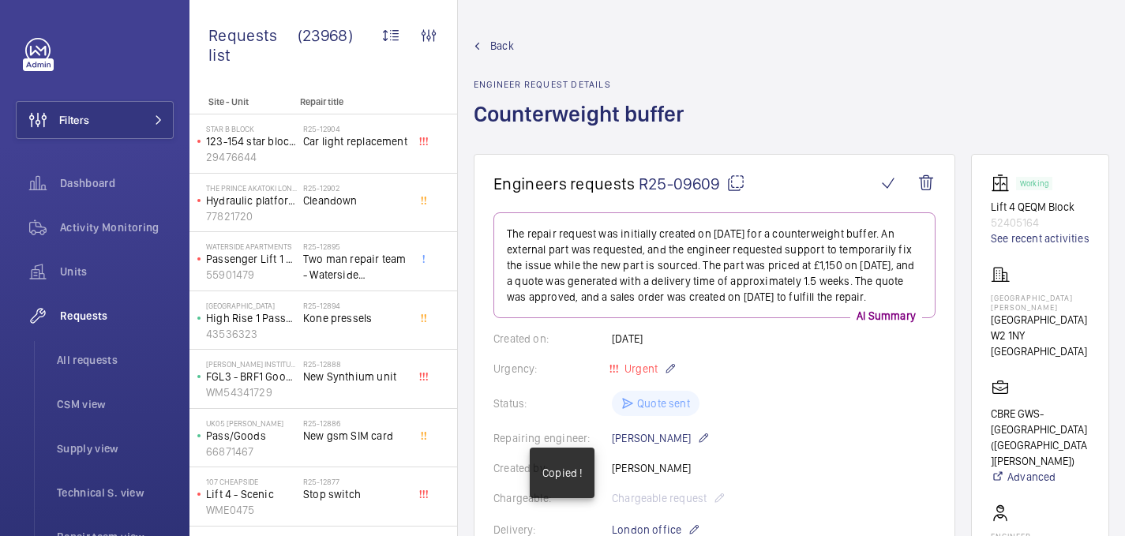
click at [738, 184] on mat-icon at bounding box center [735, 183] width 19 height 19
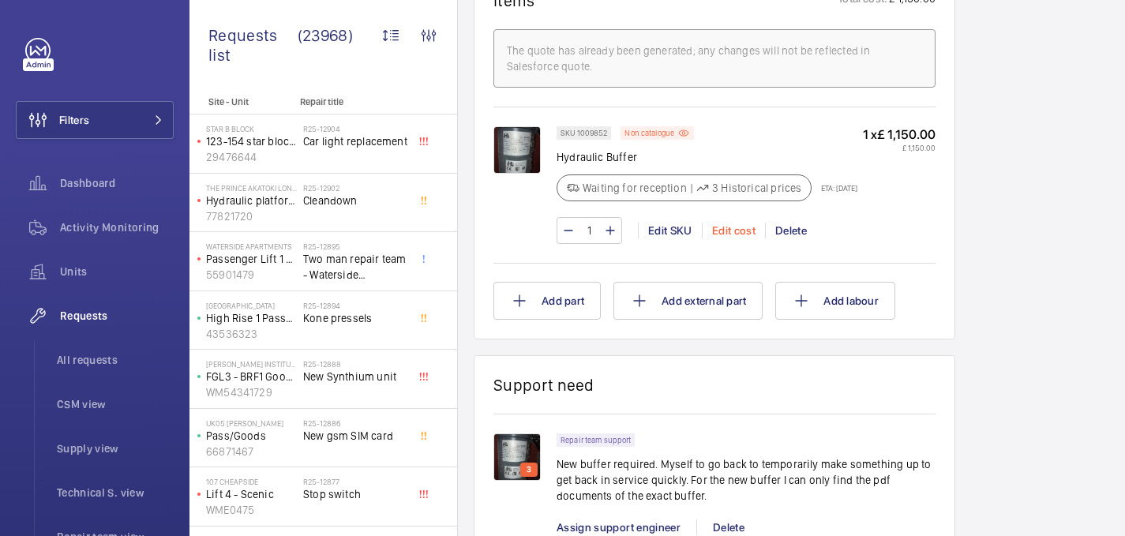
scroll to position [992, 0]
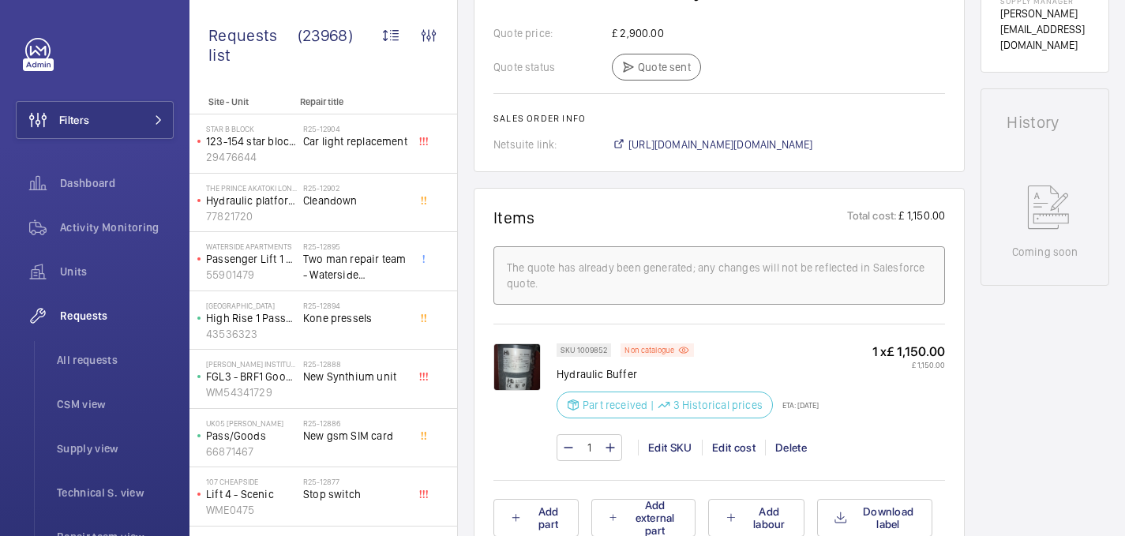
scroll to position [759, 0]
click at [648, 197] on wm-front-card "Items Total cost: £ 1,150.00 The quote has already been generated; any changes …" at bounding box center [719, 371] width 491 height 369
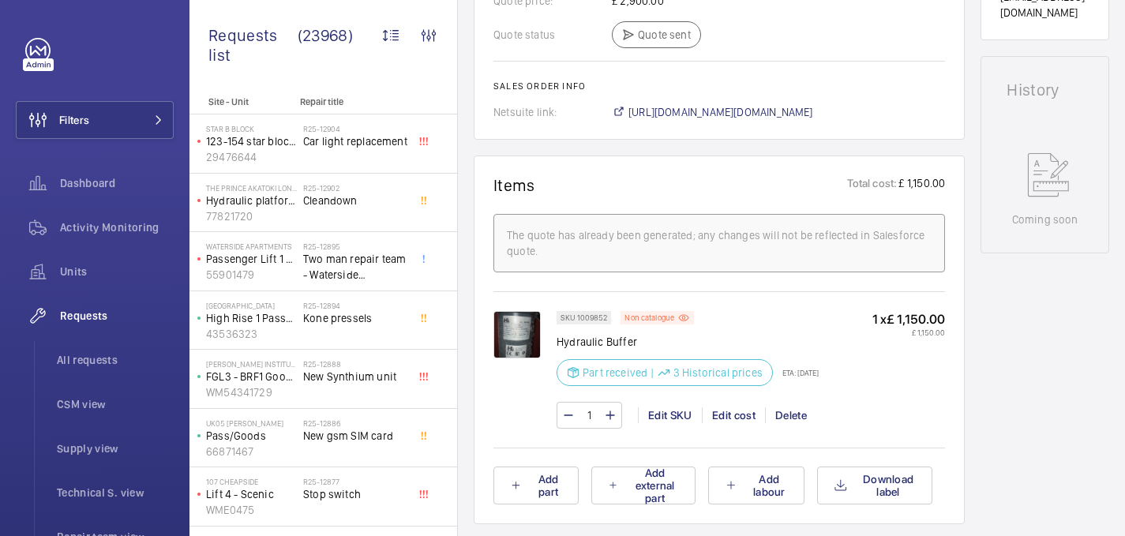
scroll to position [793, 0]
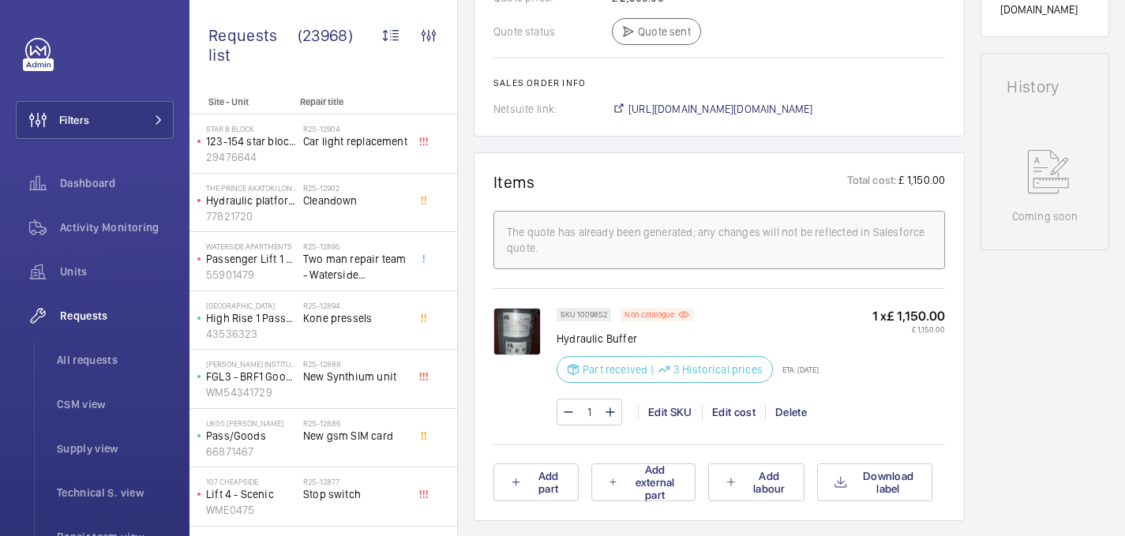
click at [595, 341] on p "Hydraulic Buffer" at bounding box center [688, 339] width 262 height 16
copy div "Hydraulic Buffer"
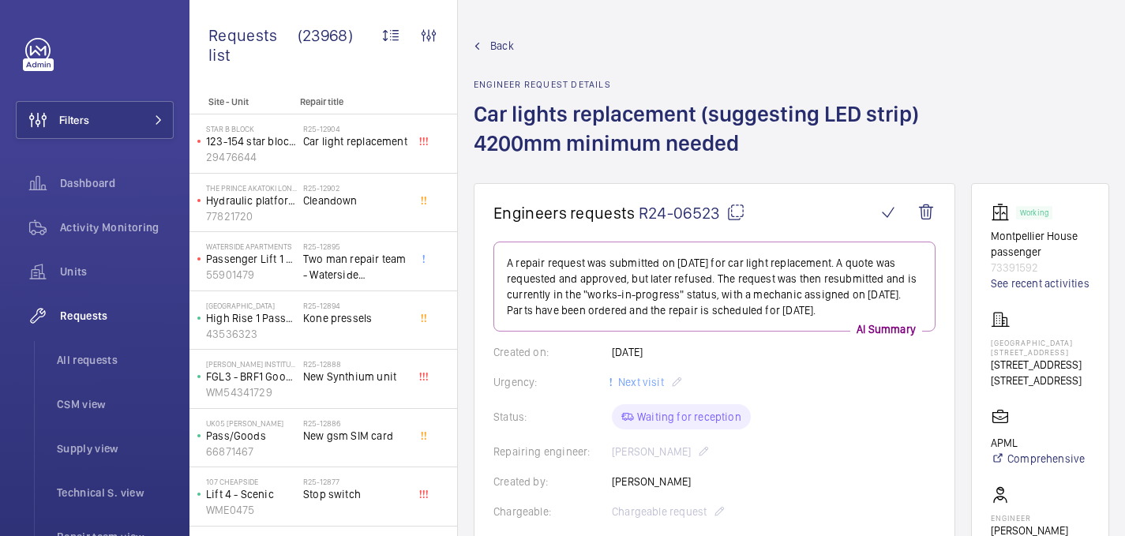
click at [1009, 357] on p "[GEOGRAPHIC_DATA] [STREET_ADDRESS]" at bounding box center [1040, 347] width 99 height 19
copy p "[GEOGRAPHIC_DATA] [STREET_ADDRESS]"
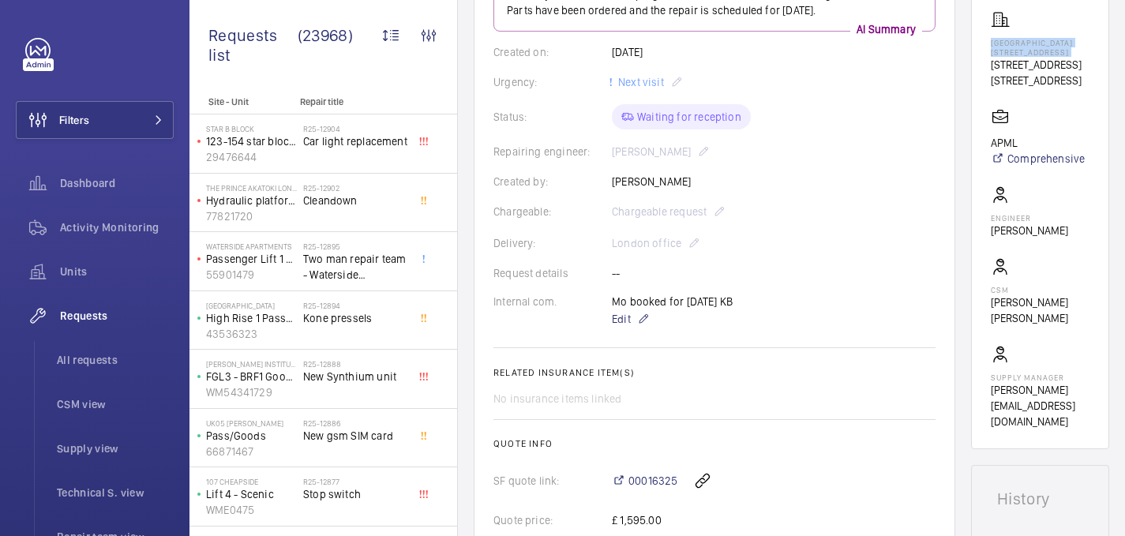
scroll to position [977, 0]
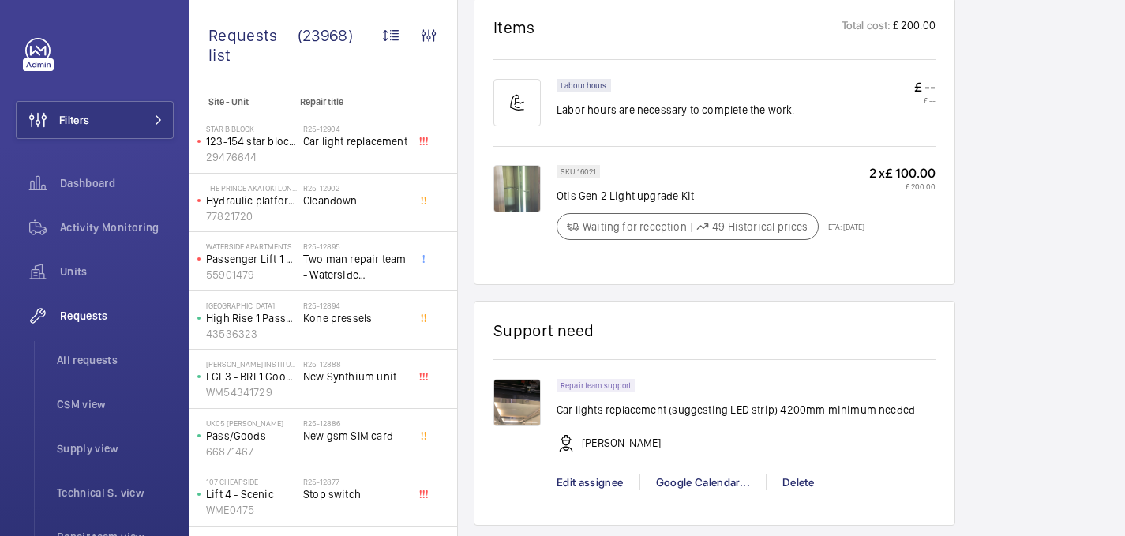
click at [598, 197] on p "Otis Gen 2 Light upgrade Kit" at bounding box center [711, 196] width 308 height 16
copy div "Otis Gen 2 Light upgrade Kit"
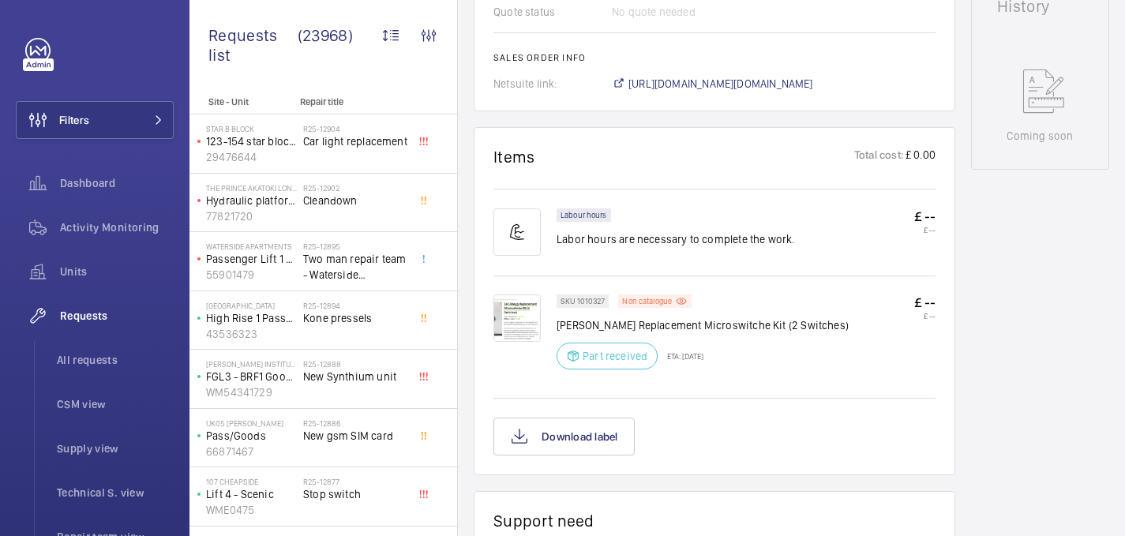
click at [506, 319] on img at bounding box center [516, 318] width 47 height 47
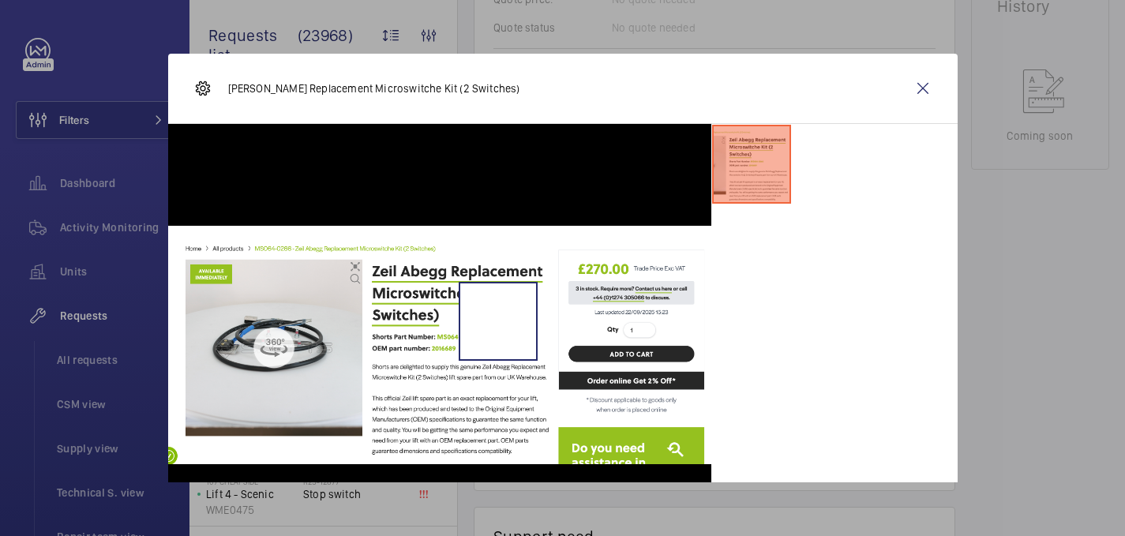
scroll to position [770, 0]
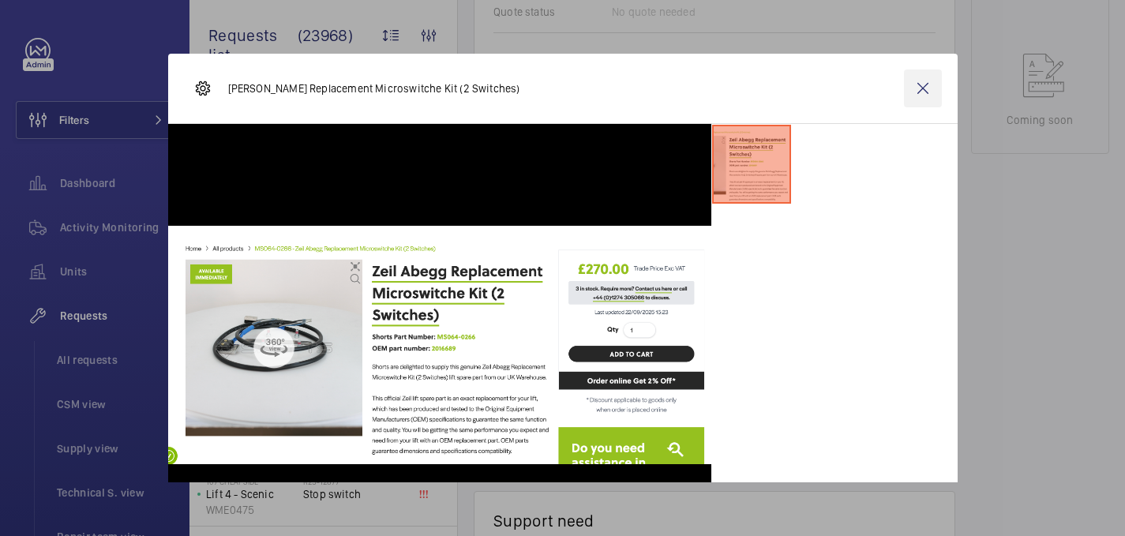
click at [927, 86] on wm-front-icon-button at bounding box center [923, 88] width 38 height 38
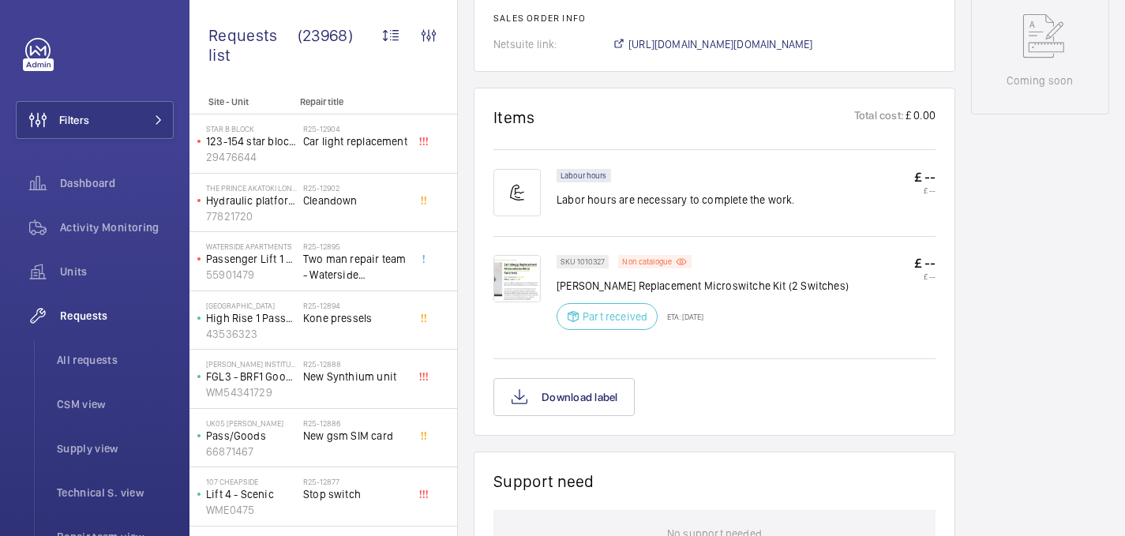
scroll to position [808, 0]
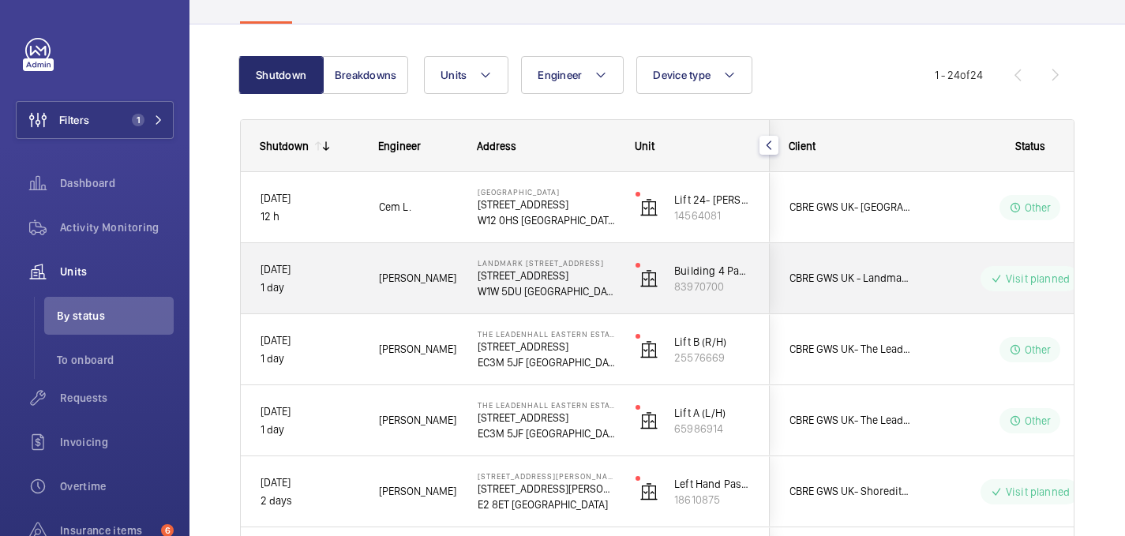
scroll to position [101, 0]
